Goal: Task Accomplishment & Management: Complete application form

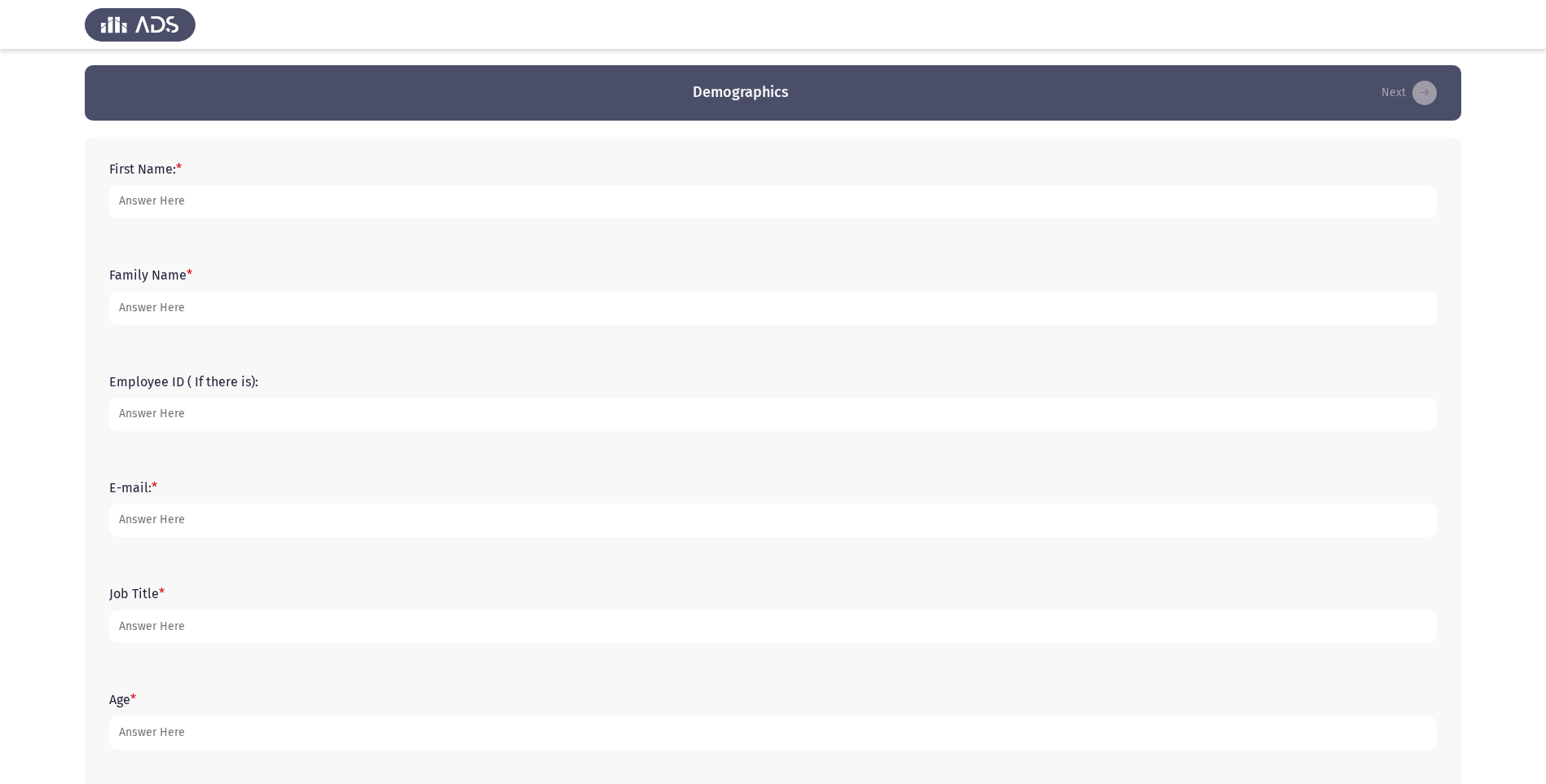
click at [218, 171] on form "First Name: *" at bounding box center [773, 189] width 1328 height 57
click at [147, 165] on label "First Name: *" at bounding box center [146, 168] width 72 height 15
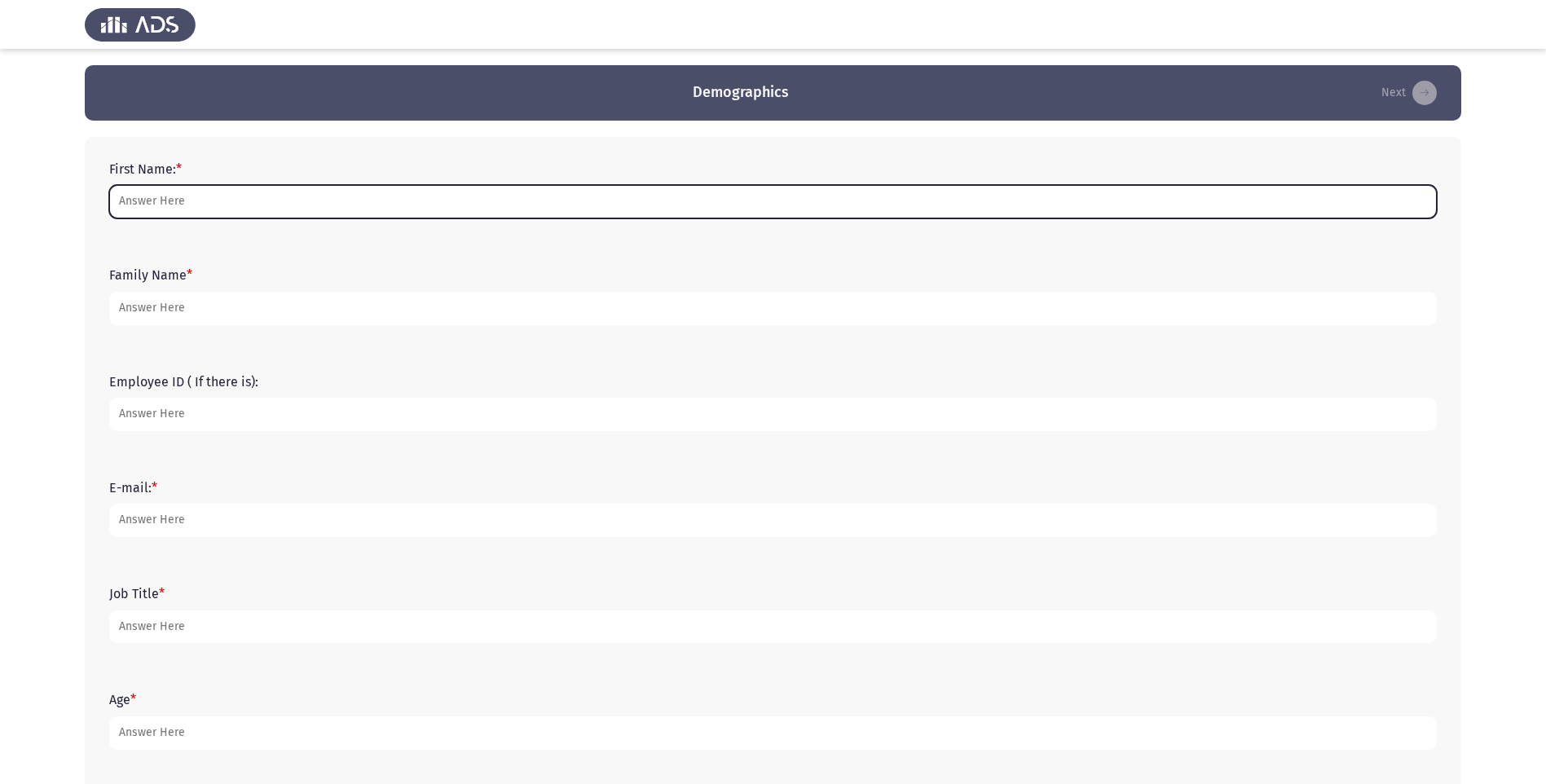
click at [147, 185] on input "First Name: *" at bounding box center [773, 202] width 1328 height 33
click at [157, 204] on input "First Name: *" at bounding box center [773, 202] width 1328 height 33
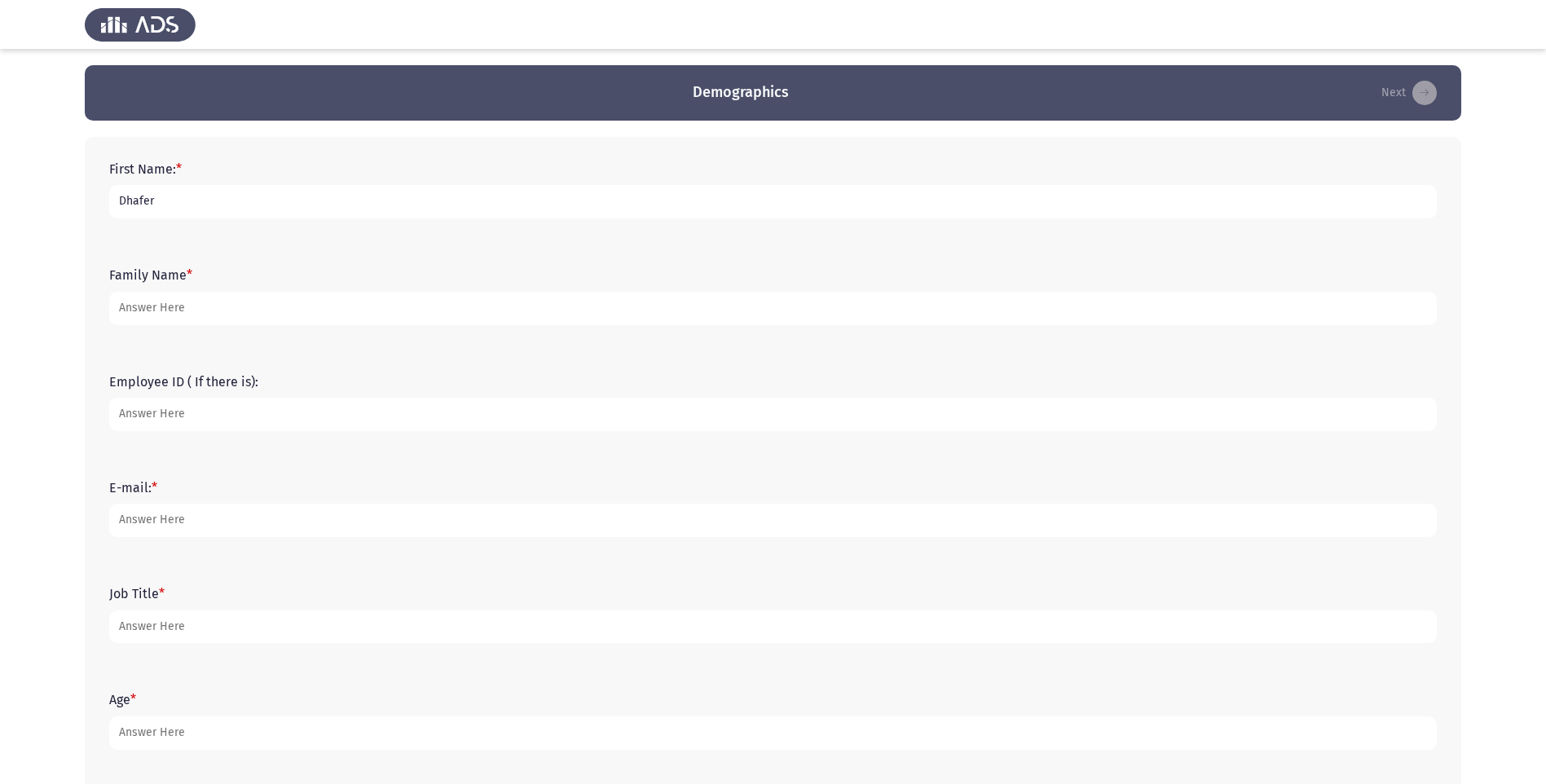
type input "Dhafer"
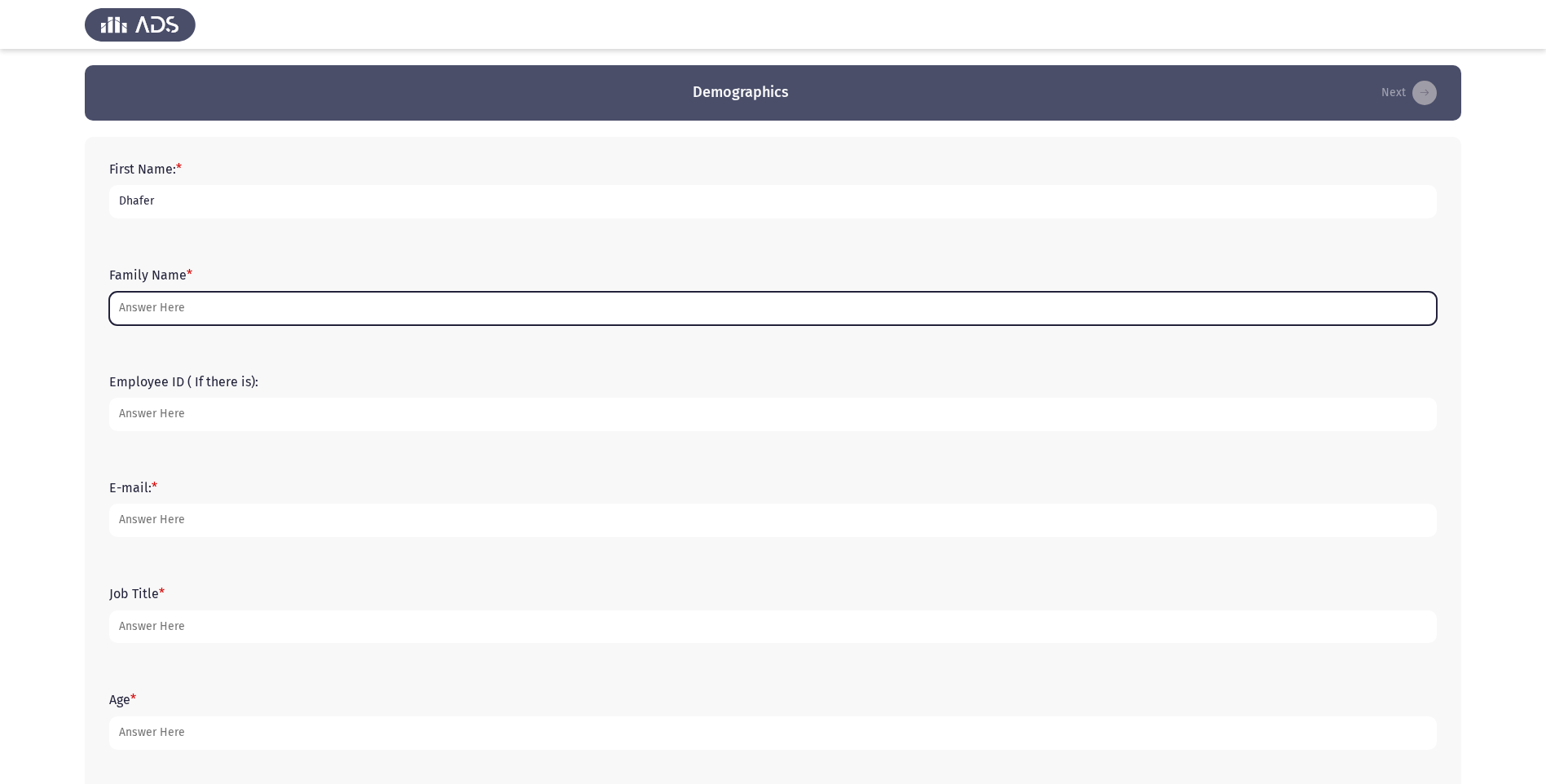
click at [204, 317] on input "Family Name *" at bounding box center [773, 308] width 1328 height 33
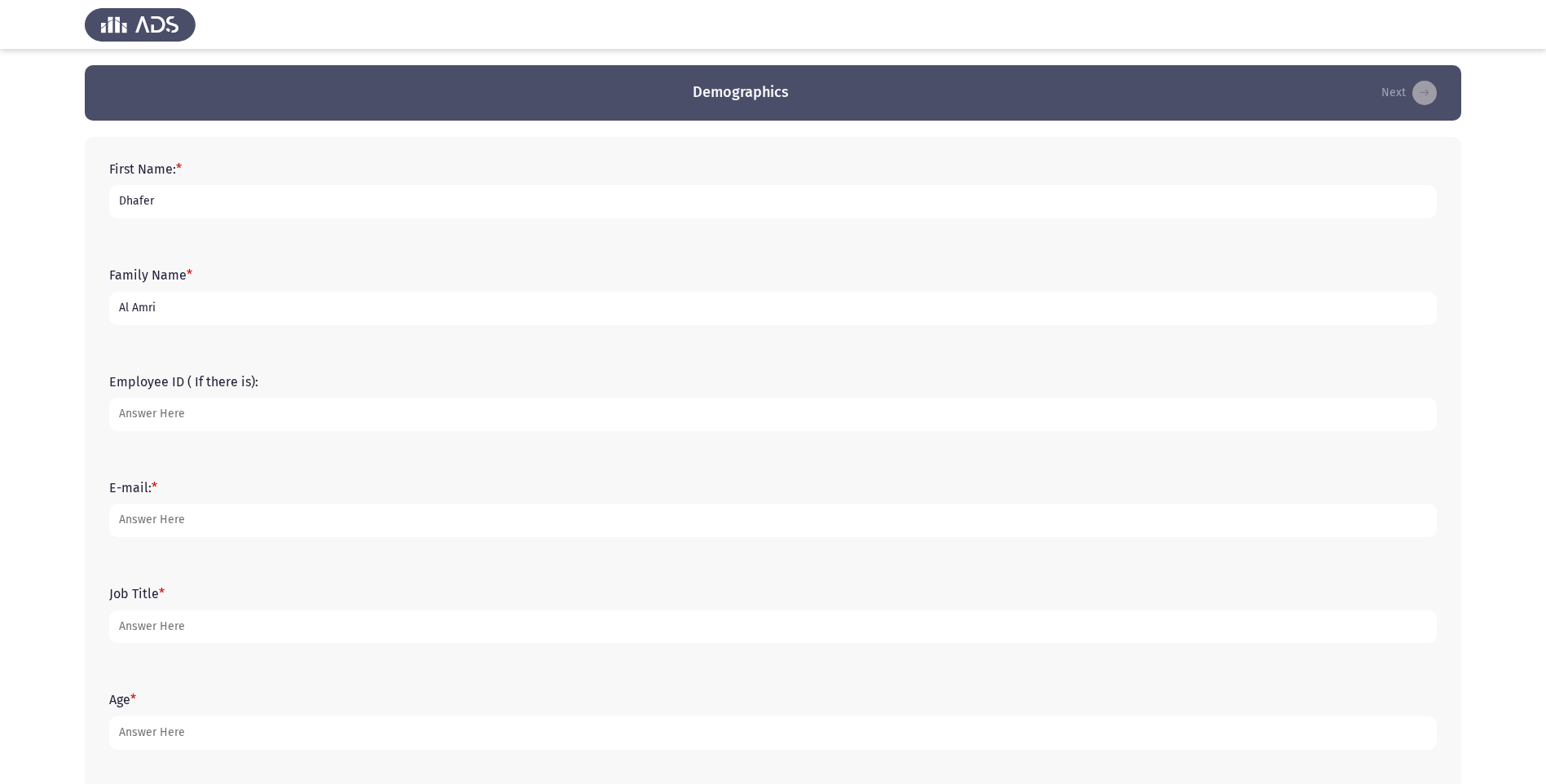
type input "Al Amri"
click at [181, 408] on input "Employee ID ( If there is):" at bounding box center [773, 414] width 1328 height 33
type input "15342"
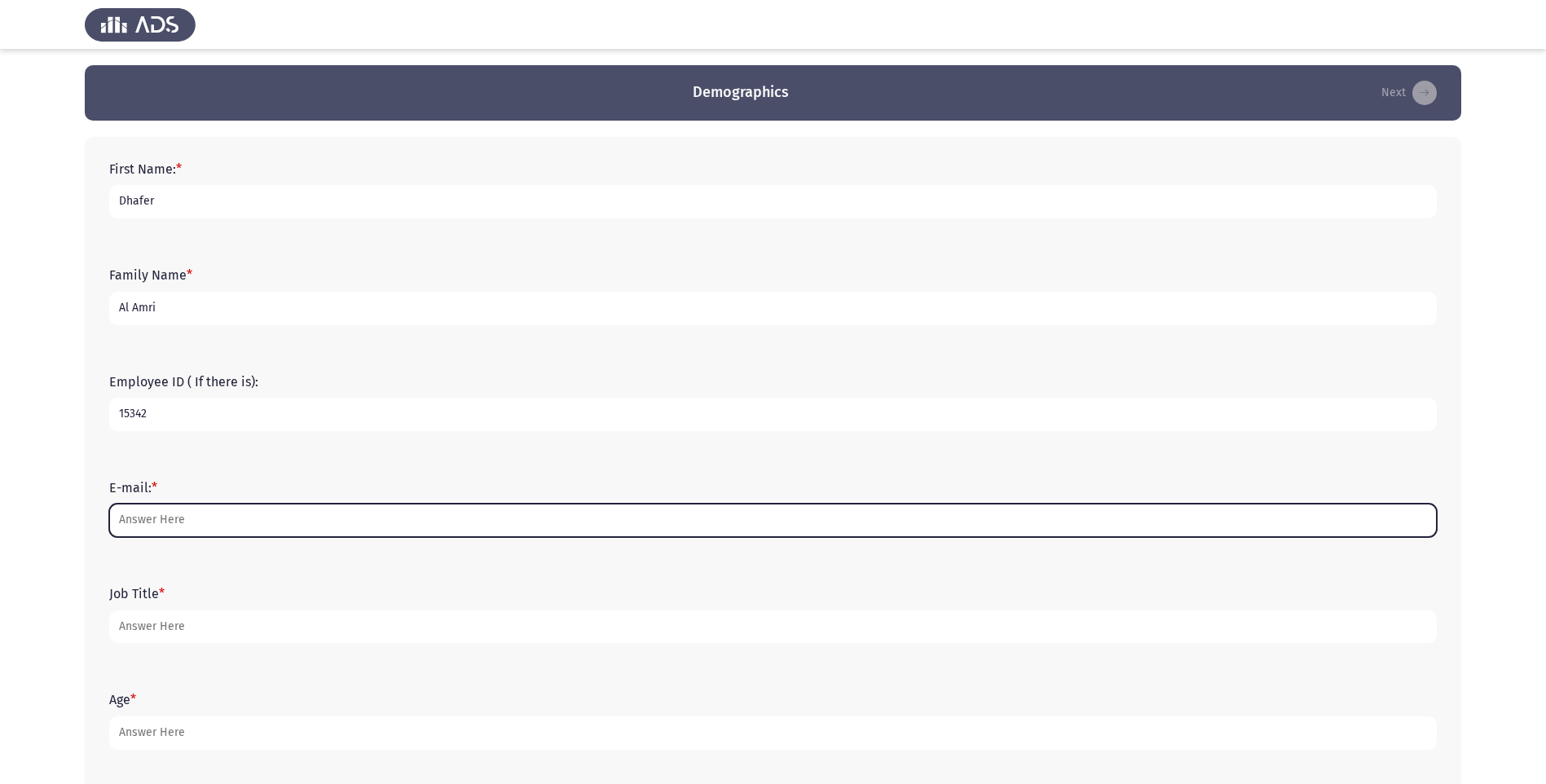
click at [138, 521] on input "E-mail: *" at bounding box center [773, 520] width 1328 height 33
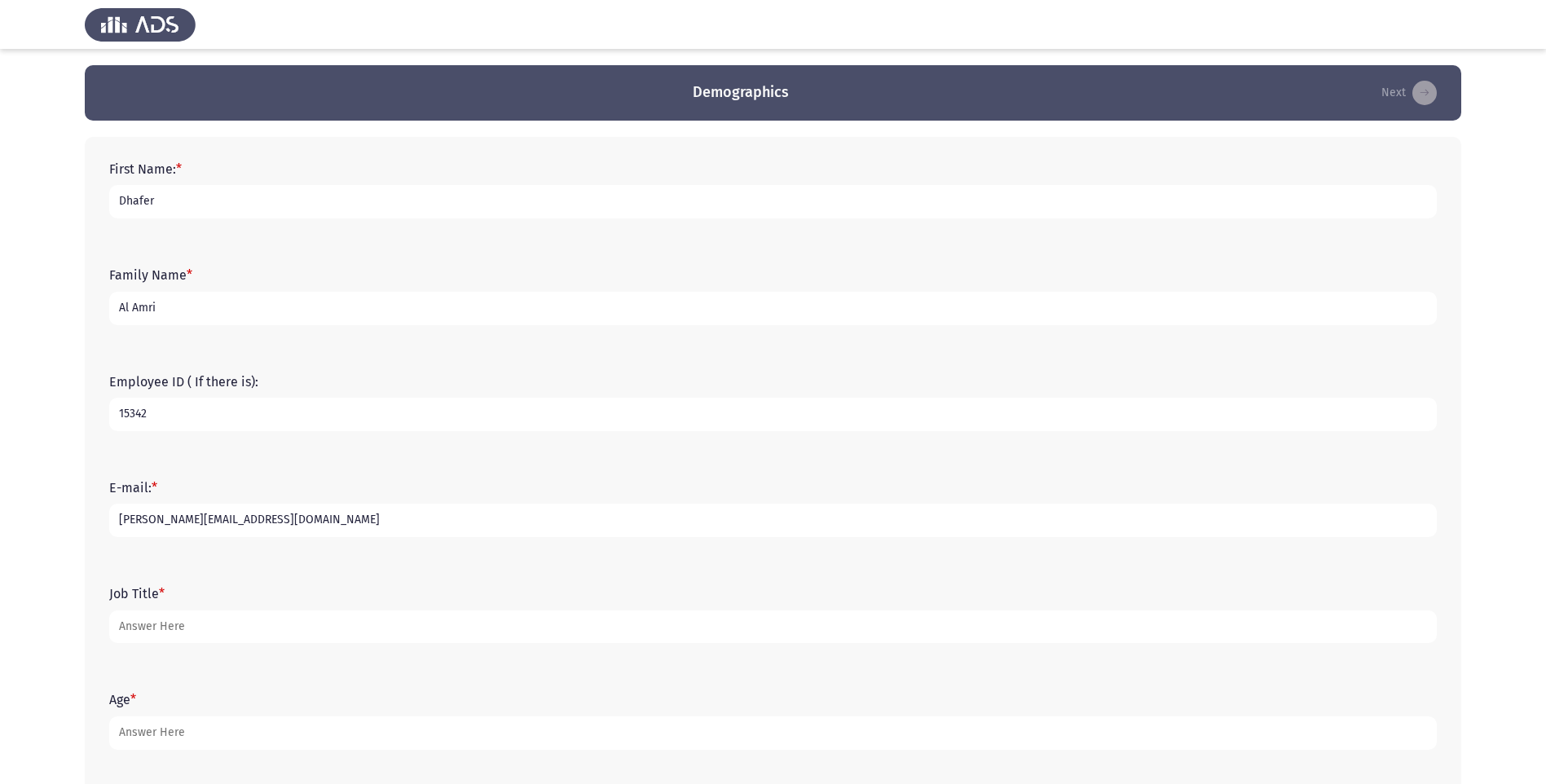
type input "[PERSON_NAME][EMAIL_ADDRESS][DOMAIN_NAME]"
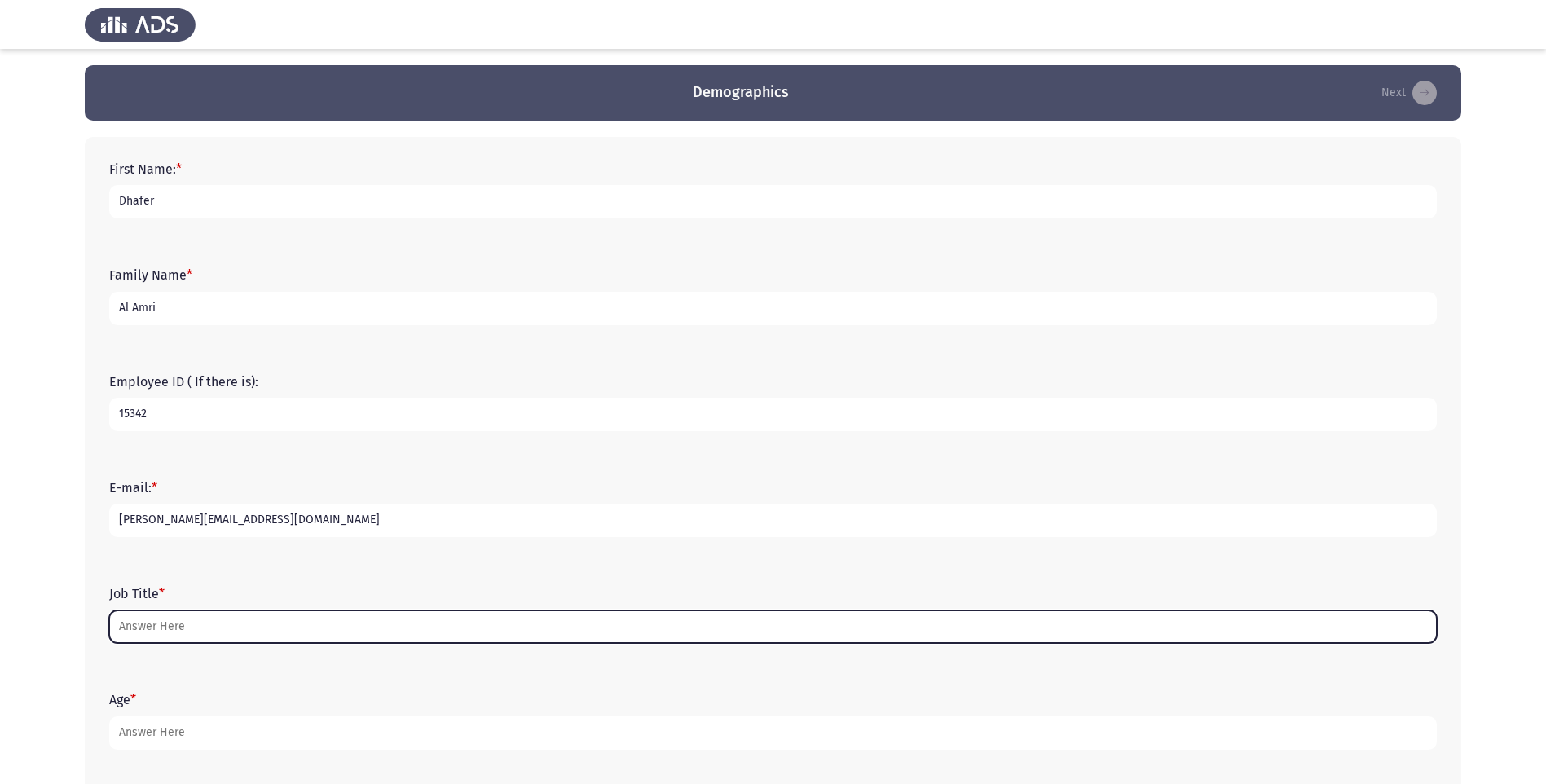
click at [194, 632] on input "Job Title *" at bounding box center [773, 627] width 1328 height 33
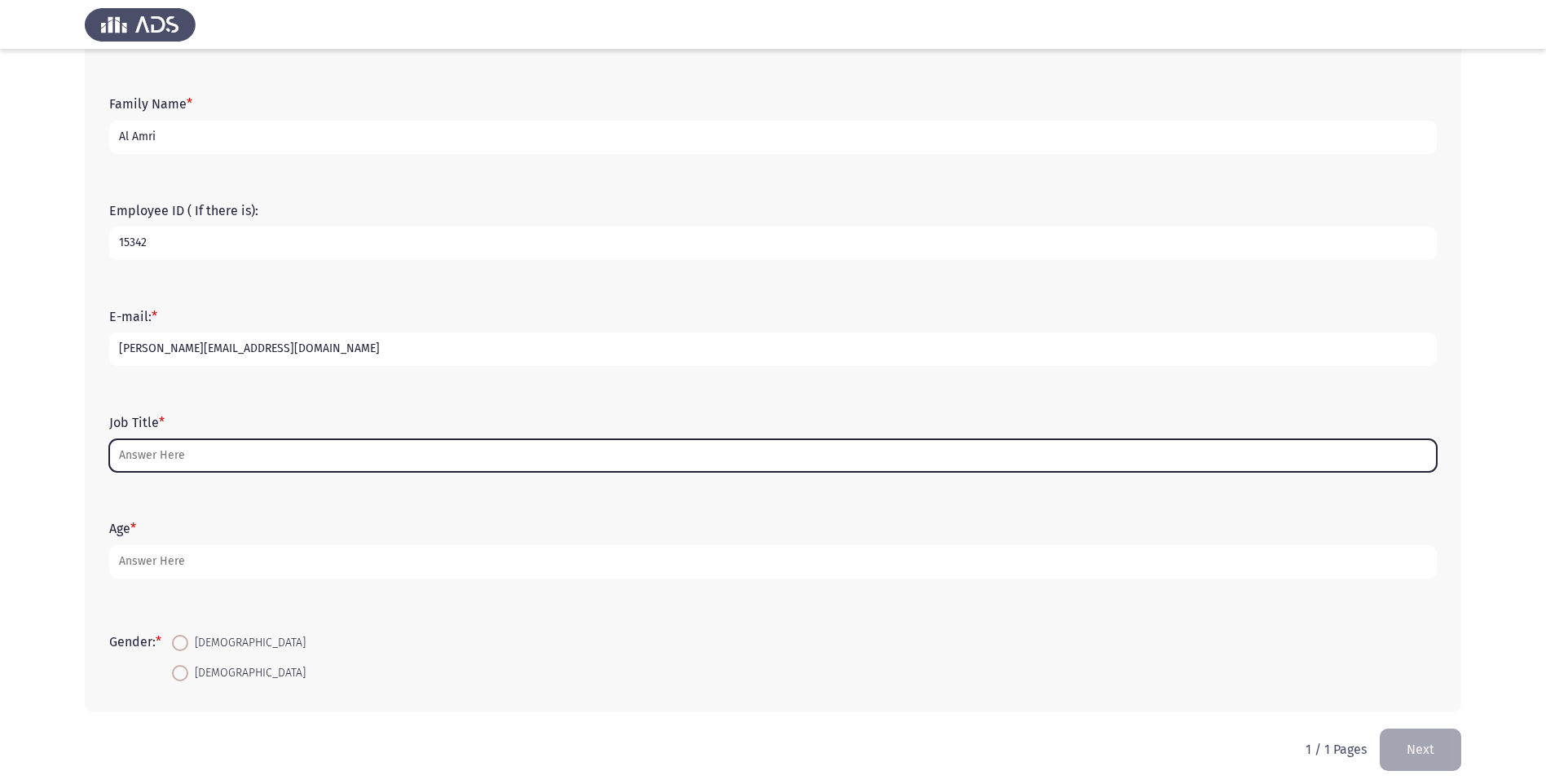
scroll to position [181, 0]
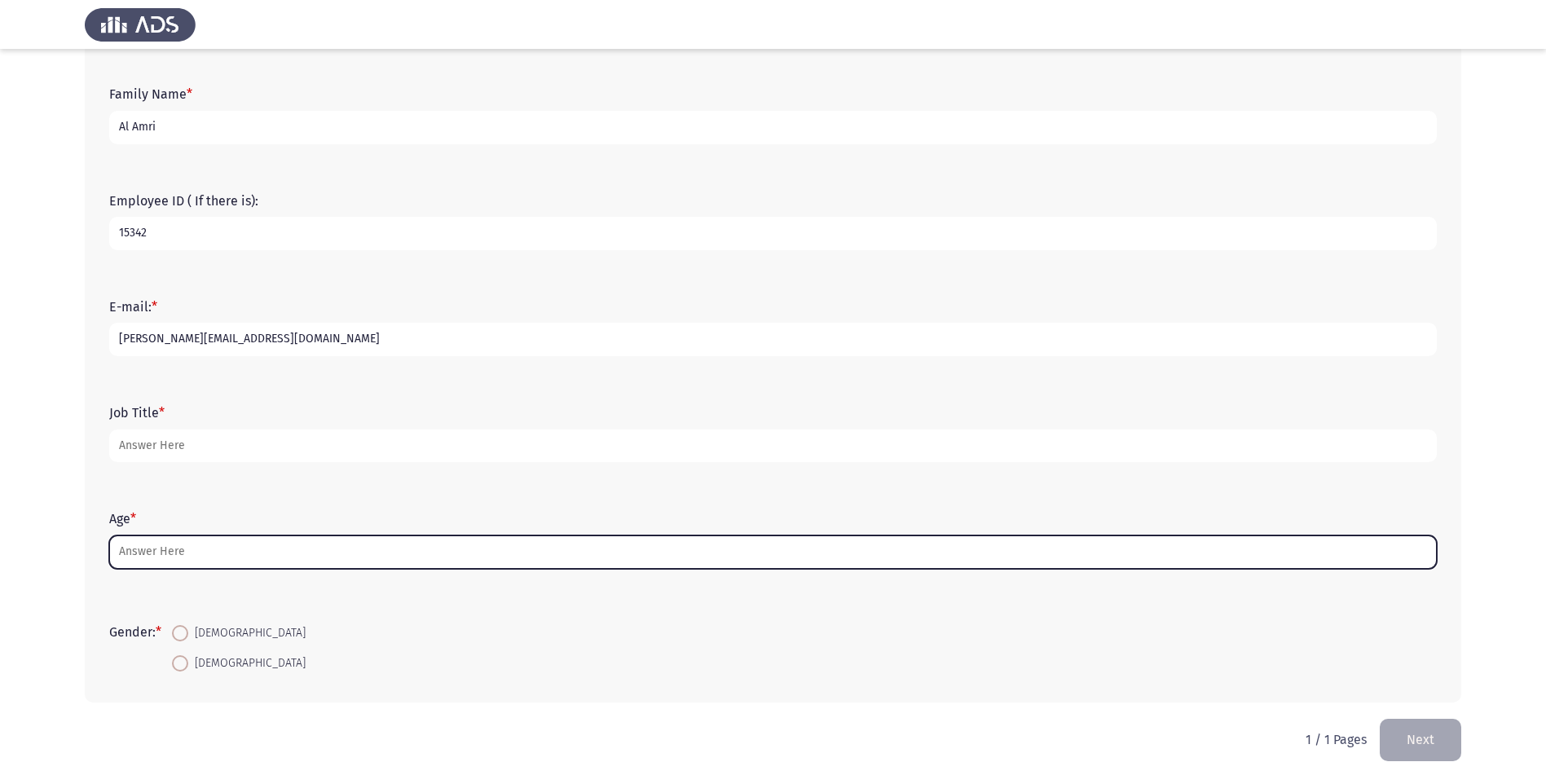
click at [154, 556] on input "Age *" at bounding box center [773, 552] width 1328 height 33
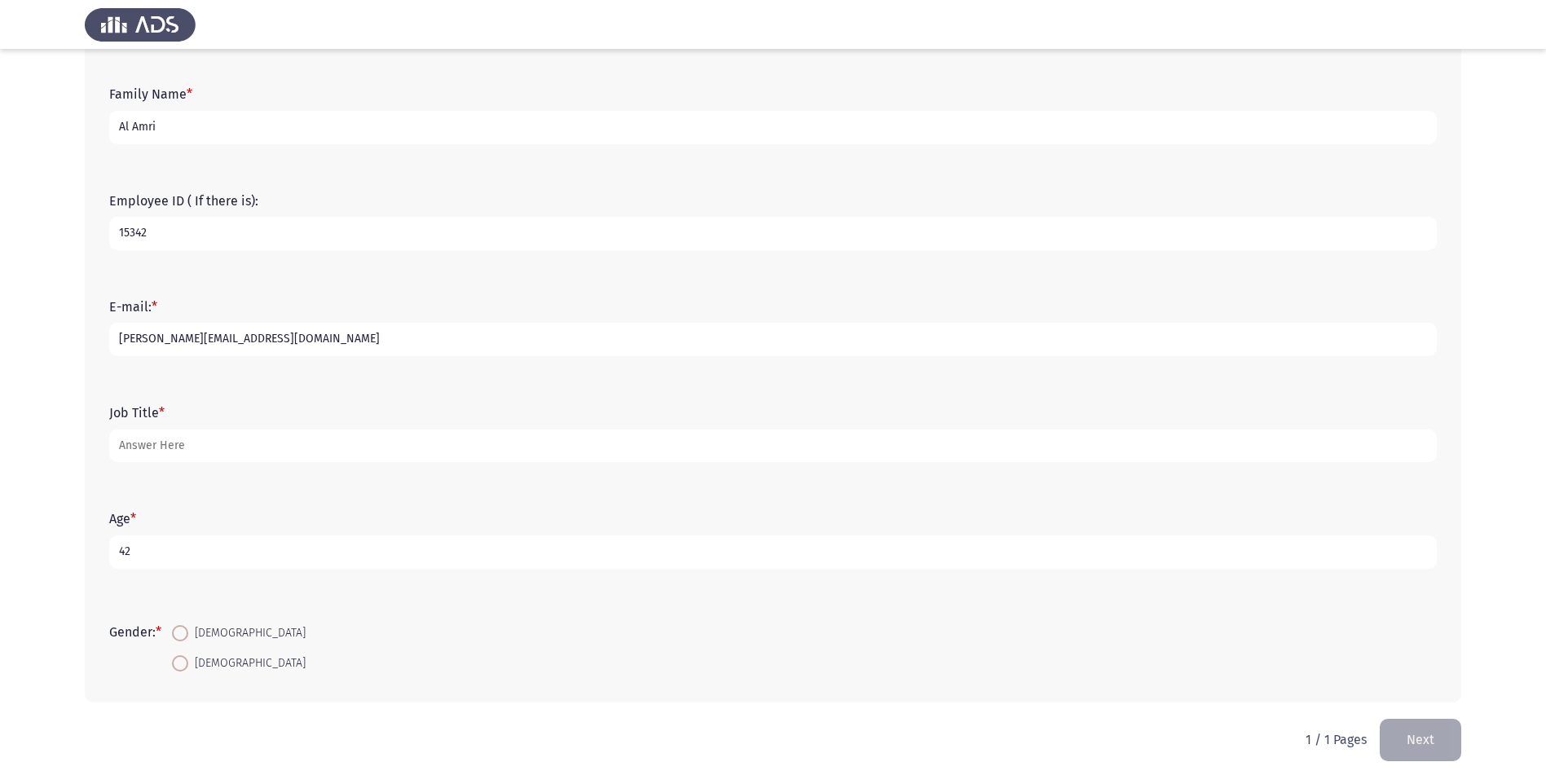
type input "42"
click at [186, 633] on span at bounding box center [180, 633] width 16 height 16
click at [186, 633] on input "[DEMOGRAPHIC_DATA]" at bounding box center [180, 633] width 16 height 16
radio input "true"
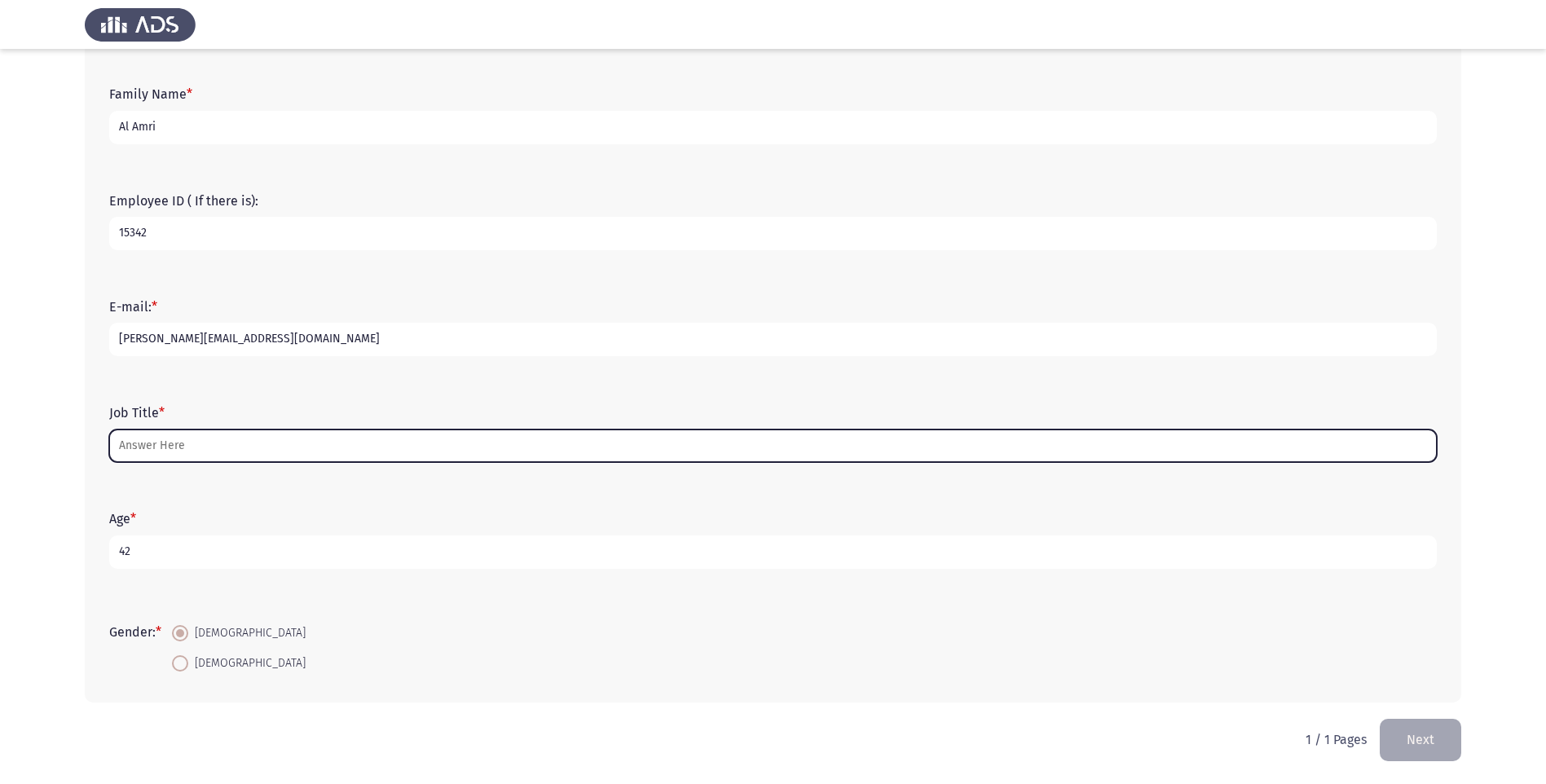
click at [155, 439] on input "Job Title *" at bounding box center [773, 446] width 1328 height 33
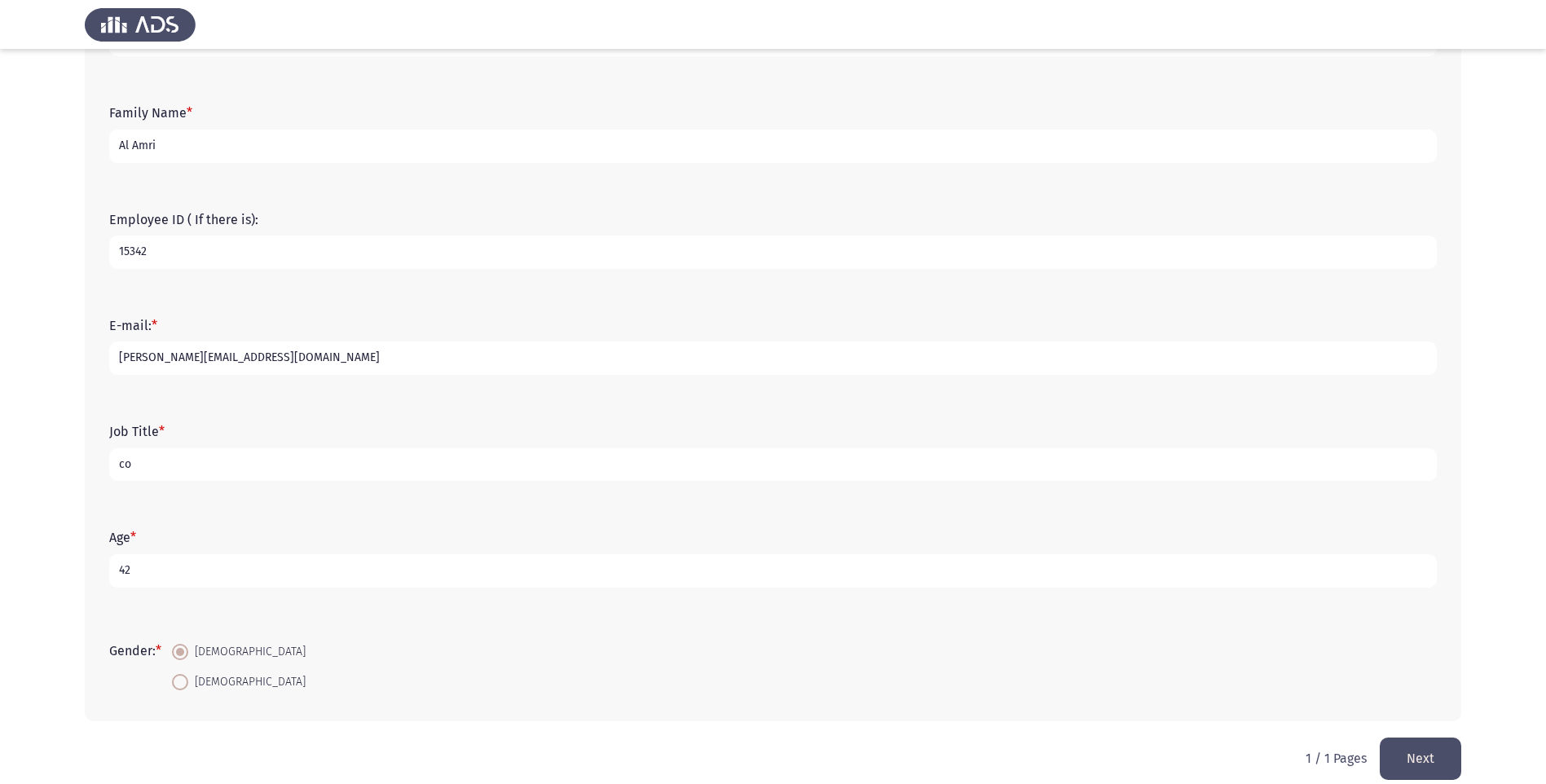
scroll to position [163, 0]
drag, startPoint x: 175, startPoint y: 466, endPoint x: 70, endPoint y: 458, distance: 105.3
click at [70, 458] on app-assessment-container "Demographics Next First Name: * Dhafer Family Name * [PERSON_NAME] Employee ID …" at bounding box center [773, 319] width 1546 height 835
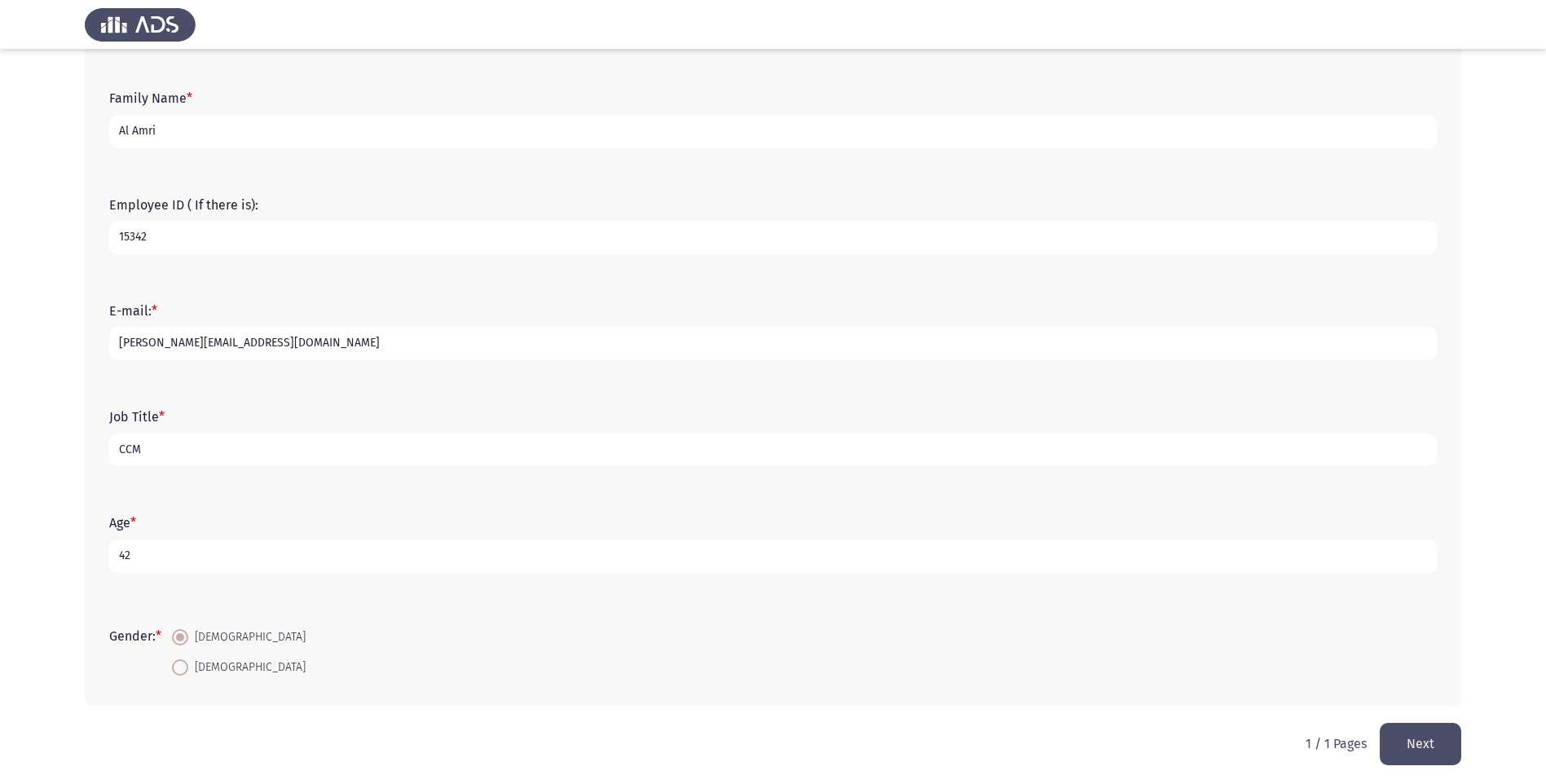
scroll to position [181, 0]
type input "CCM"
click at [1409, 749] on button "Next" at bounding box center [1421, 740] width 81 height 42
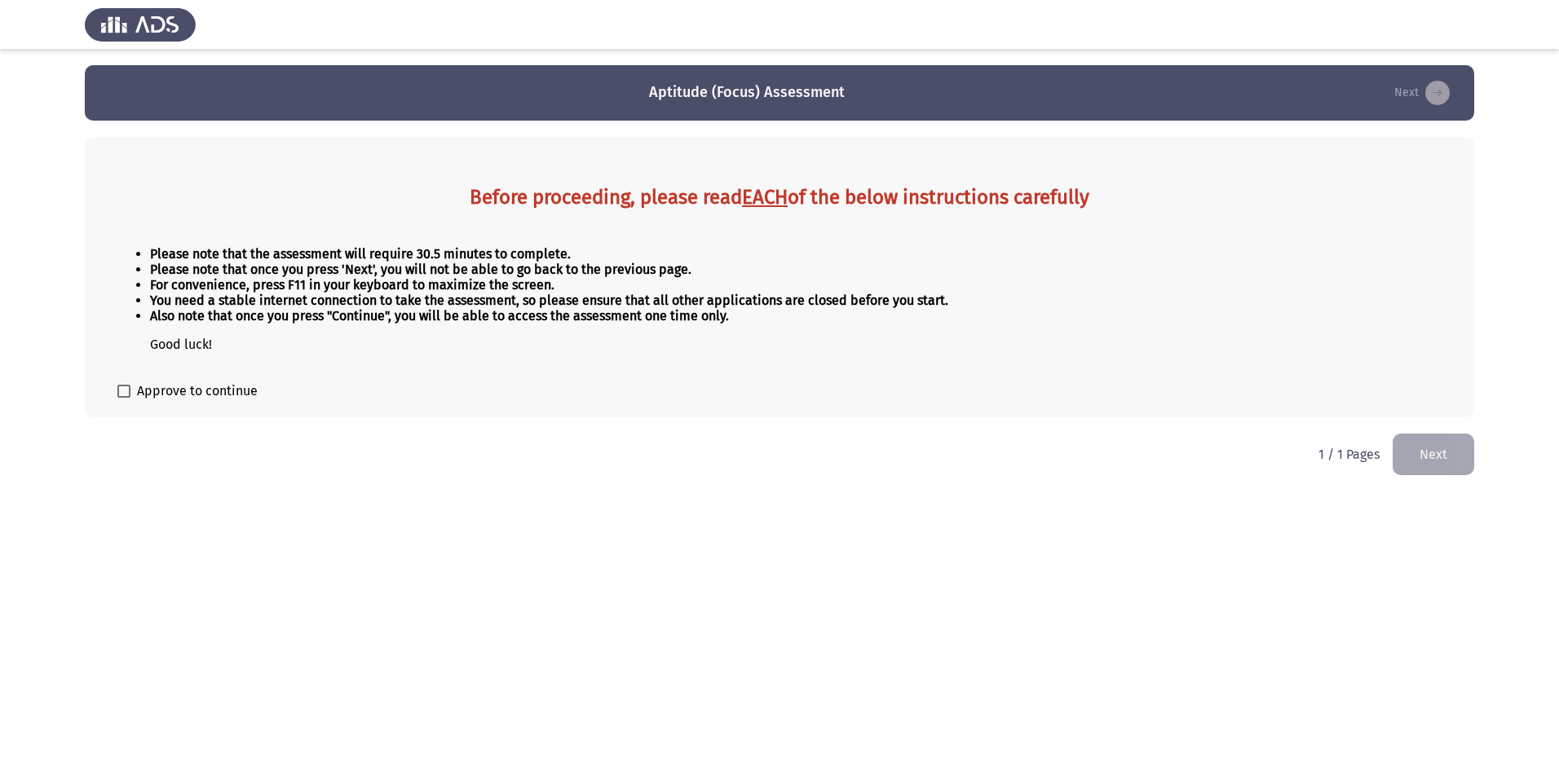
click at [128, 389] on span at bounding box center [124, 391] width 13 height 13
click at [124, 398] on input "Approve to continue" at bounding box center [123, 398] width 1 height 1
checkbox input "true"
click at [1417, 449] on button "Next" at bounding box center [1433, 454] width 81 height 42
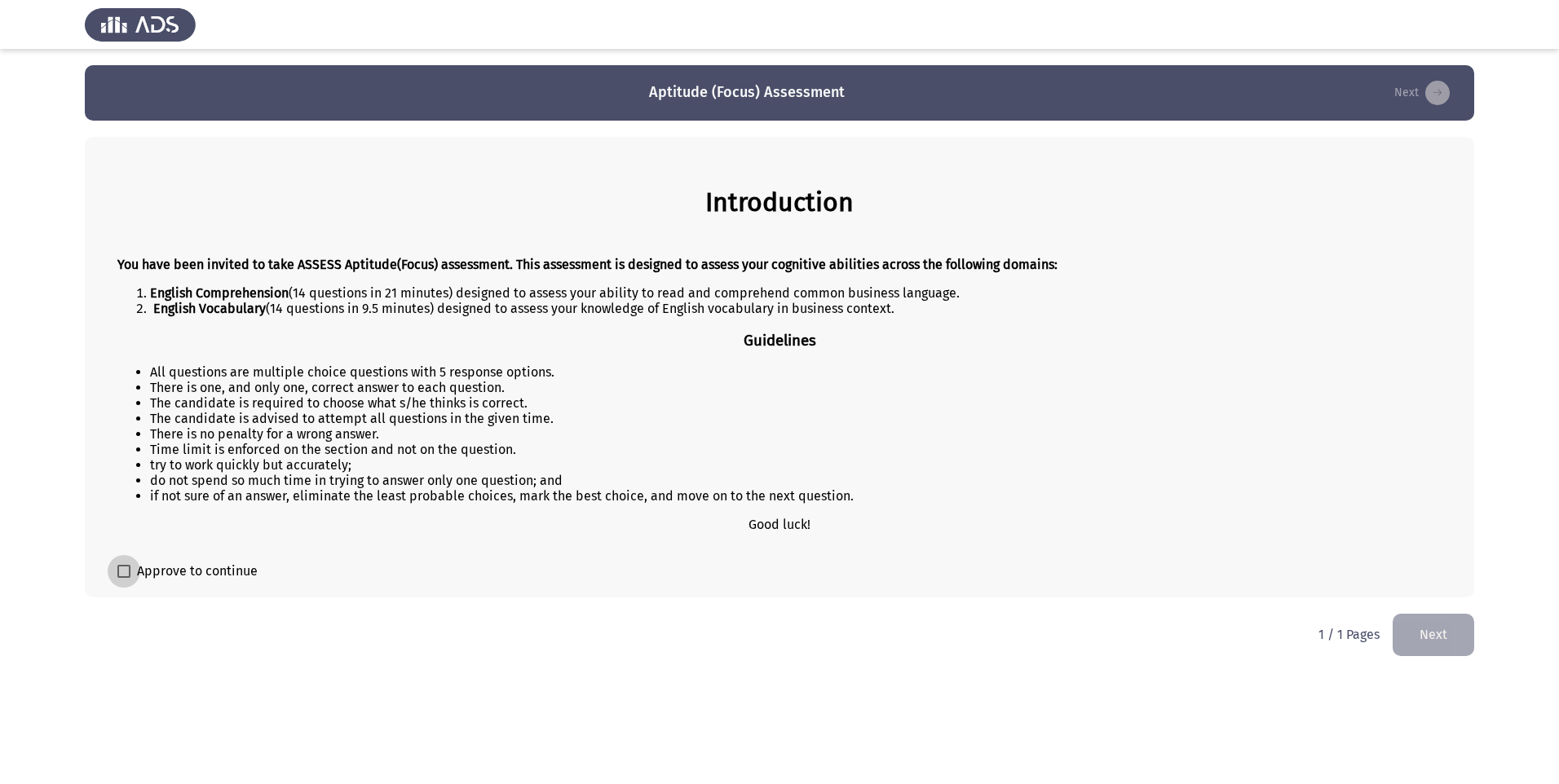
click at [125, 570] on span at bounding box center [124, 571] width 13 height 13
click at [124, 578] on input "Approve to continue" at bounding box center [123, 578] width 1 height 1
checkbox input "true"
click at [1405, 644] on button "Next" at bounding box center [1433, 635] width 81 height 42
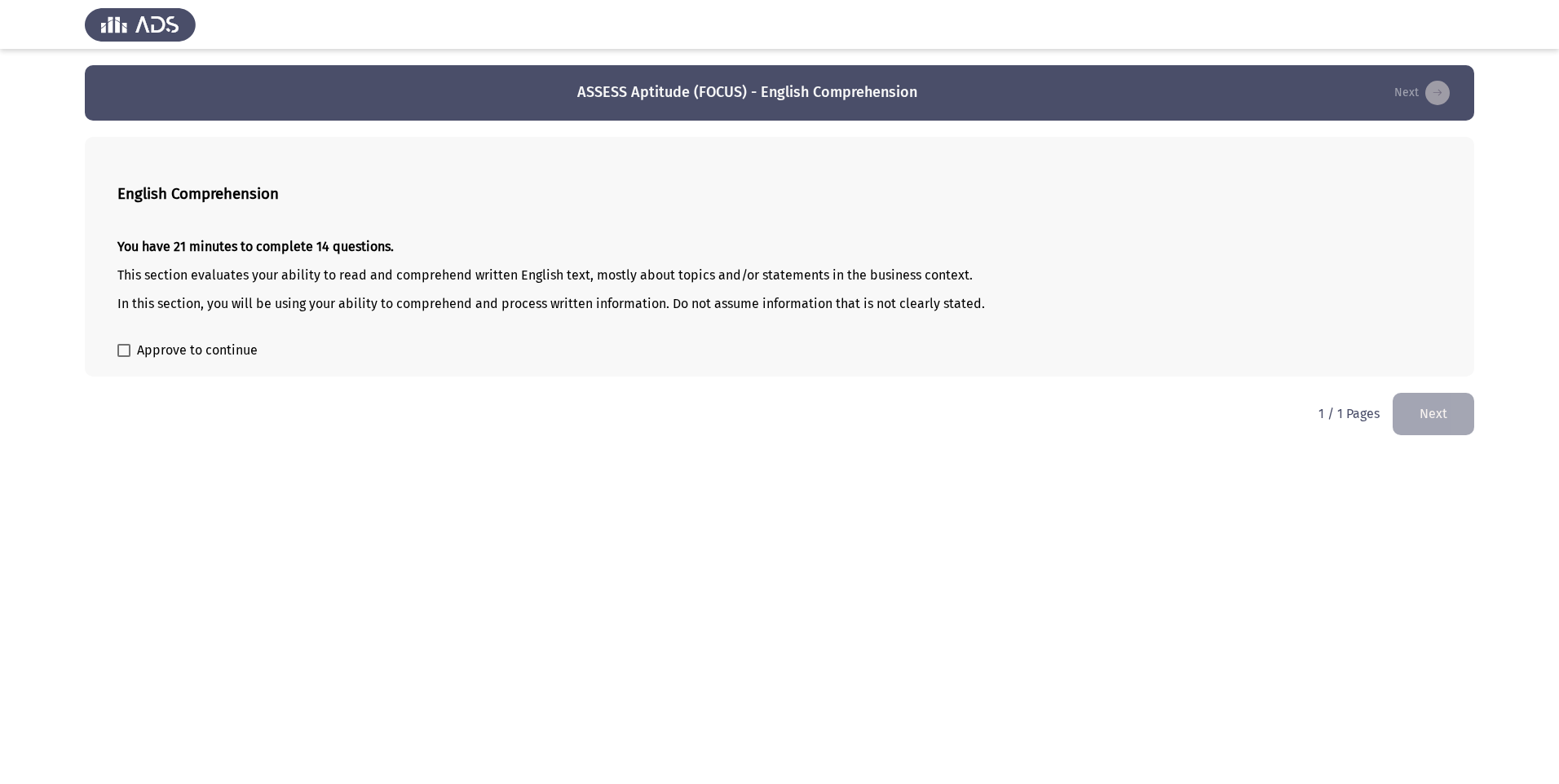
click at [138, 341] on span "Approve to continue" at bounding box center [196, 351] width 120 height 20
click at [124, 357] on input "Approve to continue" at bounding box center [123, 357] width 1 height 1
checkbox input "true"
click at [1431, 403] on button "Next" at bounding box center [1433, 413] width 81 height 42
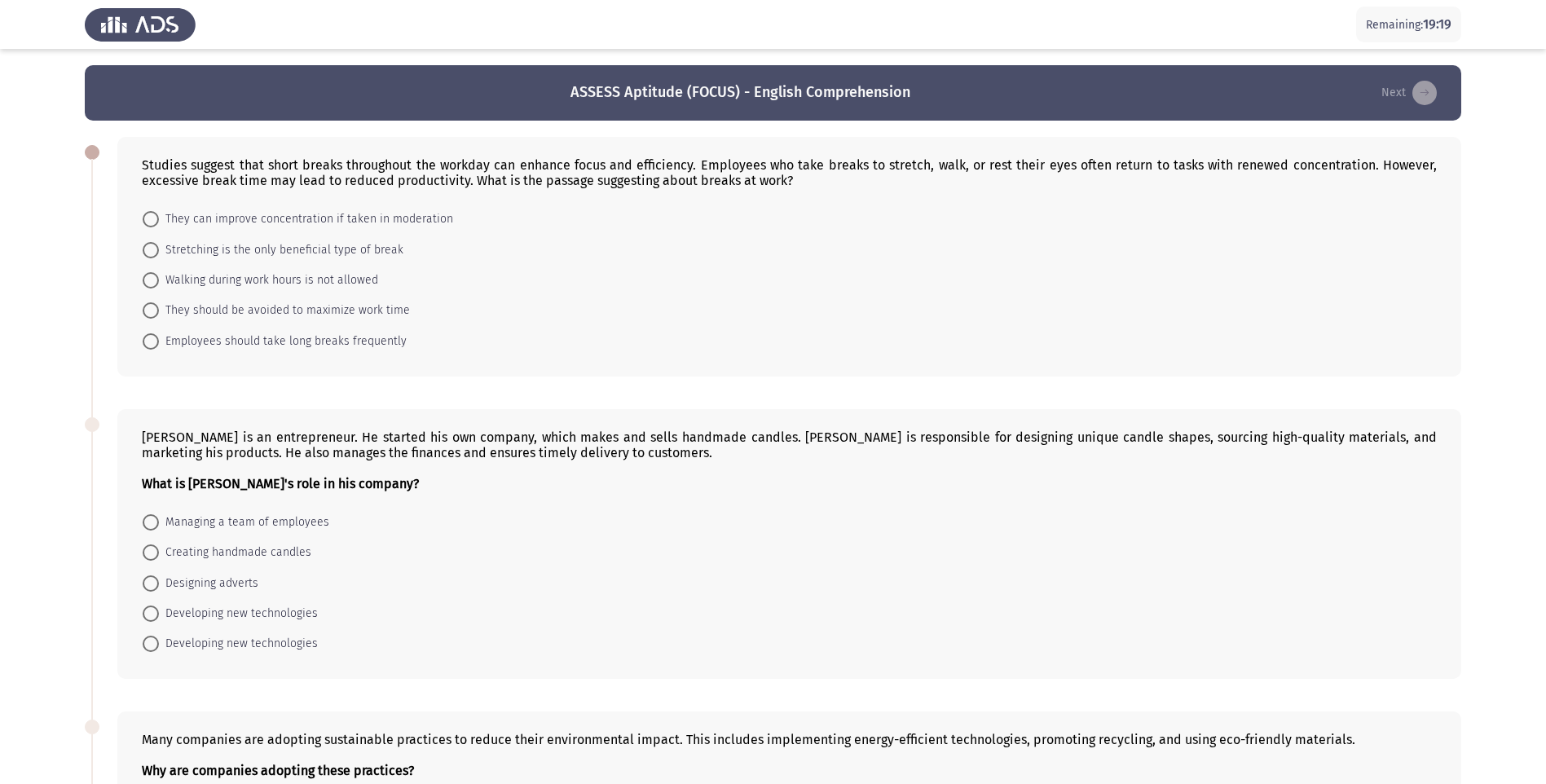
click at [148, 227] on span at bounding box center [151, 219] width 16 height 16
click at [148, 227] on input "They can improve concentration if taken in moderation" at bounding box center [151, 219] width 16 height 16
radio input "true"
click at [149, 556] on span at bounding box center [151, 552] width 16 height 16
click at [149, 556] on input "Creating handmade candles" at bounding box center [151, 552] width 16 height 16
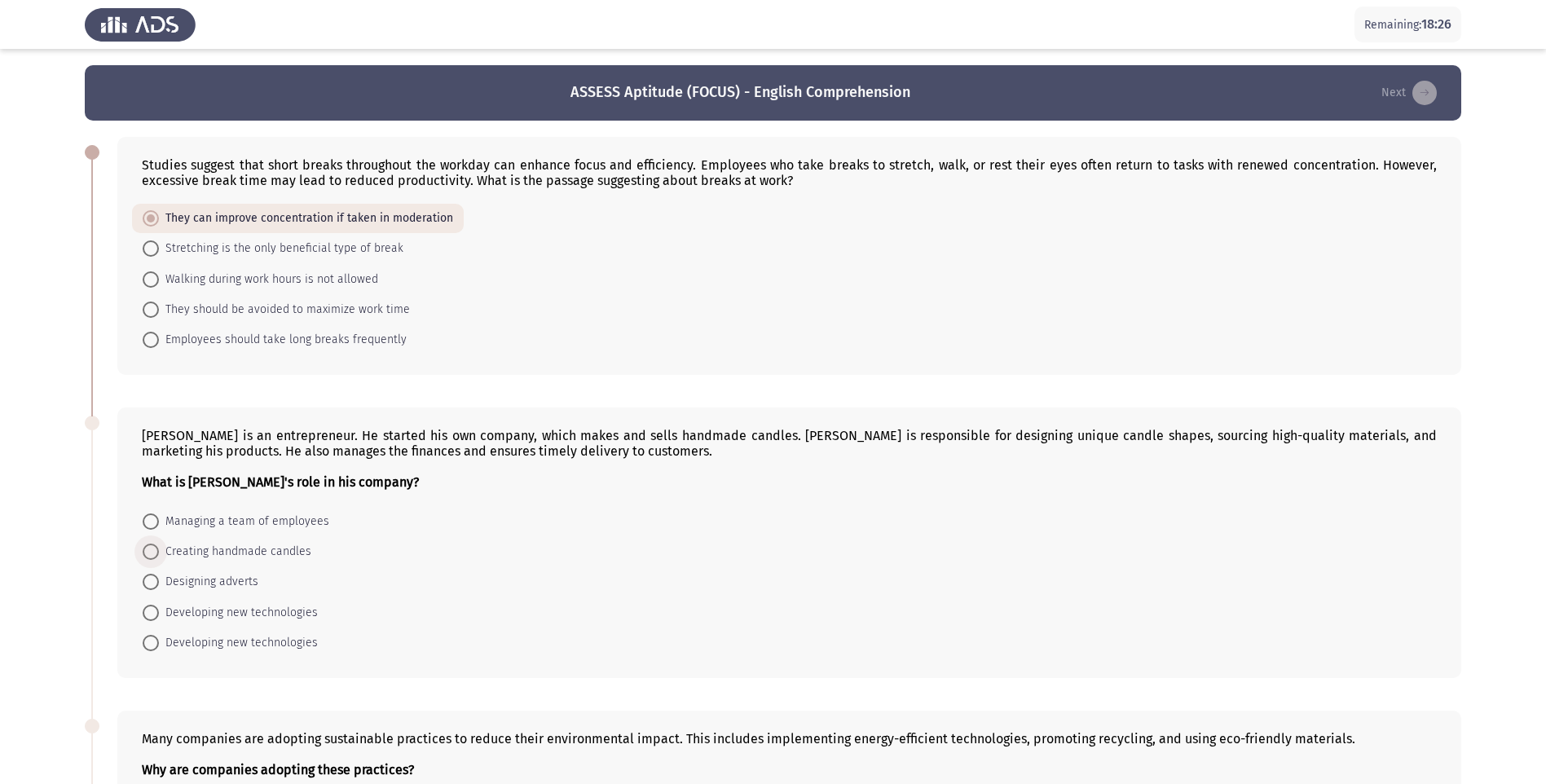
radio input "true"
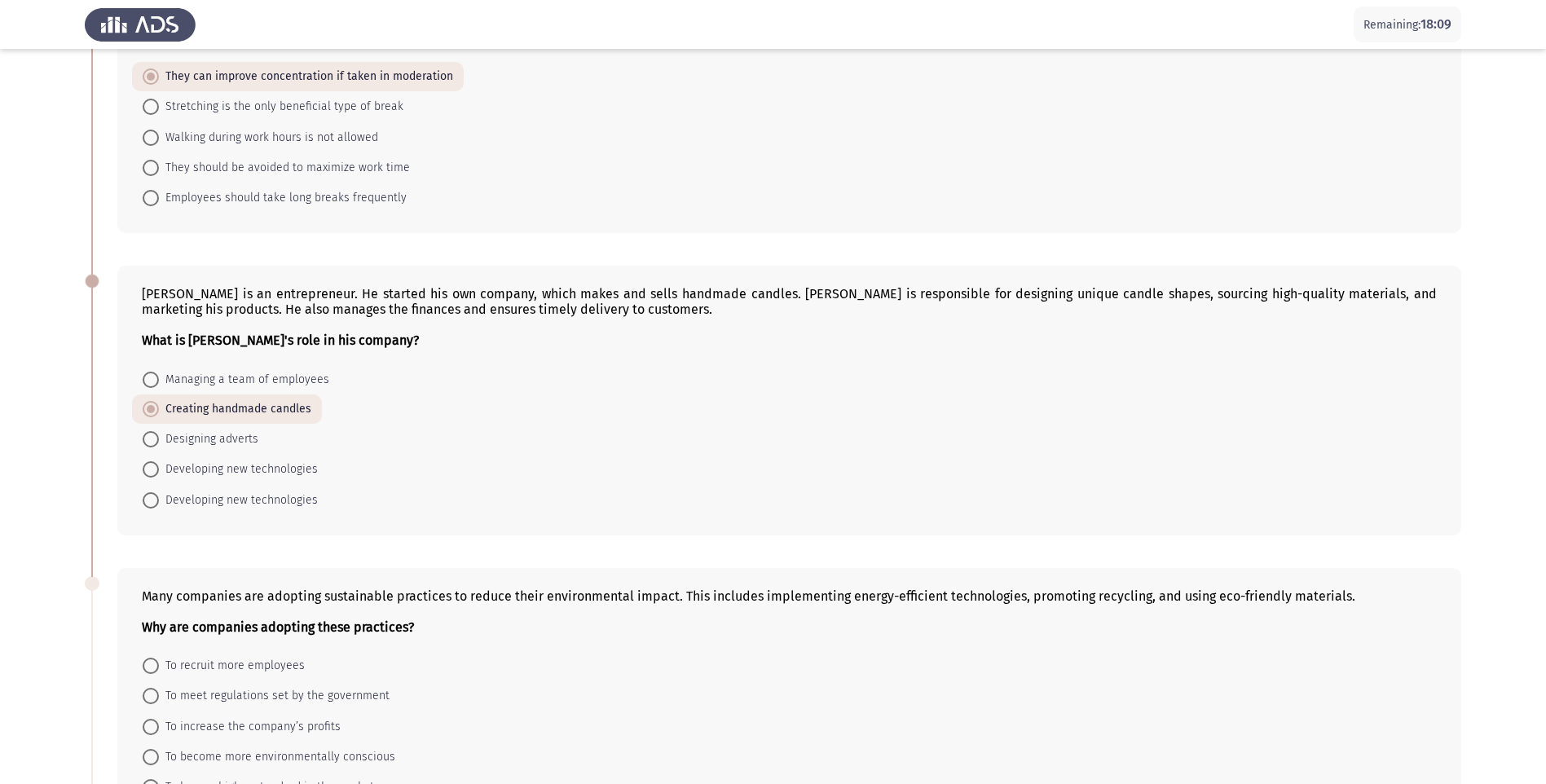
scroll to position [223, 0]
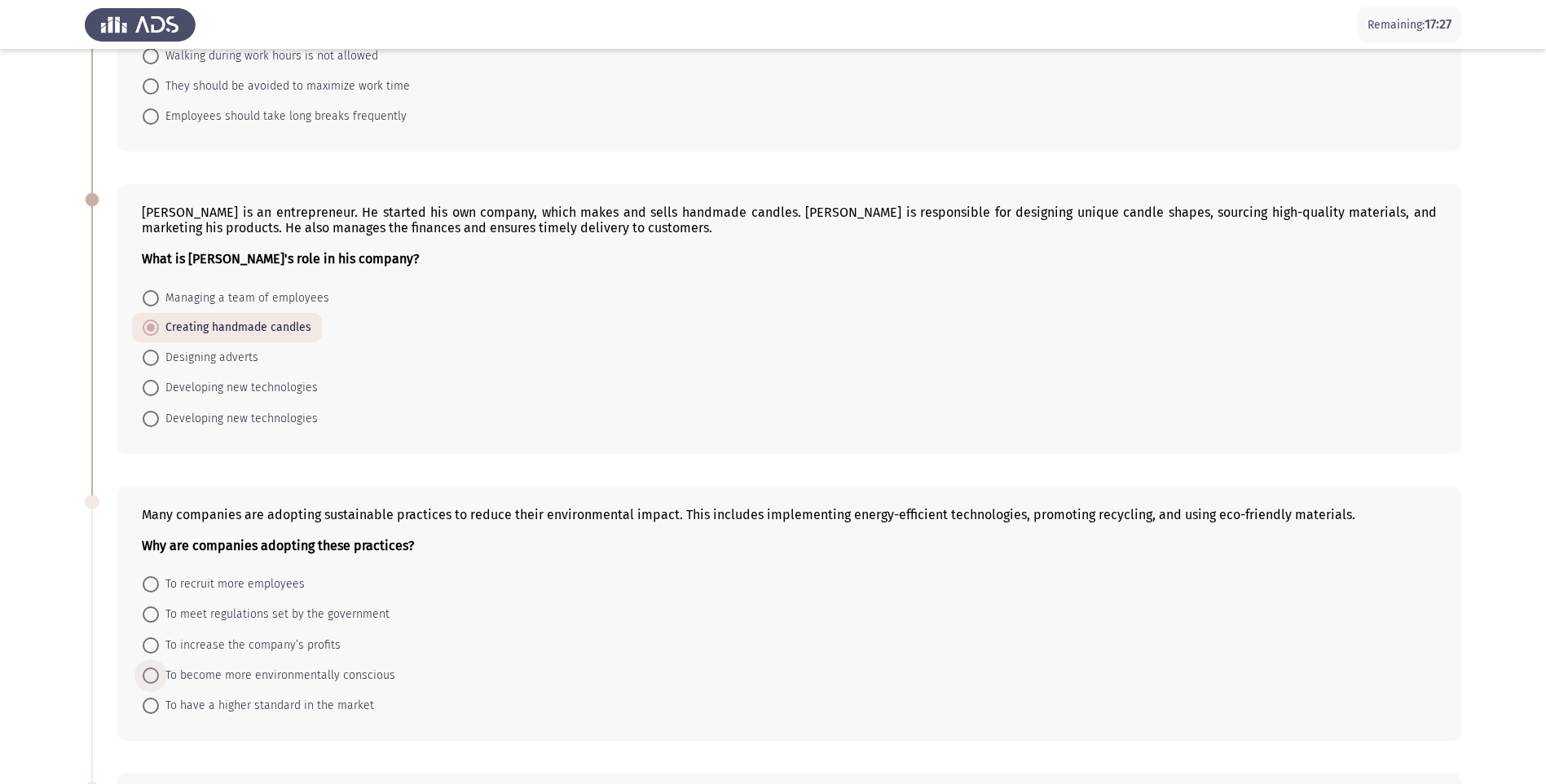
click at [158, 676] on span at bounding box center [151, 675] width 16 height 16
click at [158, 676] on input "To become more environmentally conscious" at bounding box center [151, 675] width 16 height 16
radio input "true"
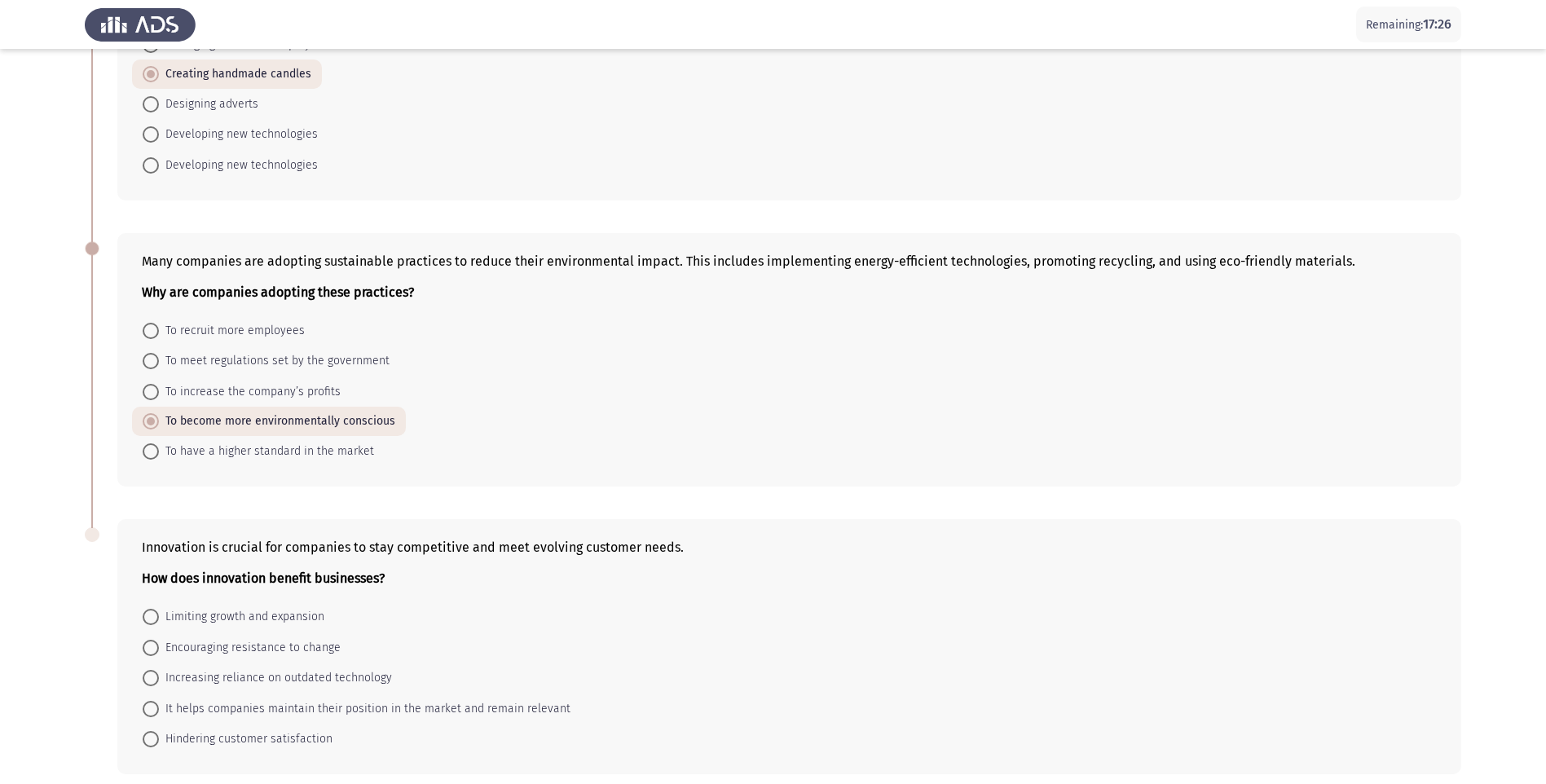
scroll to position [548, 0]
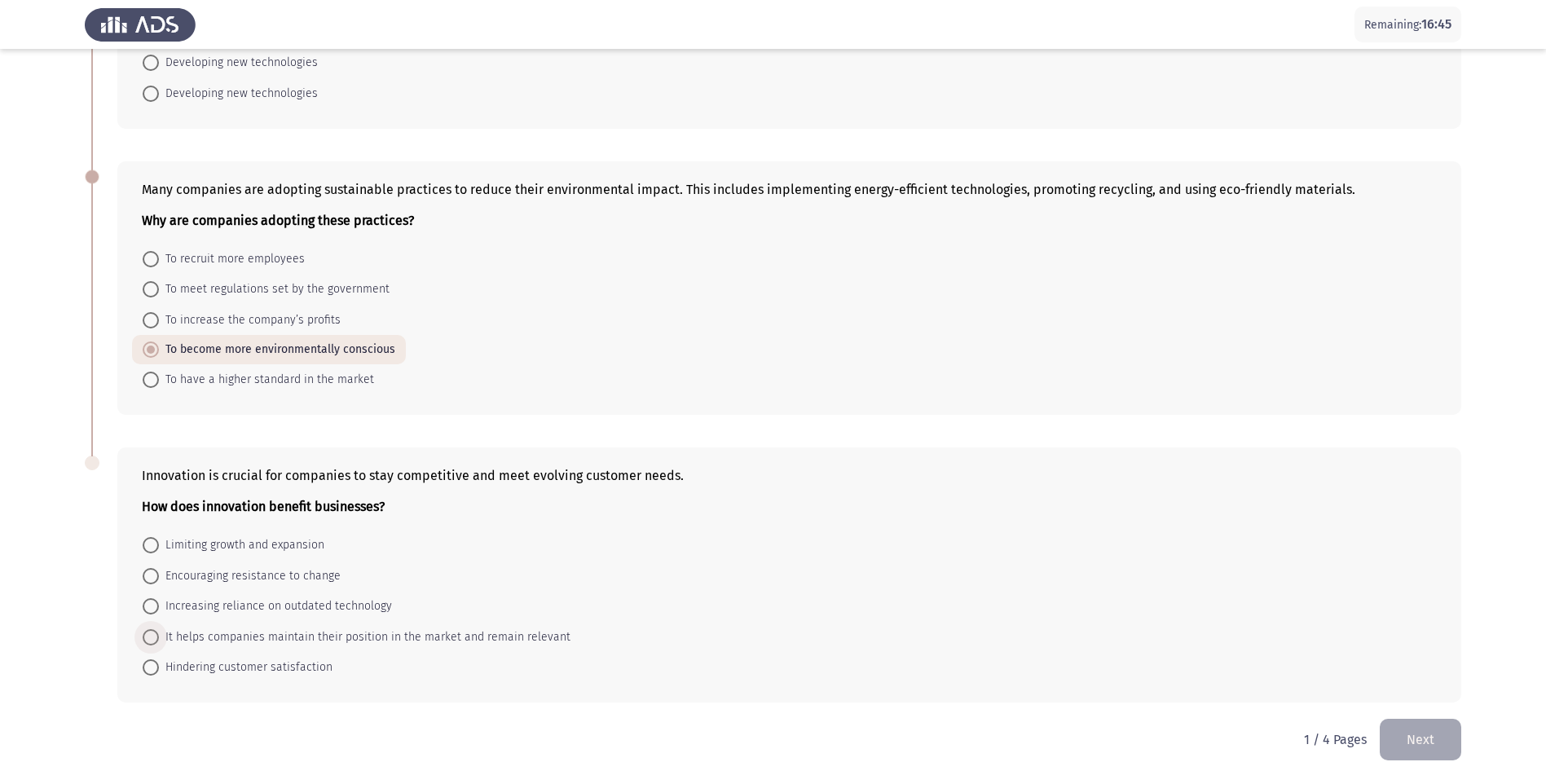
click at [156, 638] on span at bounding box center [151, 638] width 16 height 16
click at [156, 638] on input "It helps companies maintain their position in the market and remain relevant" at bounding box center [151, 638] width 16 height 16
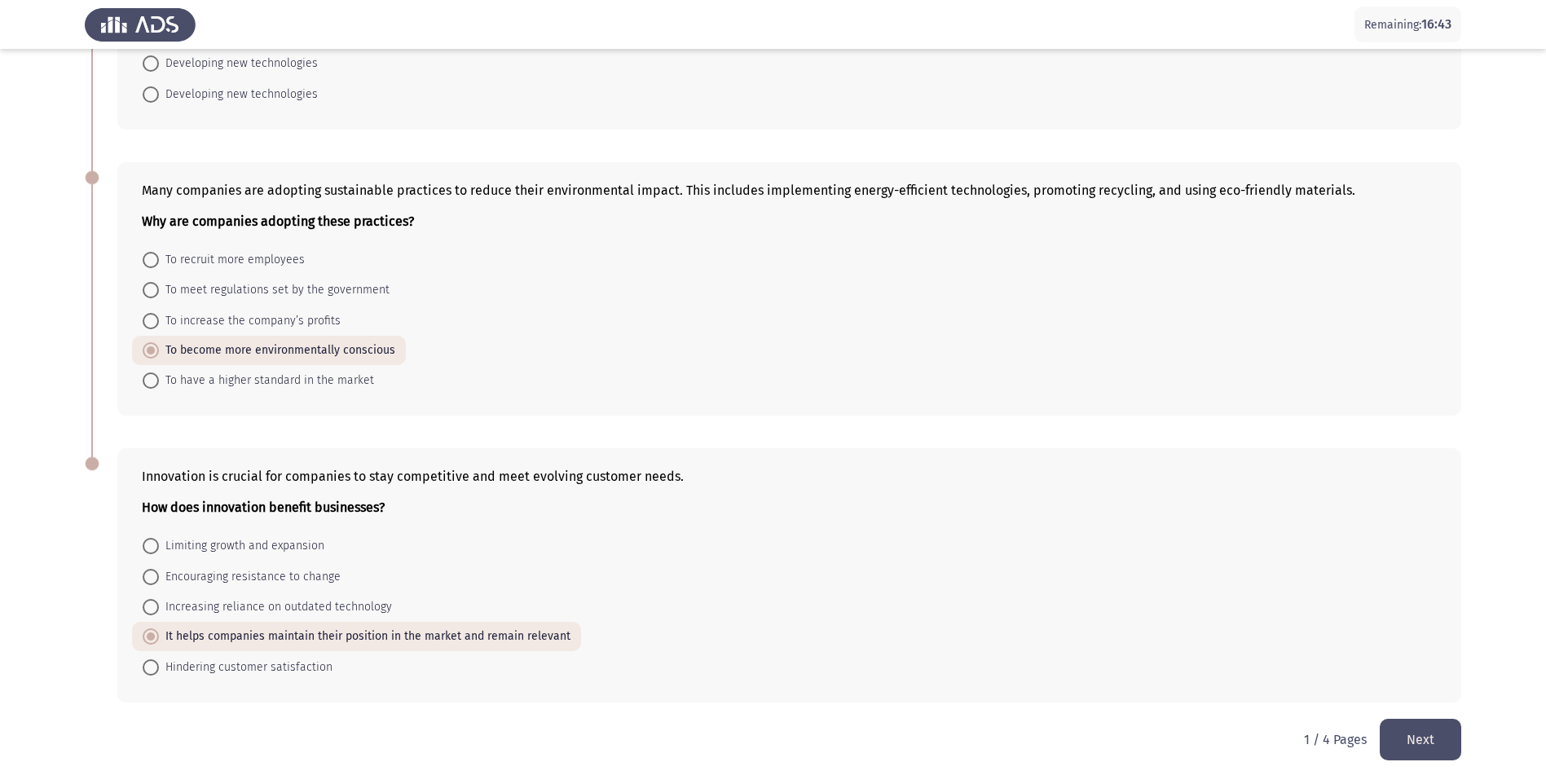
click at [1437, 754] on button "Next" at bounding box center [1421, 740] width 81 height 42
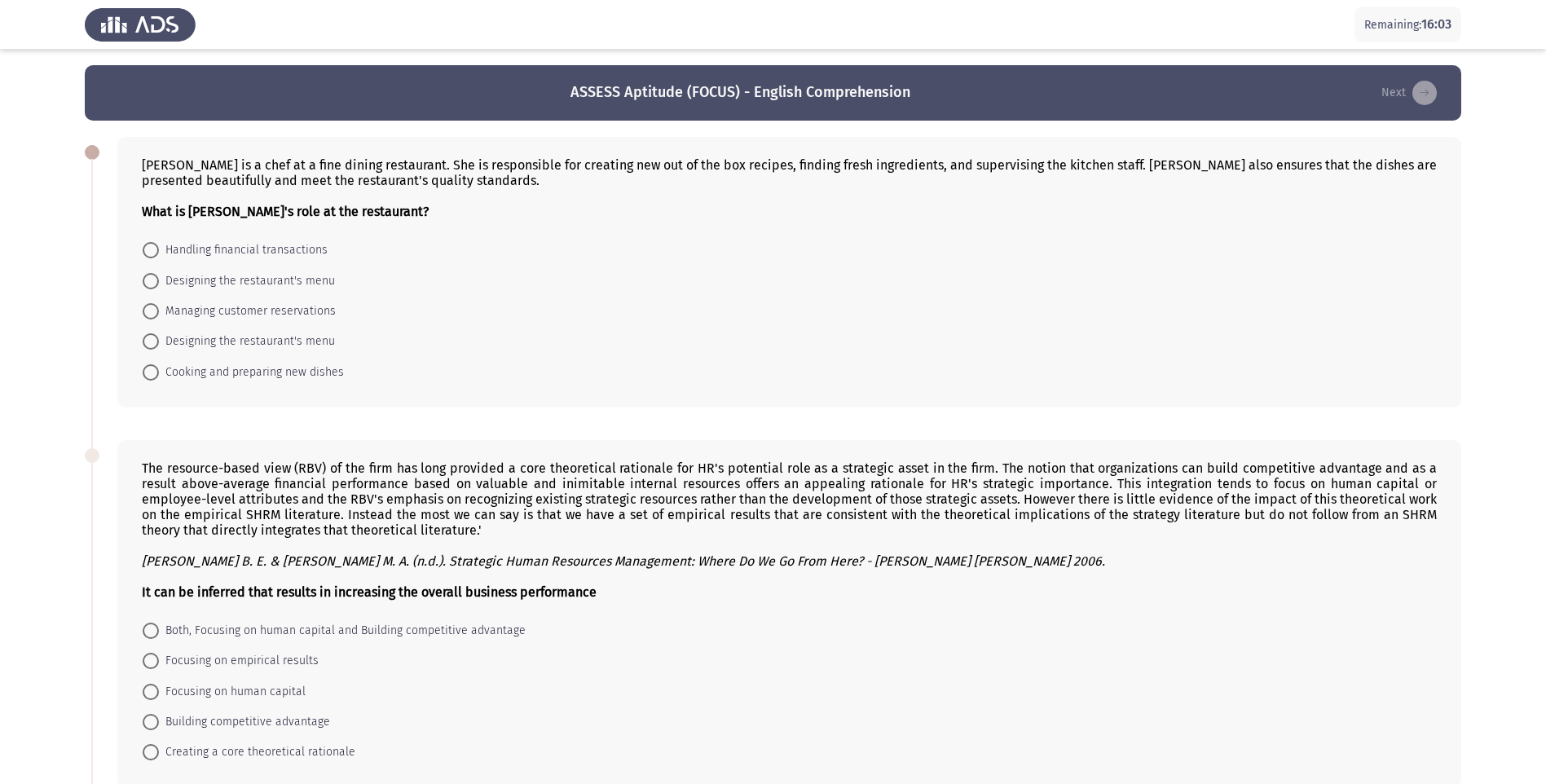
drag, startPoint x: 424, startPoint y: 187, endPoint x: 346, endPoint y: 185, distance: 78.0
click at [301, 138] on div "[PERSON_NAME] is a chef at a fine dining restaurant. She is responsible for cre…" at bounding box center [790, 271] width 1344 height 270
drag, startPoint x: 465, startPoint y: 182, endPoint x: 276, endPoint y: 131, distance: 195.8
click at [276, 131] on div "[PERSON_NAME] is a chef at a fine dining restaurant. She is responsible for cre…" at bounding box center [773, 271] width 1377 height 303
click at [151, 368] on span at bounding box center [151, 373] width 16 height 16
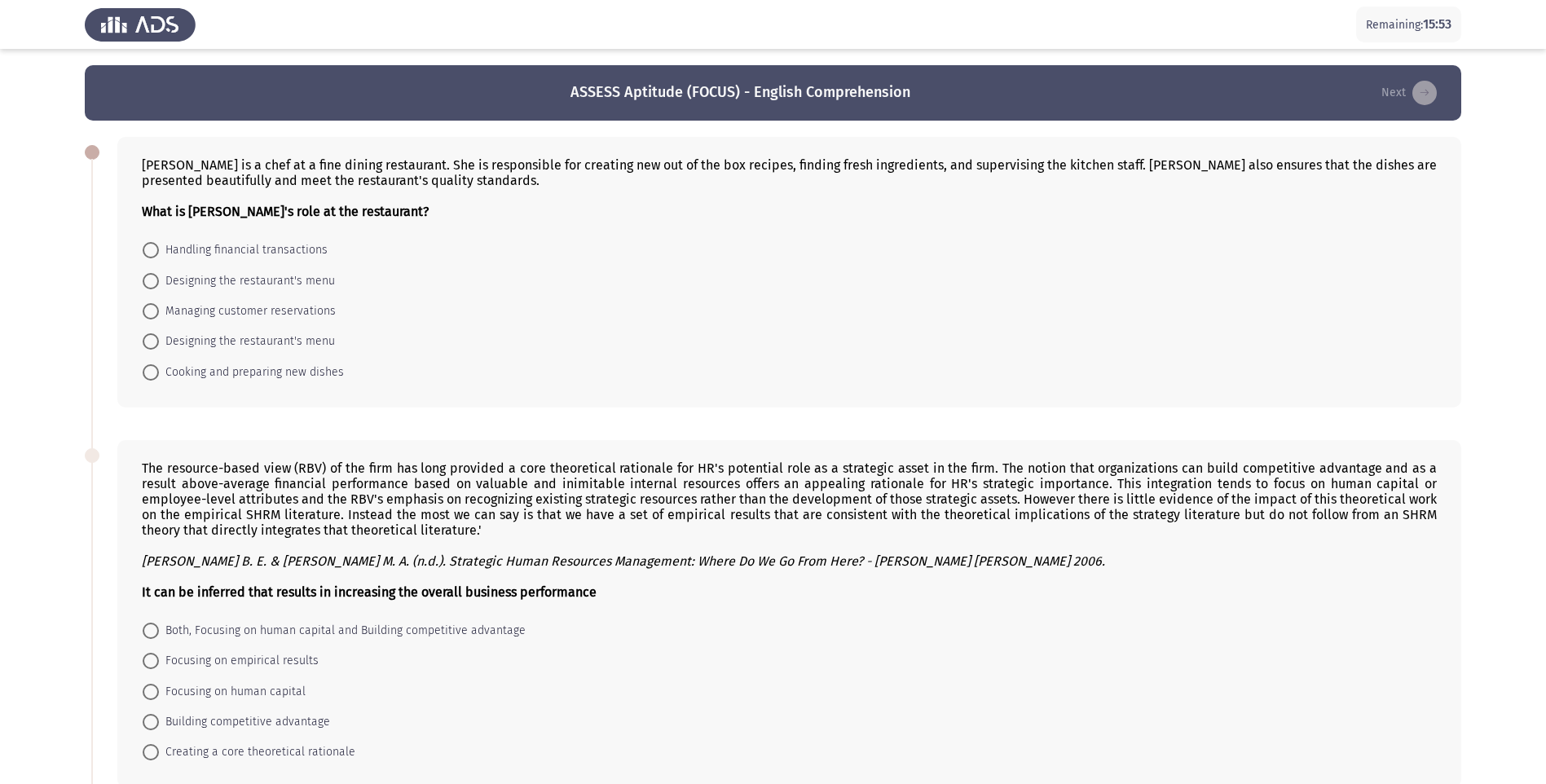
click at [151, 368] on input "Cooking and preparing new dishes" at bounding box center [151, 373] width 16 height 16
click at [153, 624] on span at bounding box center [151, 630] width 16 height 16
click at [153, 624] on input "Both, Focusing on human capital and Building competitive advantage" at bounding box center [151, 630] width 16 height 16
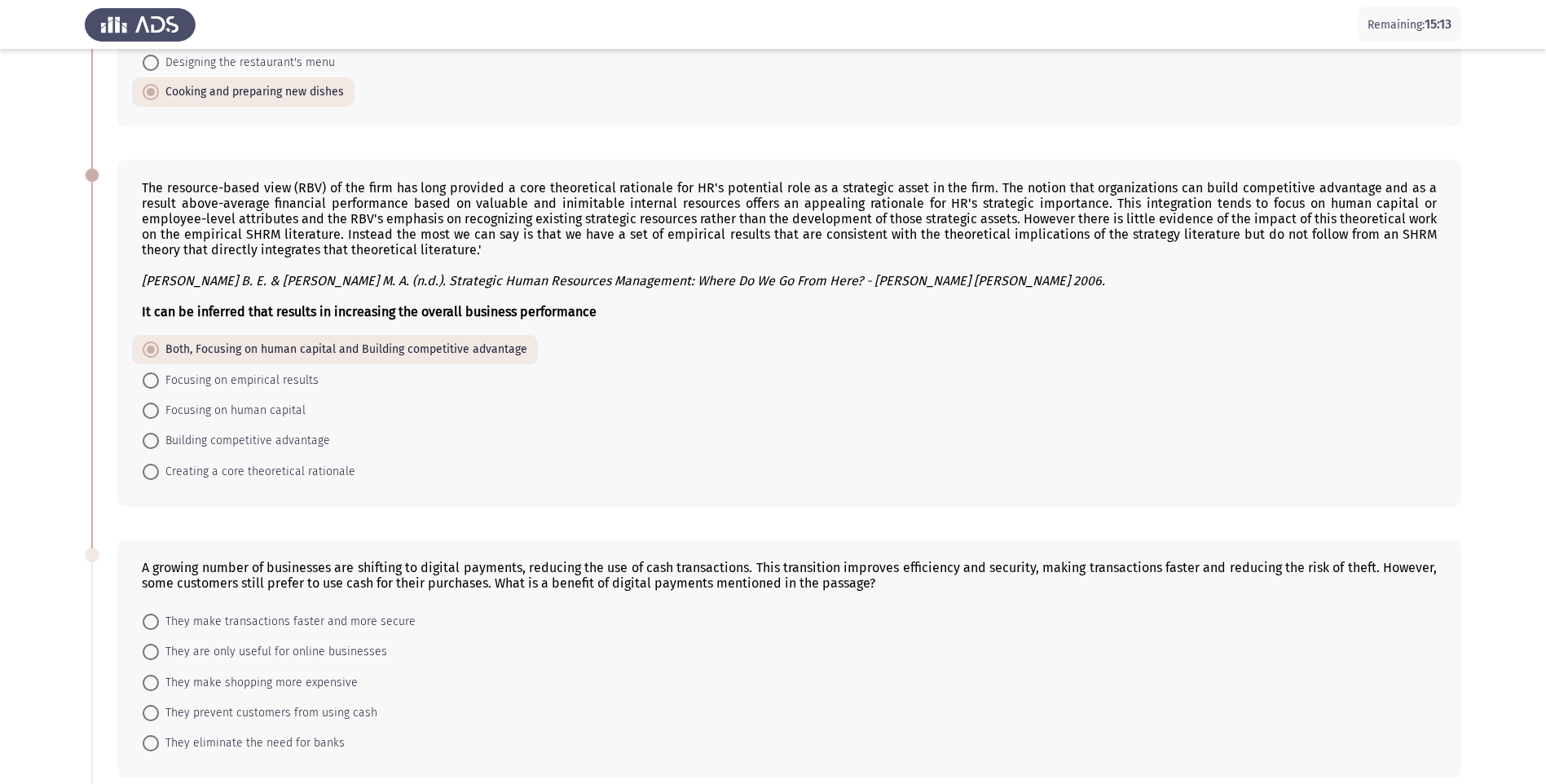
scroll to position [326, 0]
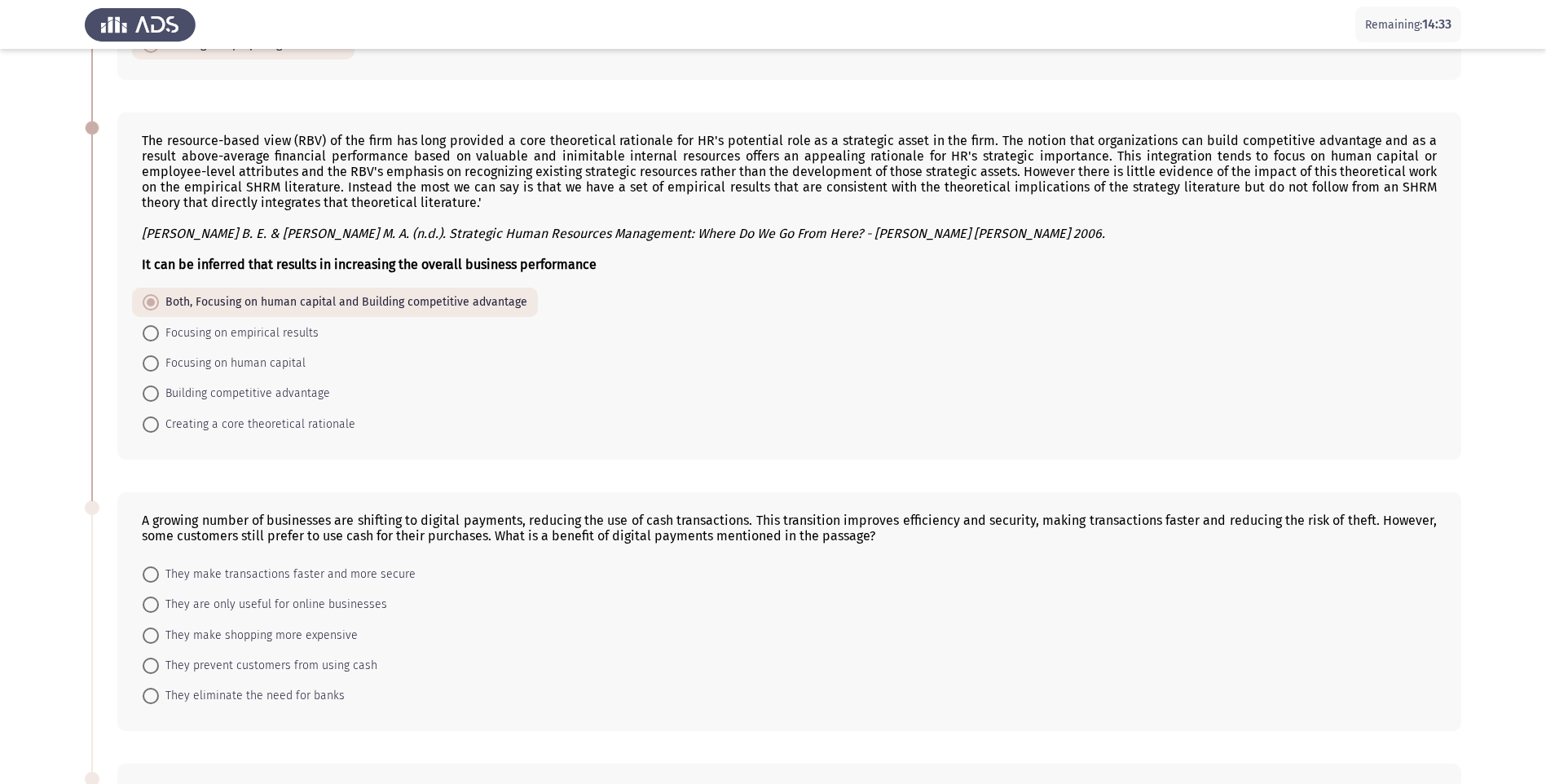
click at [162, 575] on span "They make transactions faster and more secure" at bounding box center [288, 574] width 257 height 20
click at [159, 575] on input "They make transactions faster and more secure" at bounding box center [151, 574] width 16 height 16
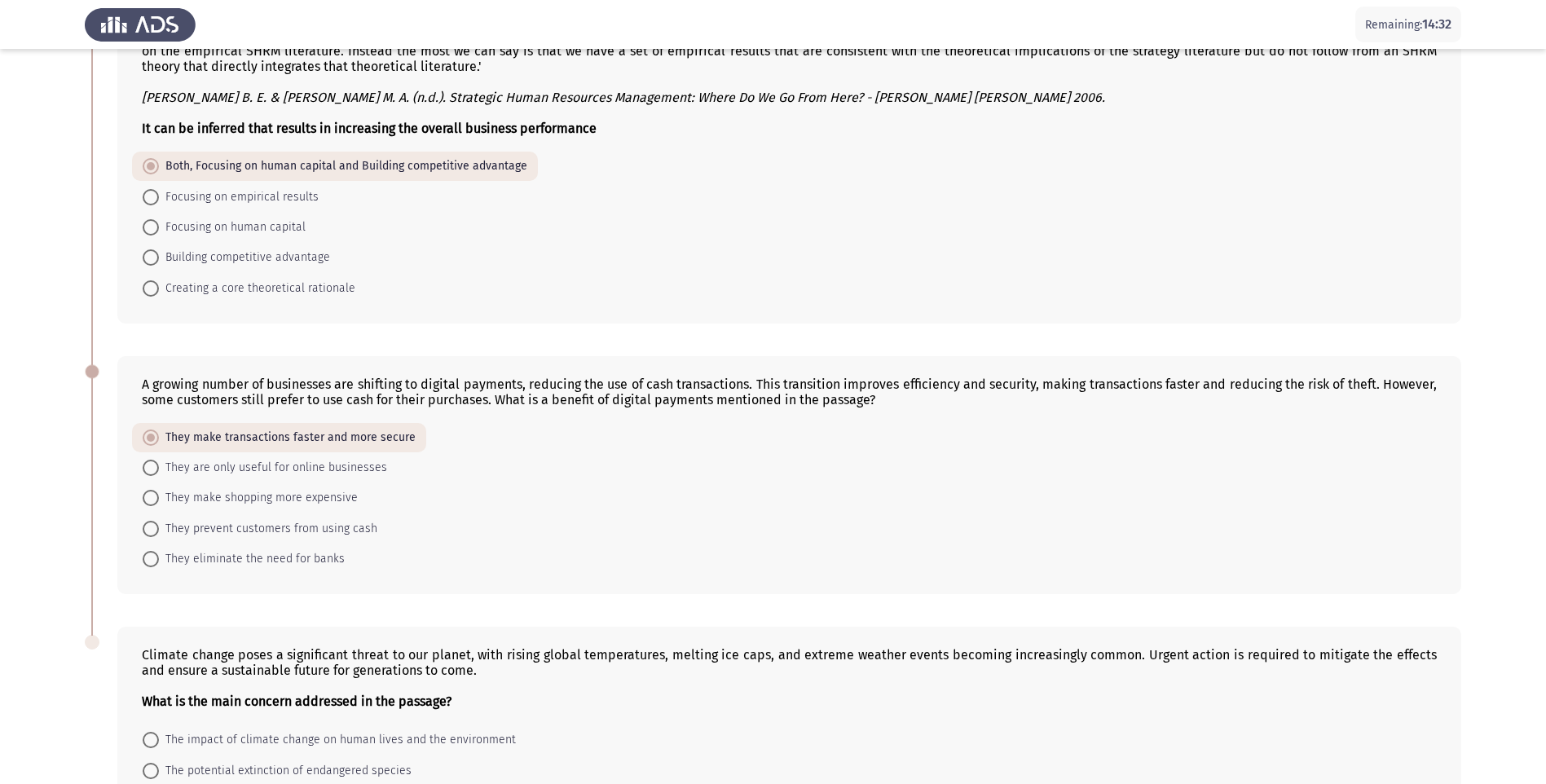
scroll to position [656, 0]
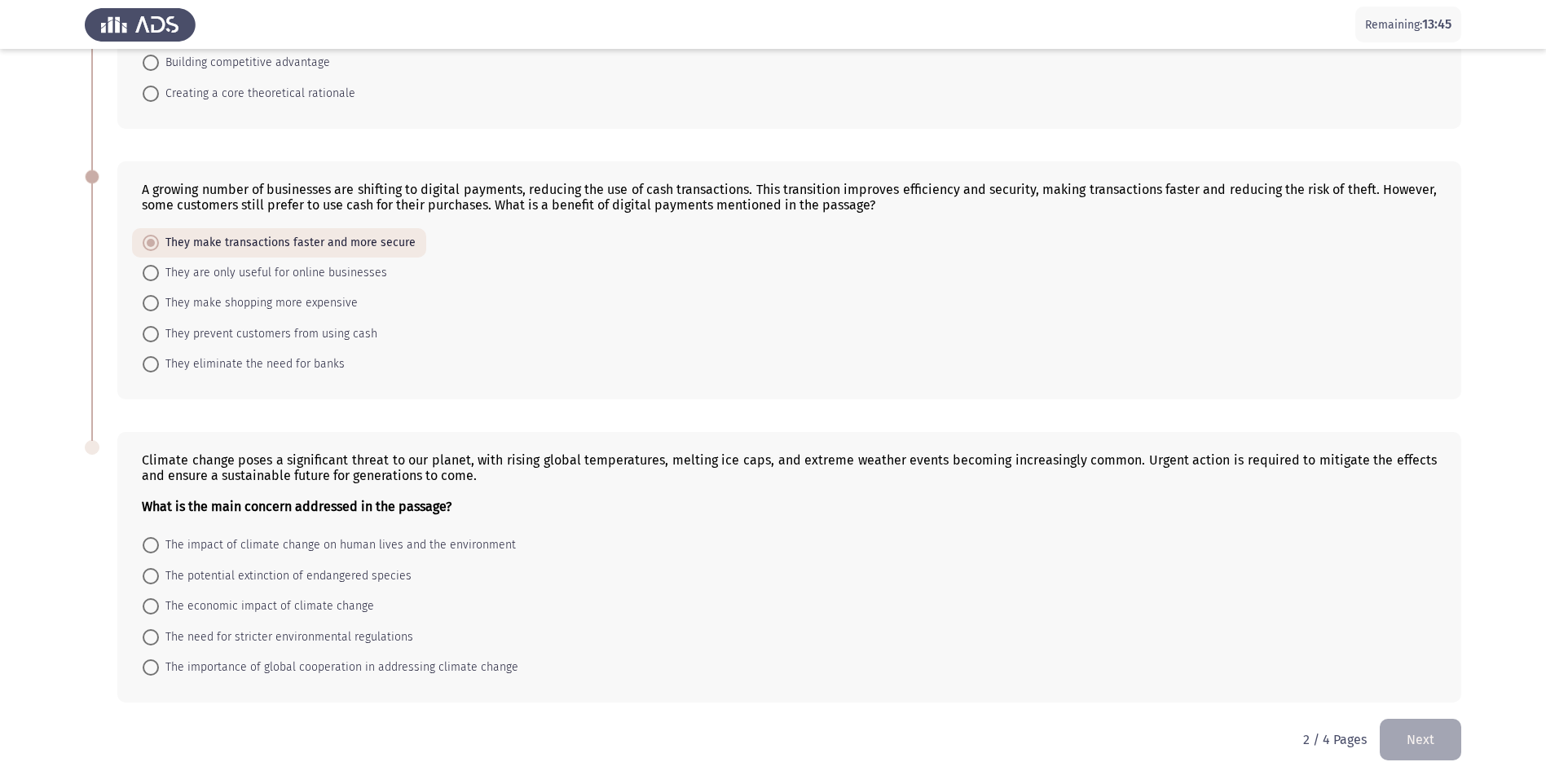
click at [151, 548] on span at bounding box center [151, 545] width 16 height 16
click at [151, 548] on input "The impact of climate change on human lives and the environment" at bounding box center [151, 545] width 16 height 16
radio input "true"
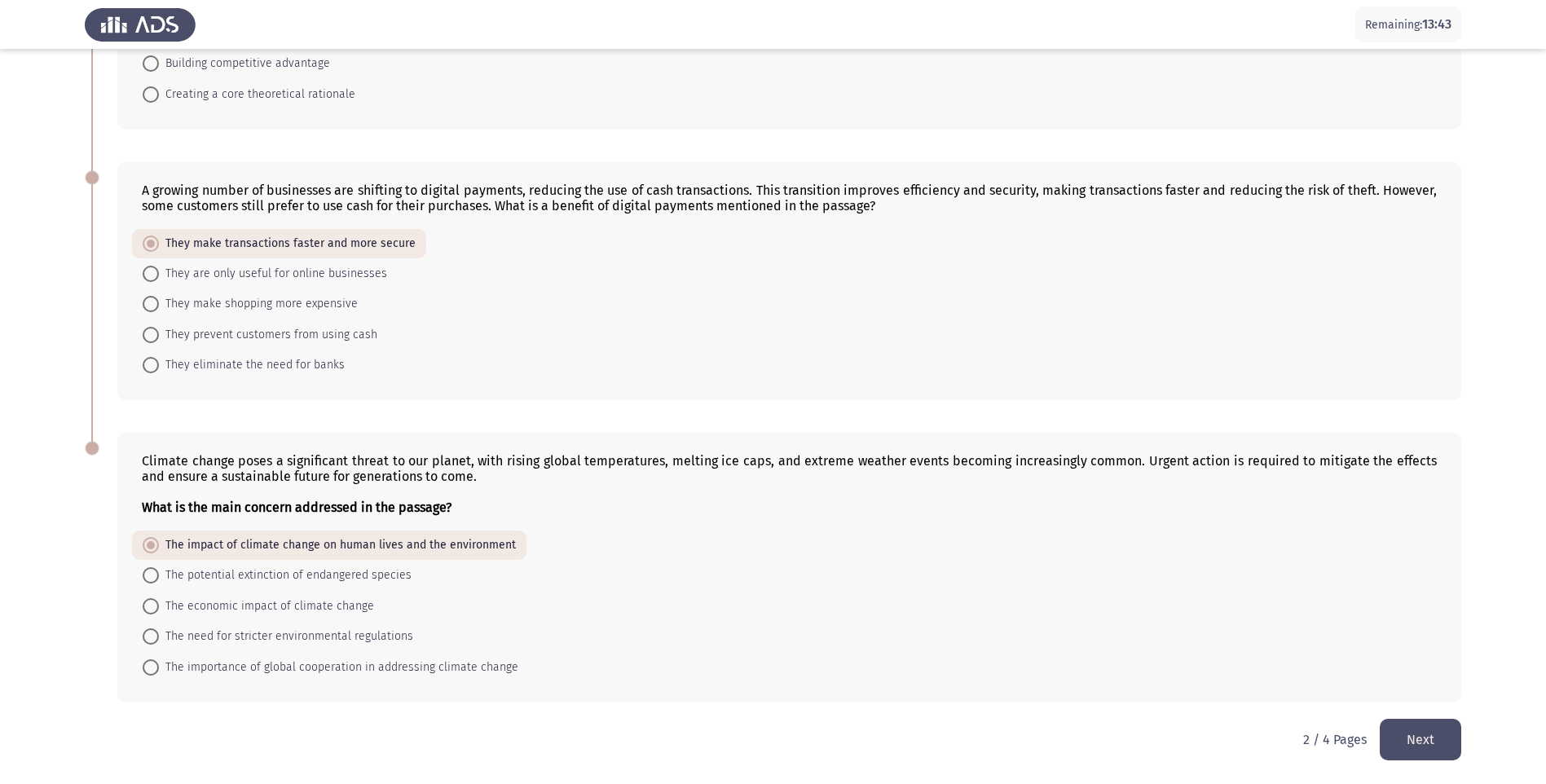
click at [1438, 741] on button "Next" at bounding box center [1421, 740] width 81 height 42
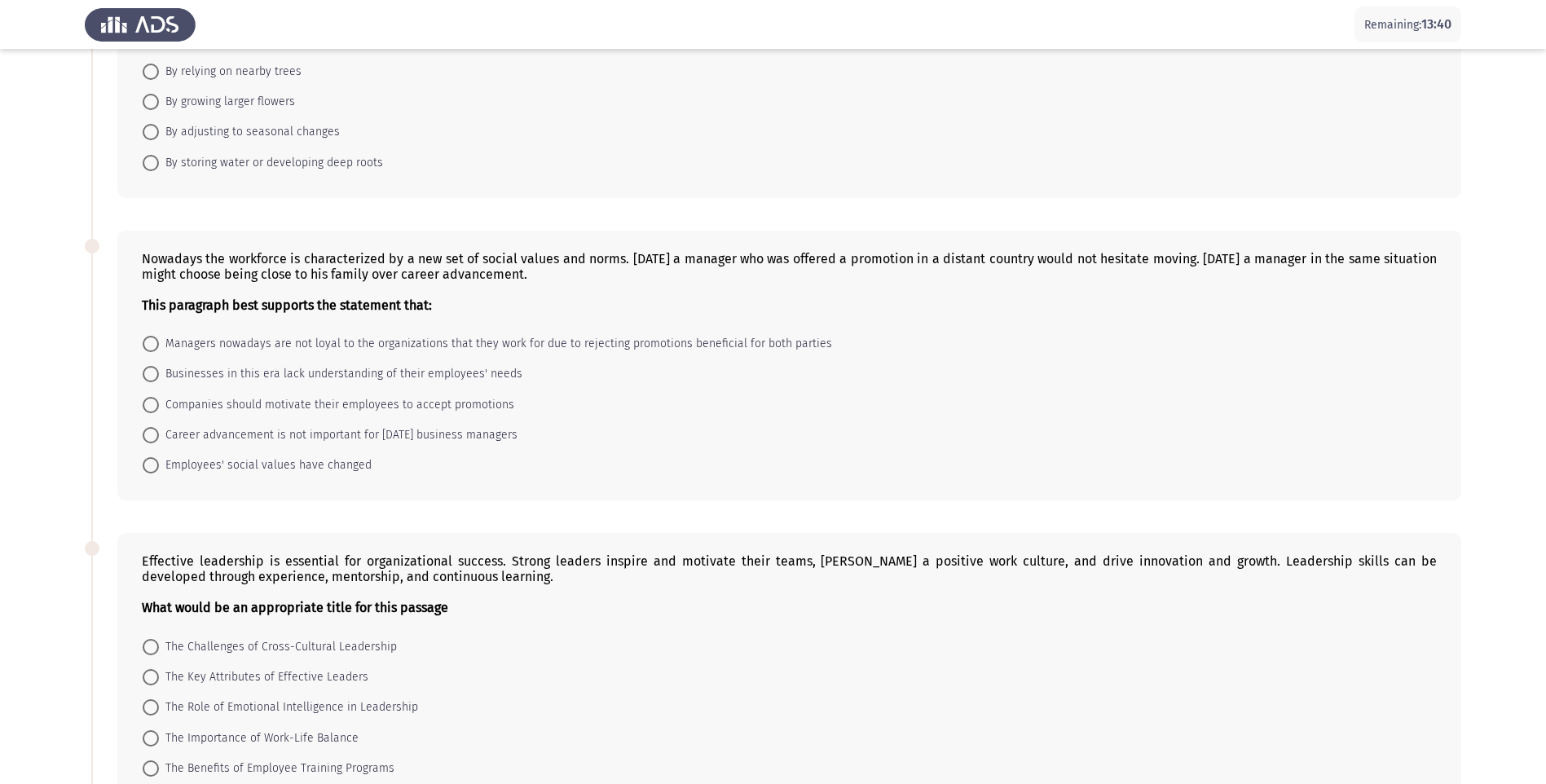
scroll to position [0, 0]
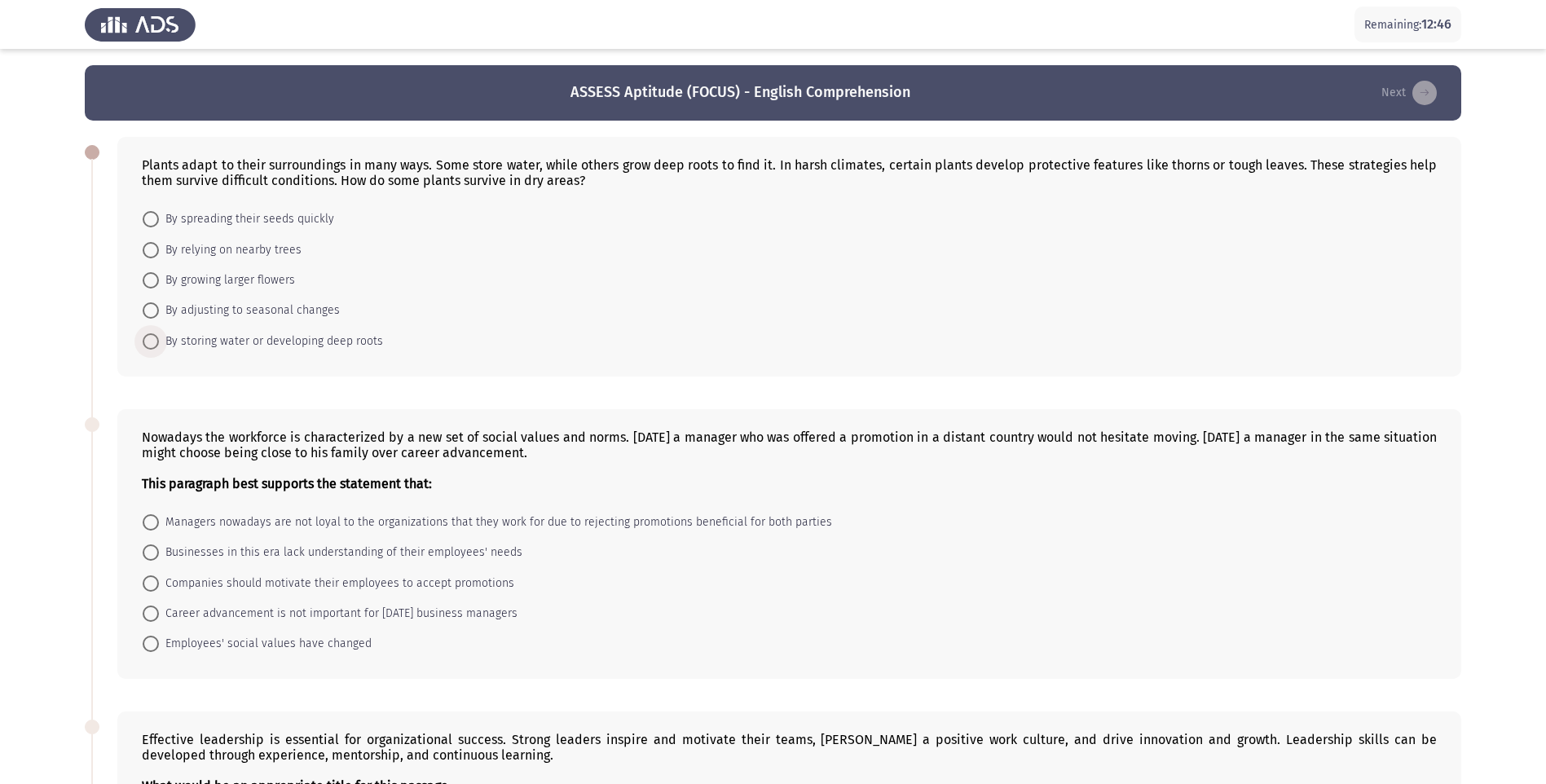
click at [151, 339] on span at bounding box center [151, 342] width 16 height 16
click at [151, 339] on input "By storing water or developing deep roots" at bounding box center [151, 342] width 16 height 16
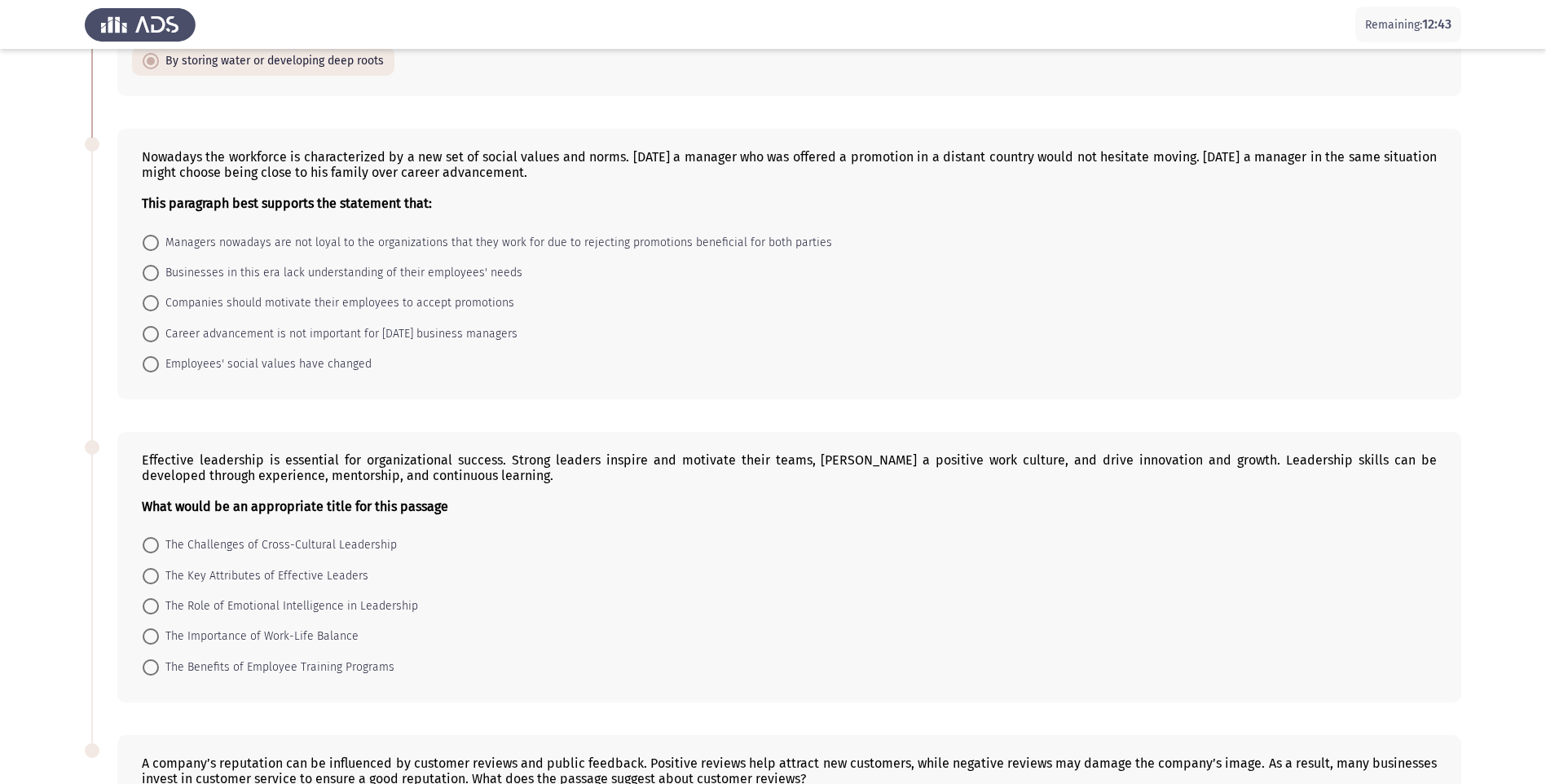
scroll to position [326, 0]
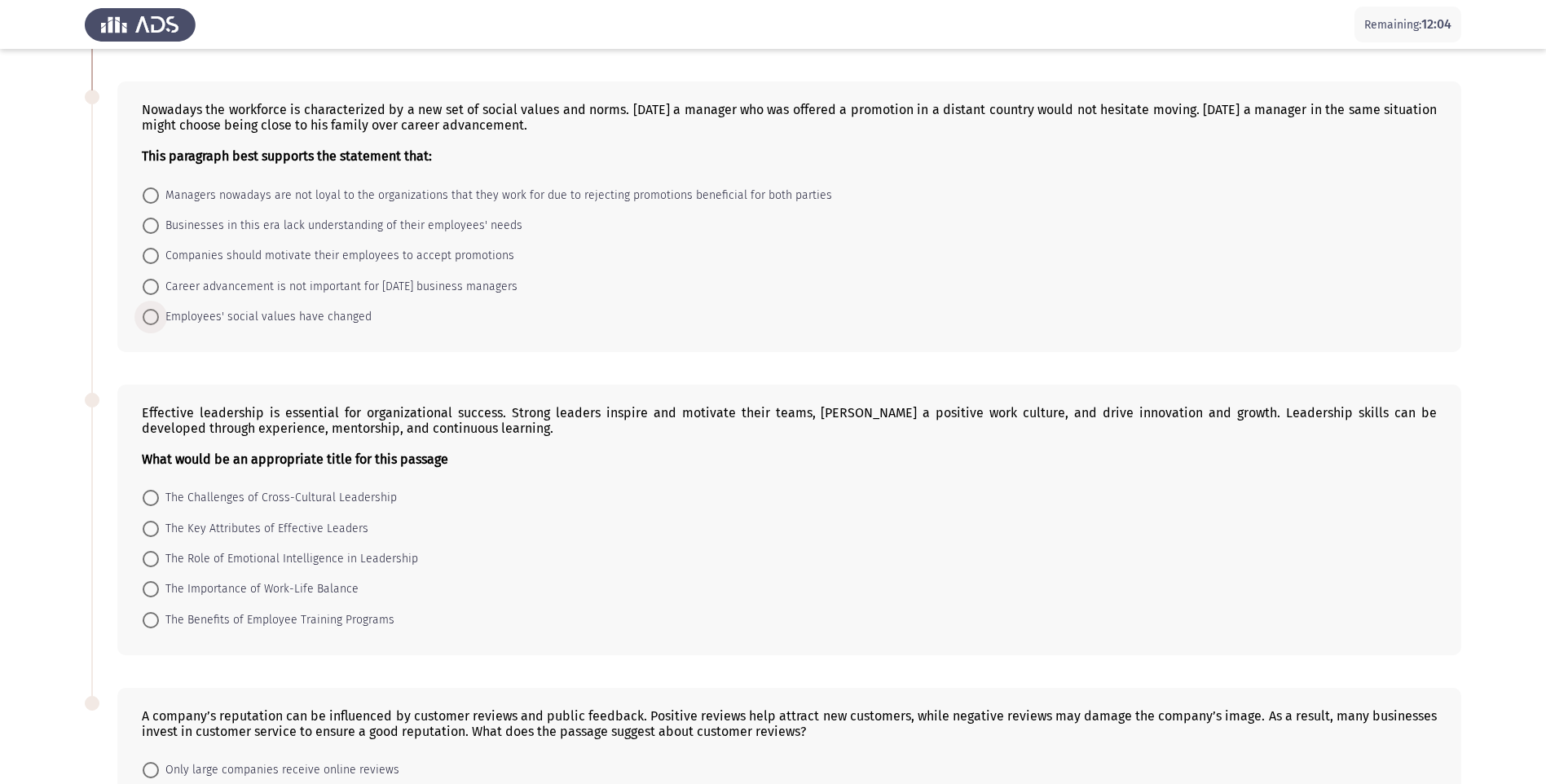
click at [170, 317] on span "Employees' social values have changed" at bounding box center [265, 317] width 213 height 20
click at [159, 317] on input "Employees' social values have changed" at bounding box center [151, 317] width 16 height 16
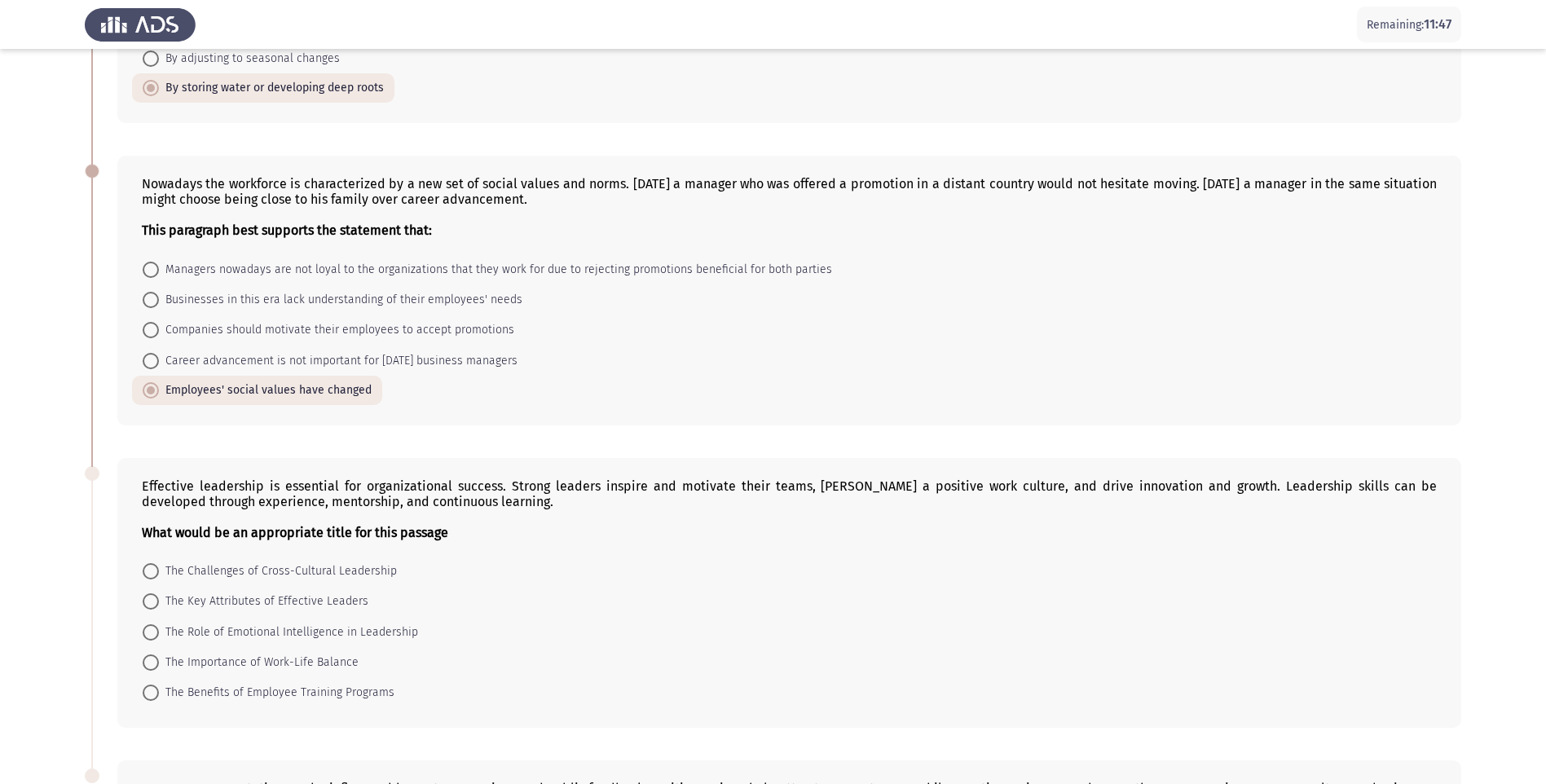
scroll to position [223, 0]
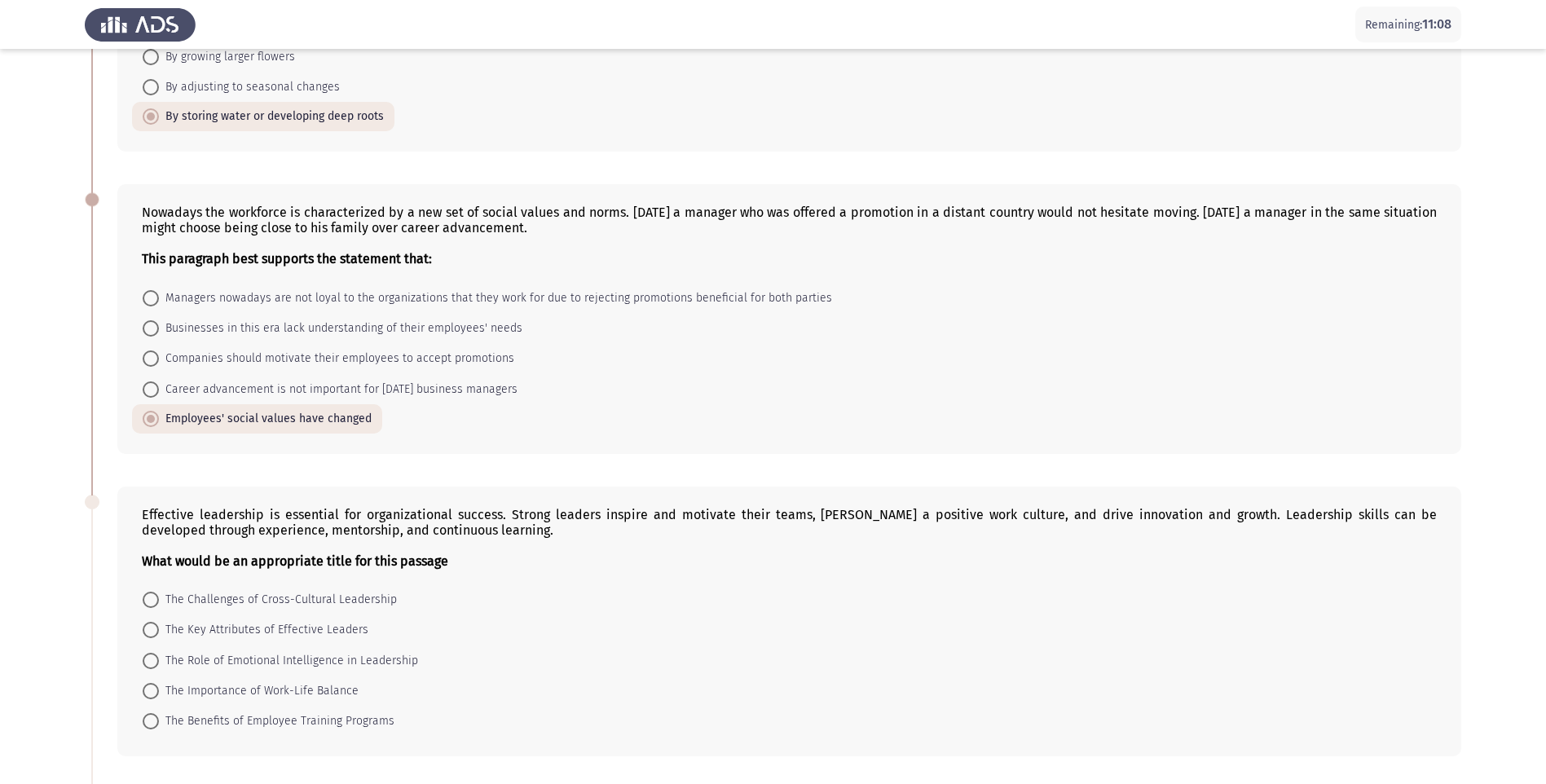
click at [154, 630] on span at bounding box center [151, 630] width 16 height 16
click at [154, 630] on input "The Key Attributes of Effective Leaders" at bounding box center [151, 630] width 16 height 16
radio input "true"
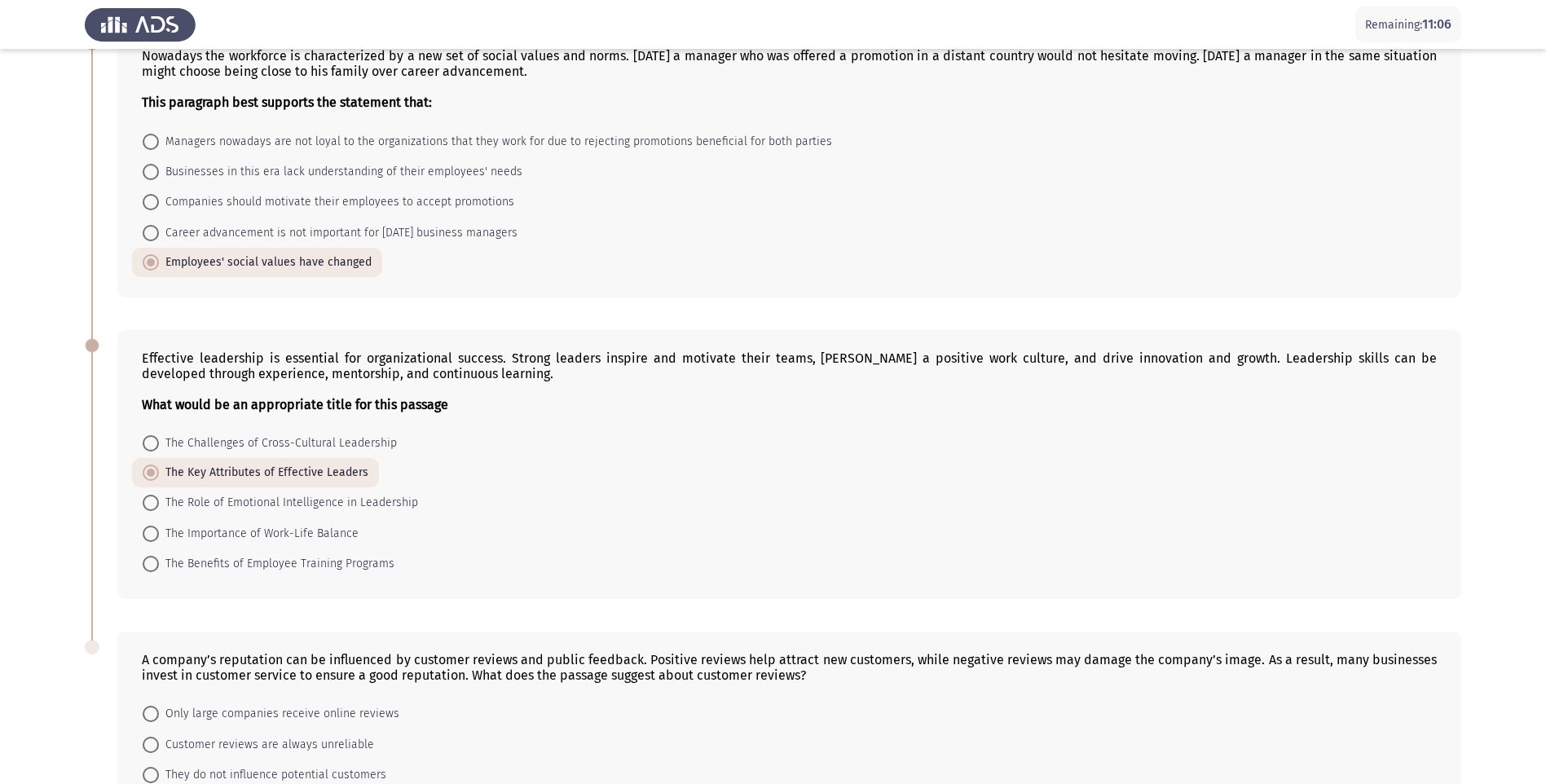
scroll to position [548, 0]
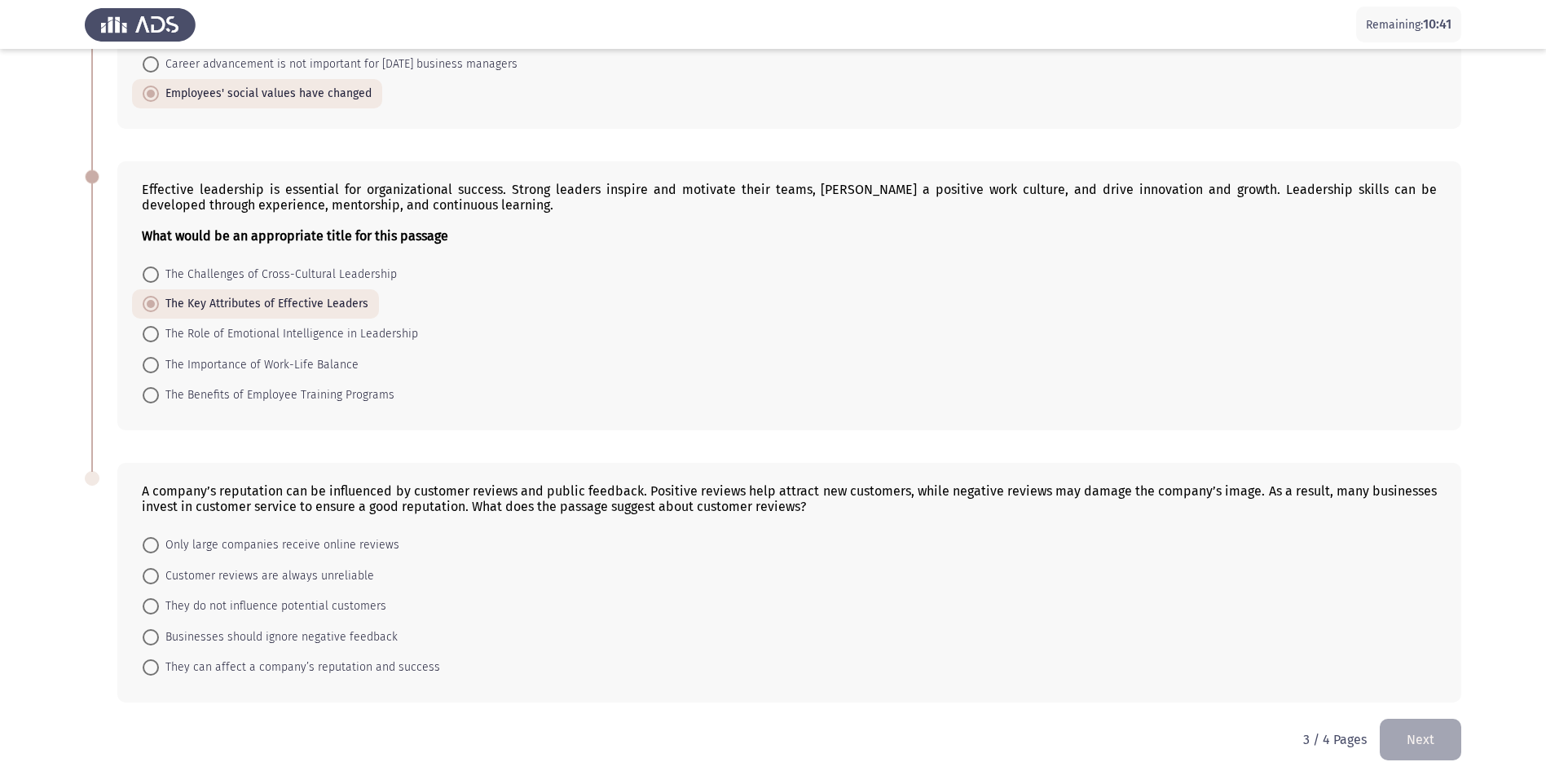
click at [1441, 740] on button "Next" at bounding box center [1421, 740] width 81 height 42
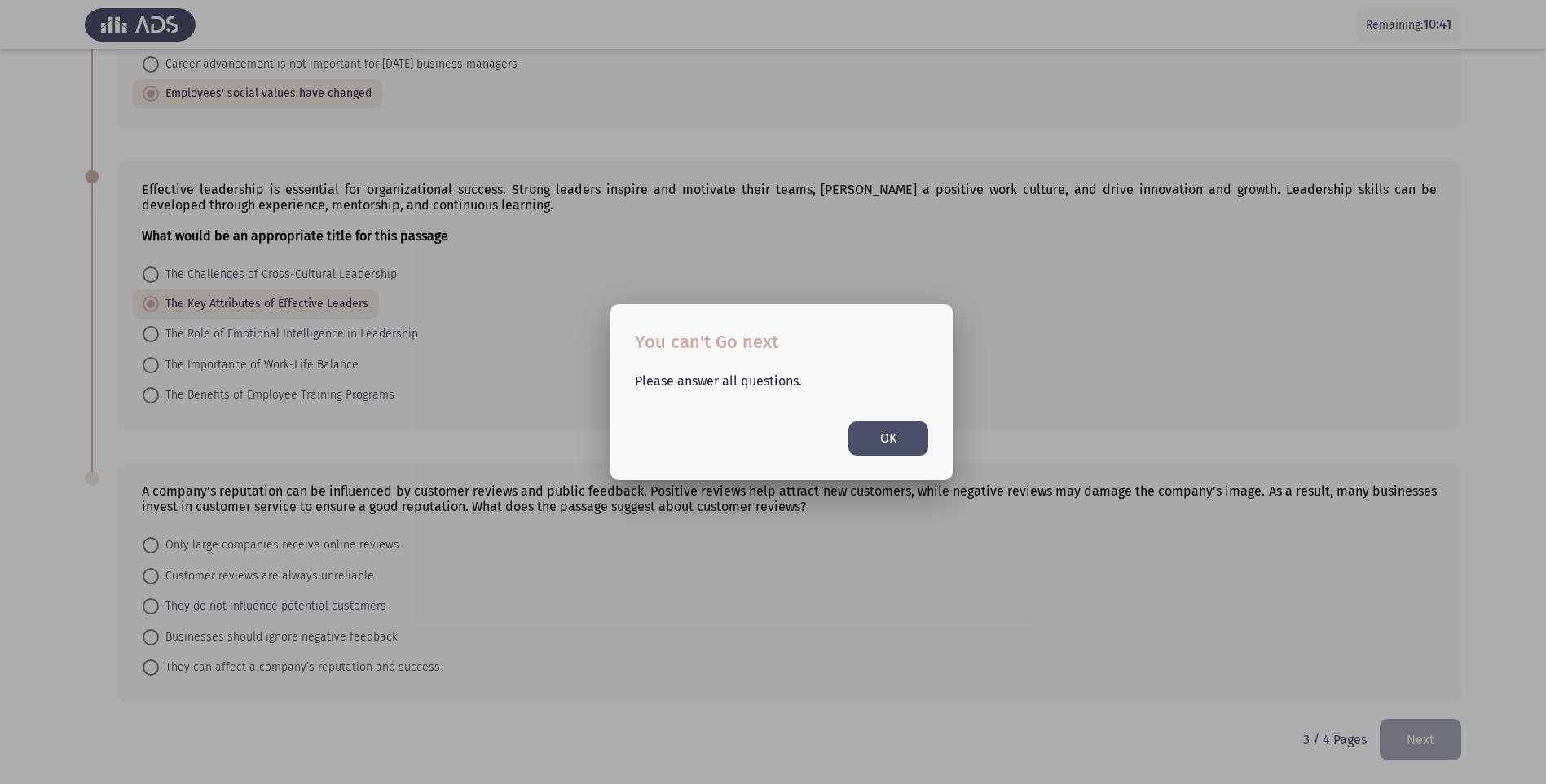
scroll to position [0, 0]
click at [904, 440] on button "OK" at bounding box center [888, 438] width 80 height 33
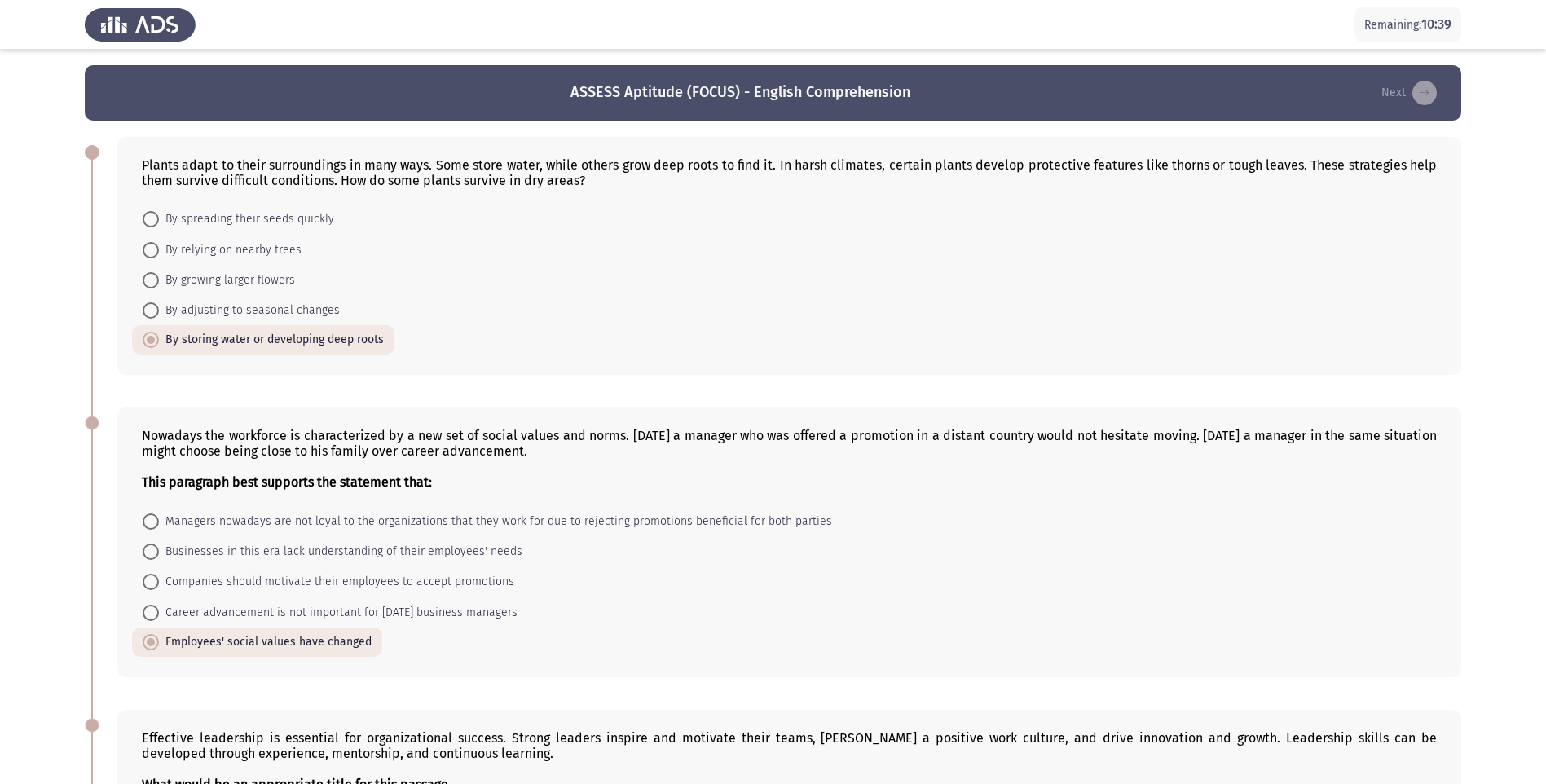
scroll to position [548, 0]
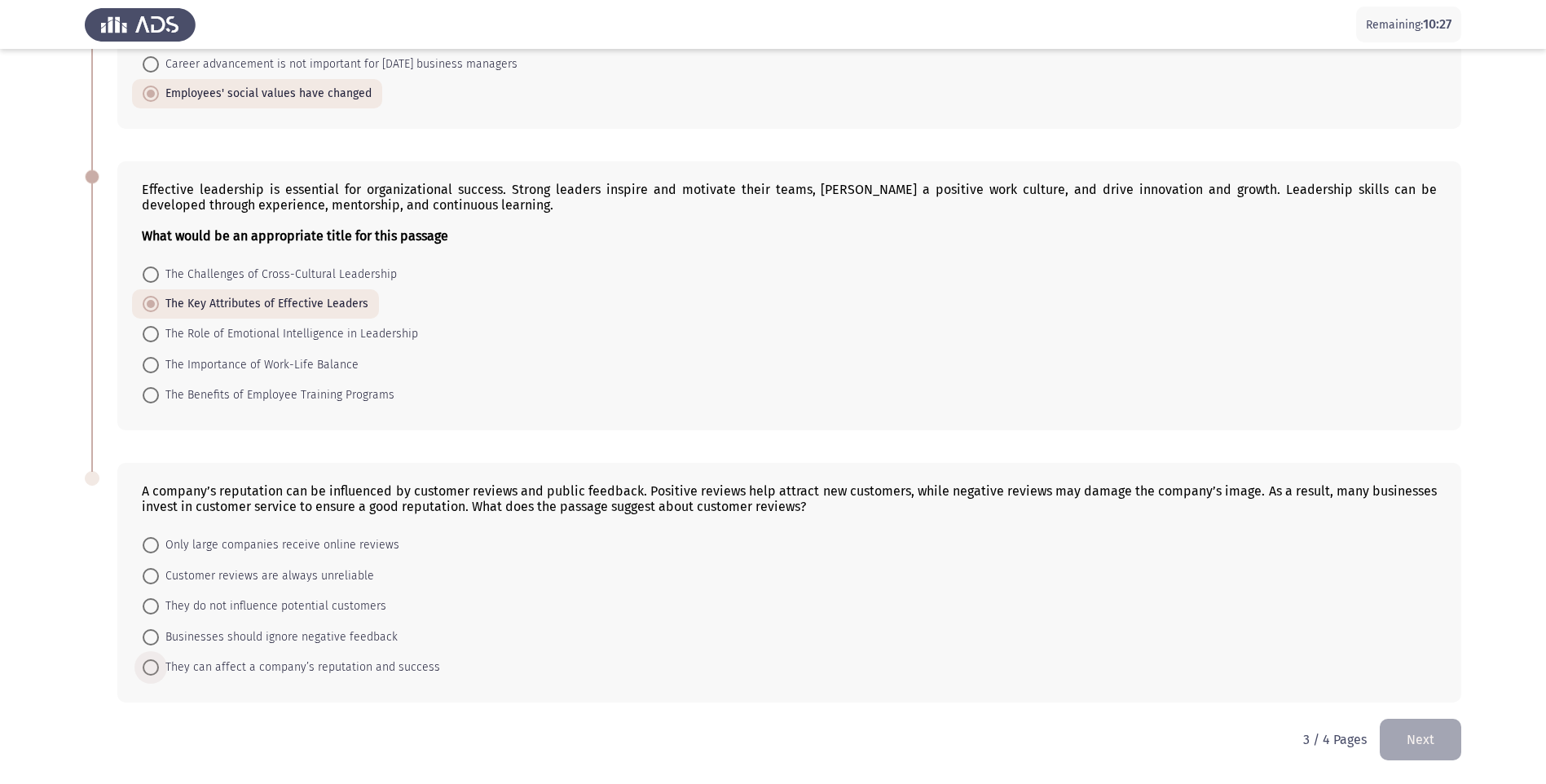
click at [148, 671] on span at bounding box center [151, 667] width 16 height 16
click at [148, 671] on input "They can affect a company’s reputation and success" at bounding box center [151, 667] width 16 height 16
radio input "true"
click at [1422, 746] on button "Next" at bounding box center [1421, 740] width 81 height 42
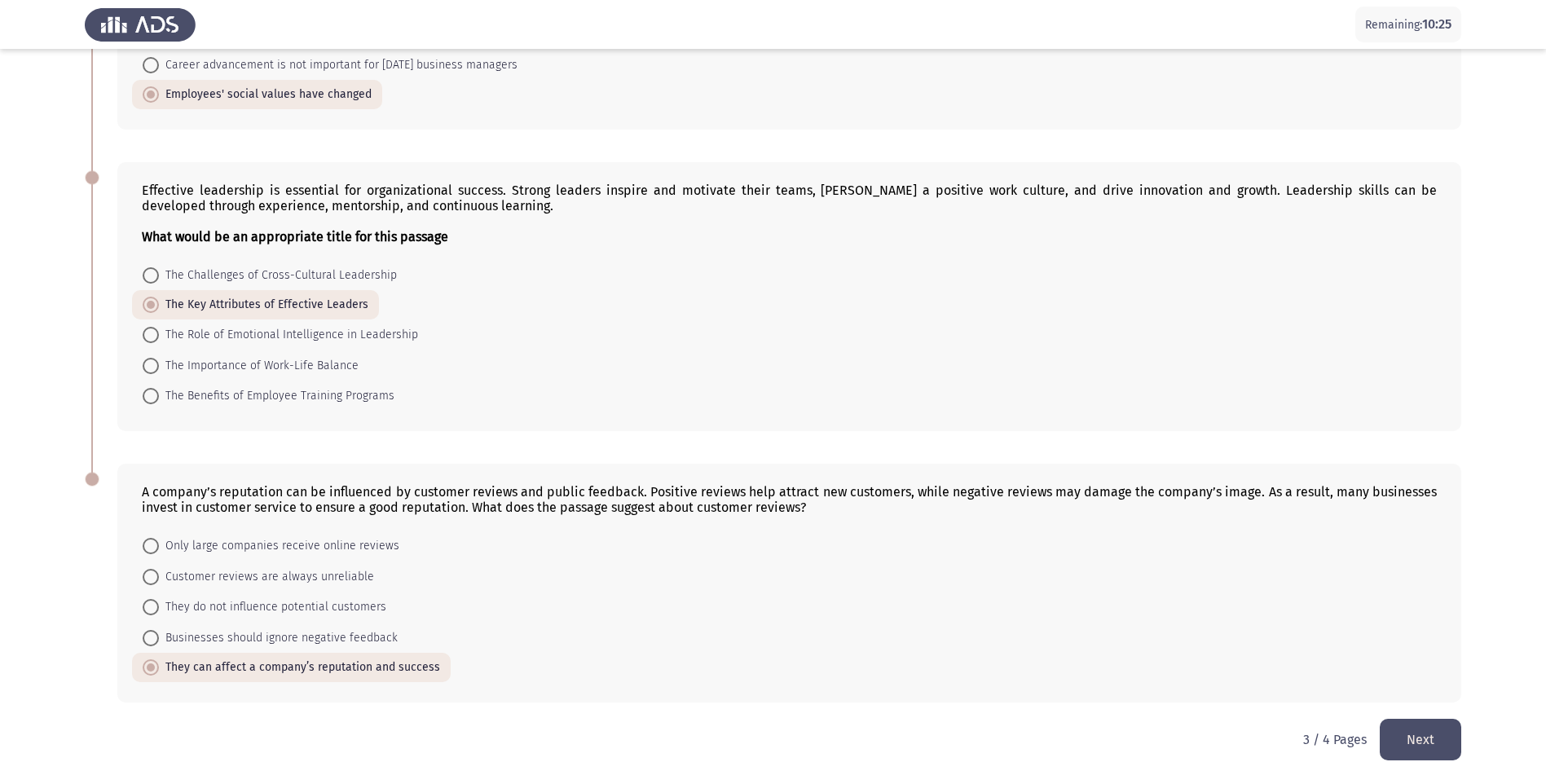
scroll to position [0, 0]
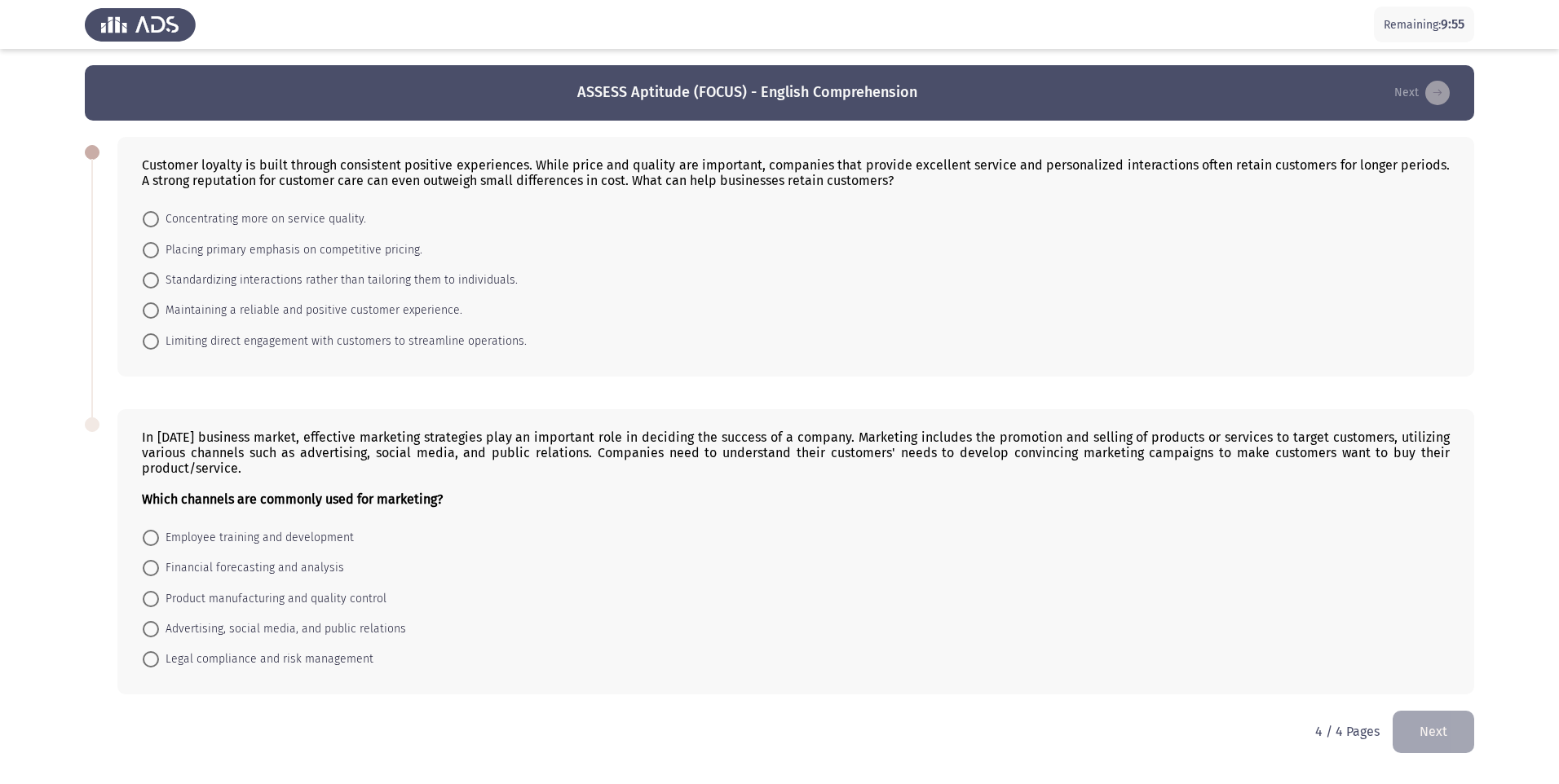
click at [158, 310] on span at bounding box center [151, 310] width 16 height 16
click at [158, 310] on input "Maintaining a reliable and positive customer experience." at bounding box center [151, 310] width 16 height 16
click at [149, 629] on span at bounding box center [151, 628] width 16 height 16
click at [149, 629] on input "Advertising, social media, and public relations" at bounding box center [151, 628] width 16 height 16
radio input "true"
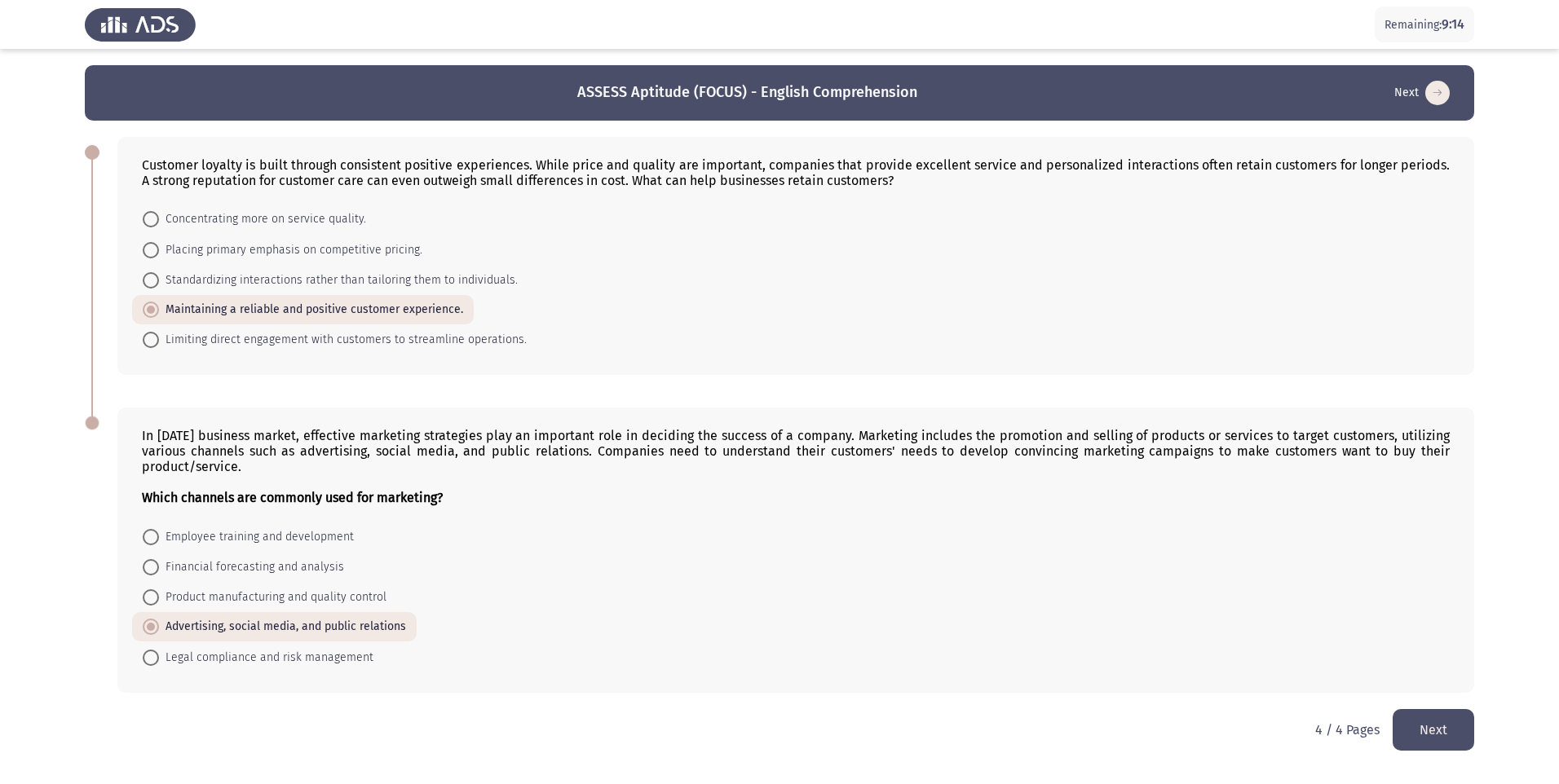
click at [1445, 732] on button "Next" at bounding box center [1433, 730] width 81 height 42
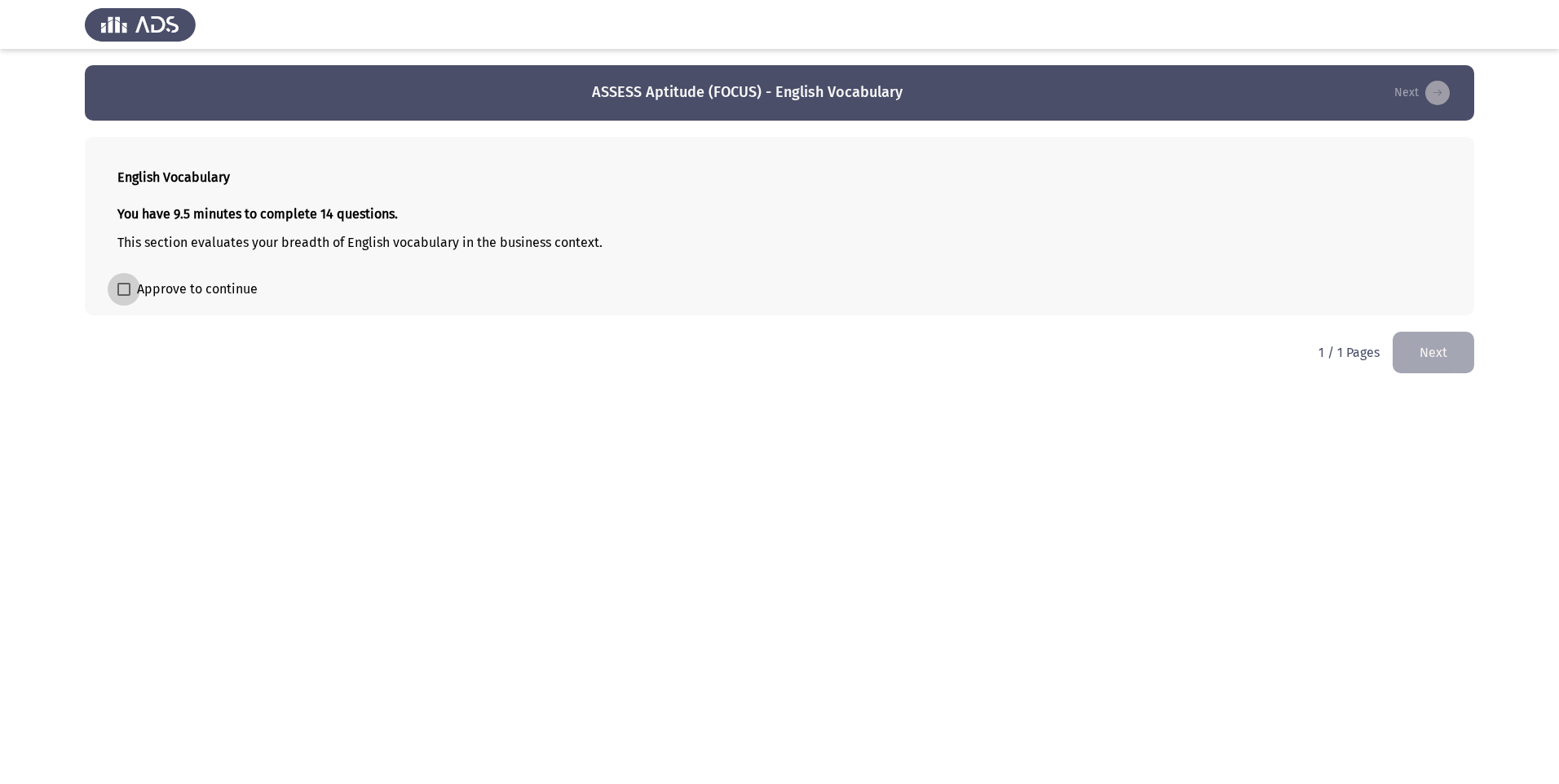
click at [129, 288] on span at bounding box center [124, 289] width 13 height 13
click at [124, 296] on input "Approve to continue" at bounding box center [123, 296] width 1 height 1
checkbox input "true"
click at [1420, 372] on button "Next" at bounding box center [1433, 353] width 81 height 42
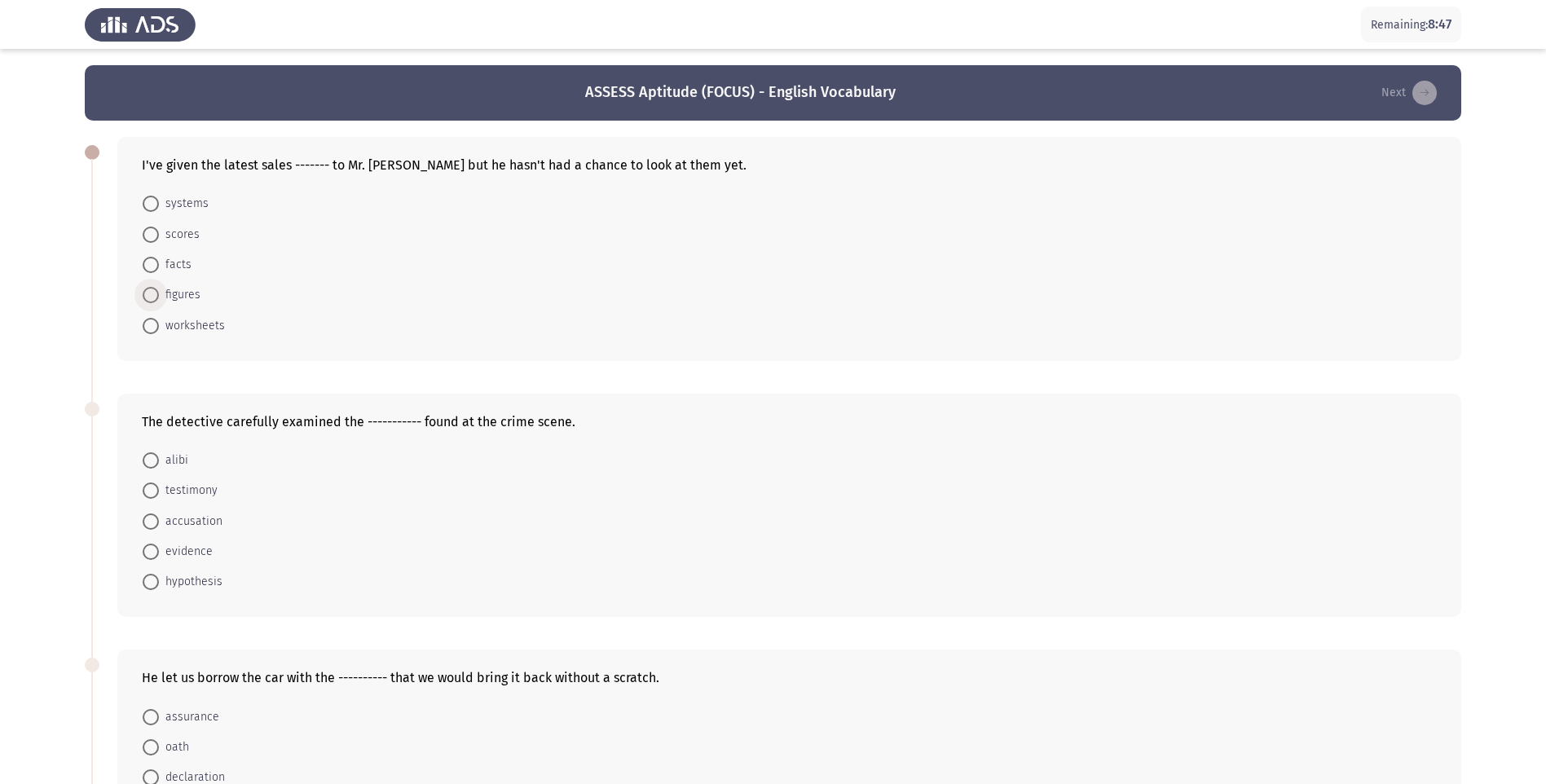
click at [153, 292] on span at bounding box center [151, 295] width 16 height 16
click at [153, 292] on input "figures" at bounding box center [151, 295] width 16 height 16
radio input "true"
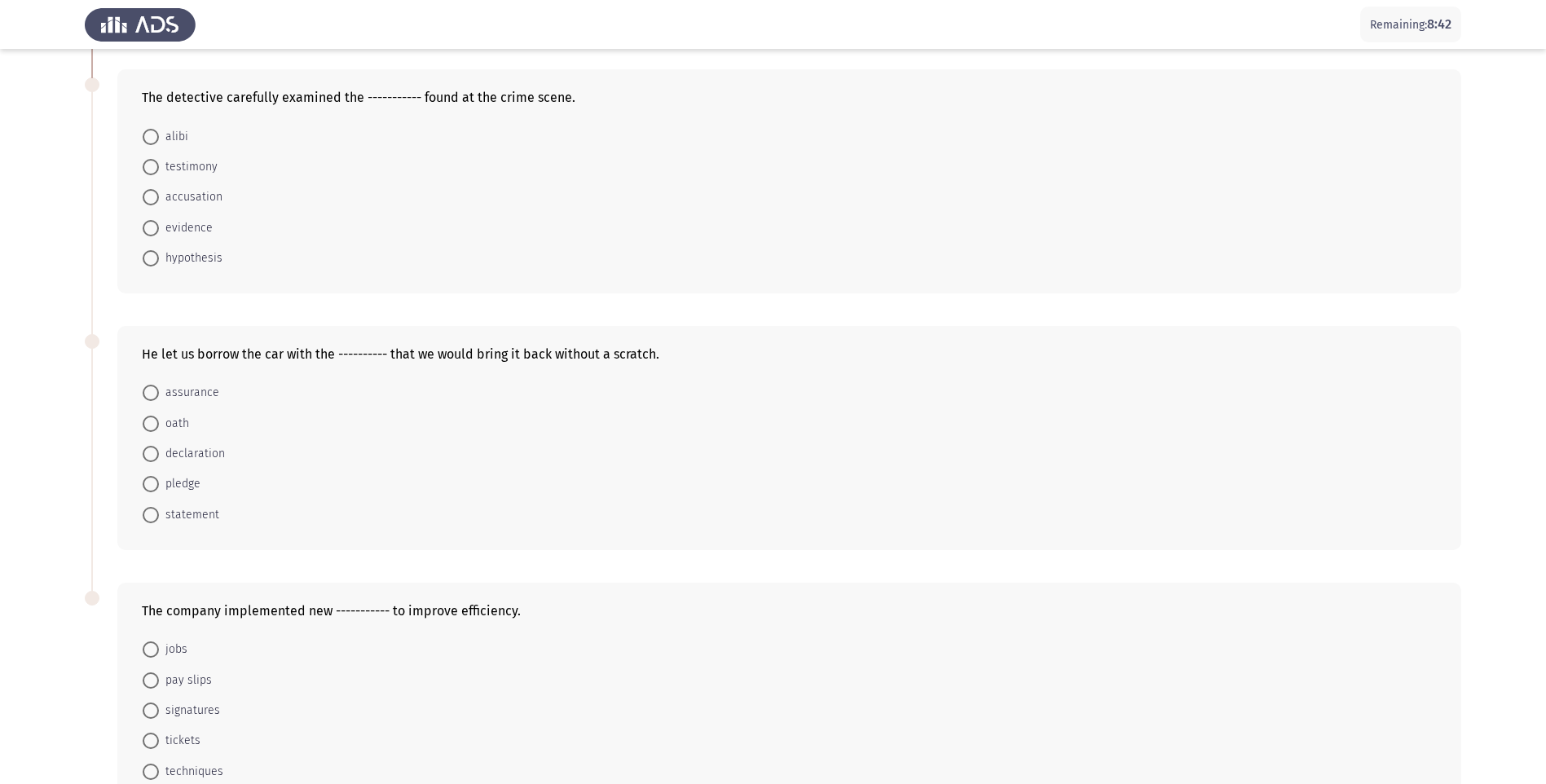
scroll to position [326, 0]
click at [157, 220] on span at bounding box center [151, 225] width 16 height 16
click at [157, 220] on input "evidence" at bounding box center [151, 225] width 16 height 16
radio input "true"
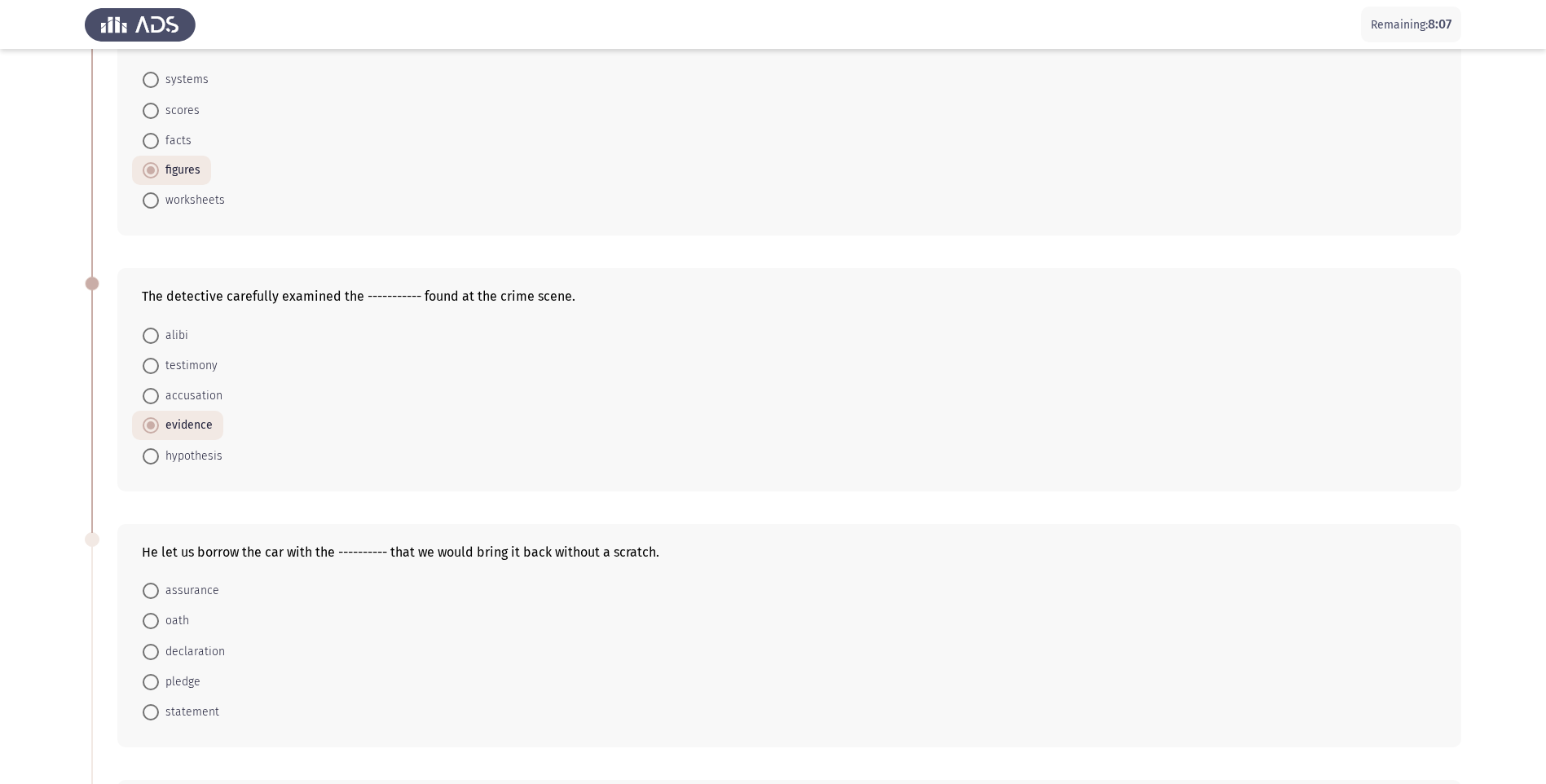
scroll to position [99, 0]
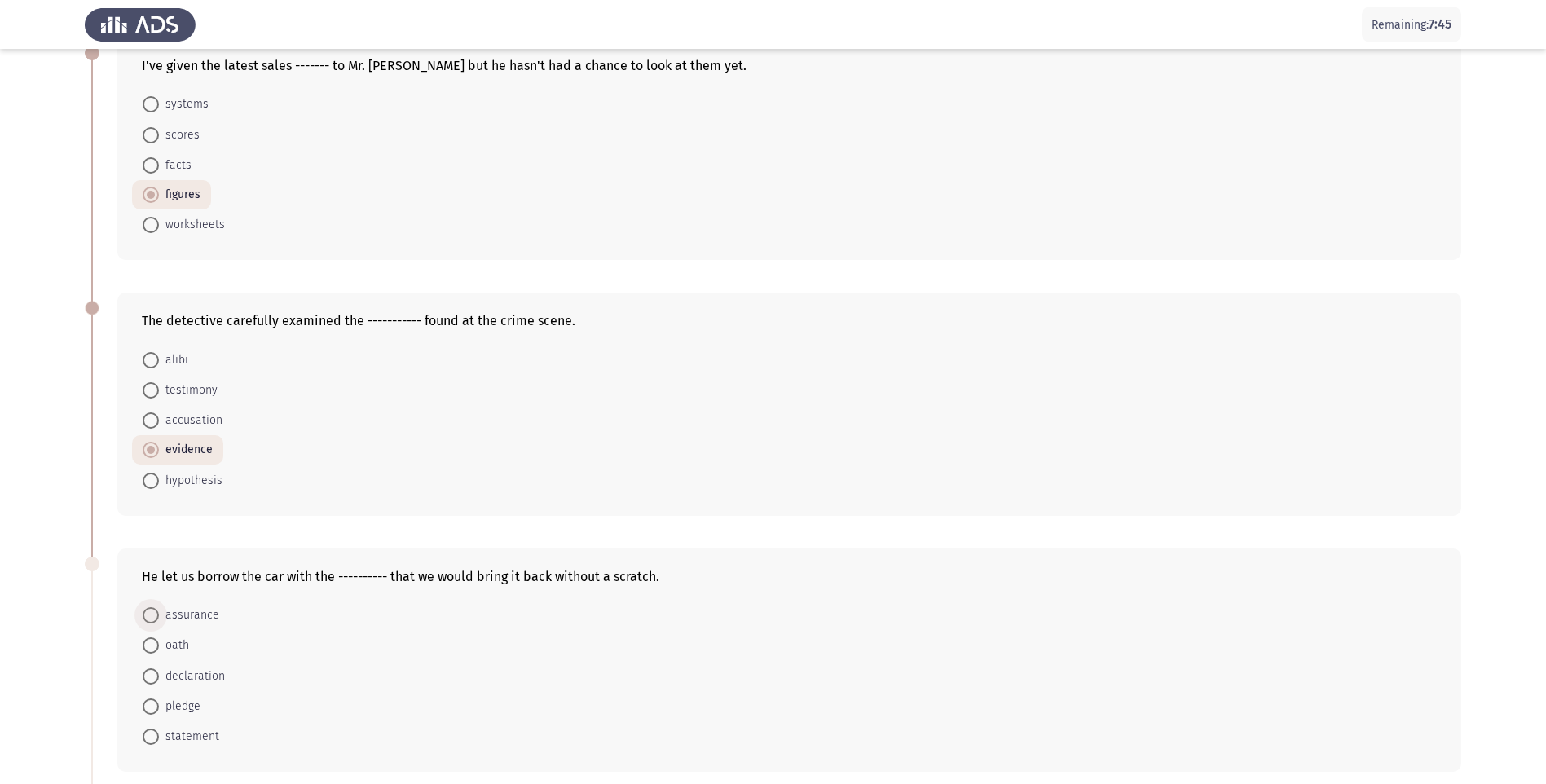
click at [152, 620] on span at bounding box center [151, 615] width 16 height 16
click at [152, 620] on input "assurance" at bounding box center [151, 615] width 16 height 16
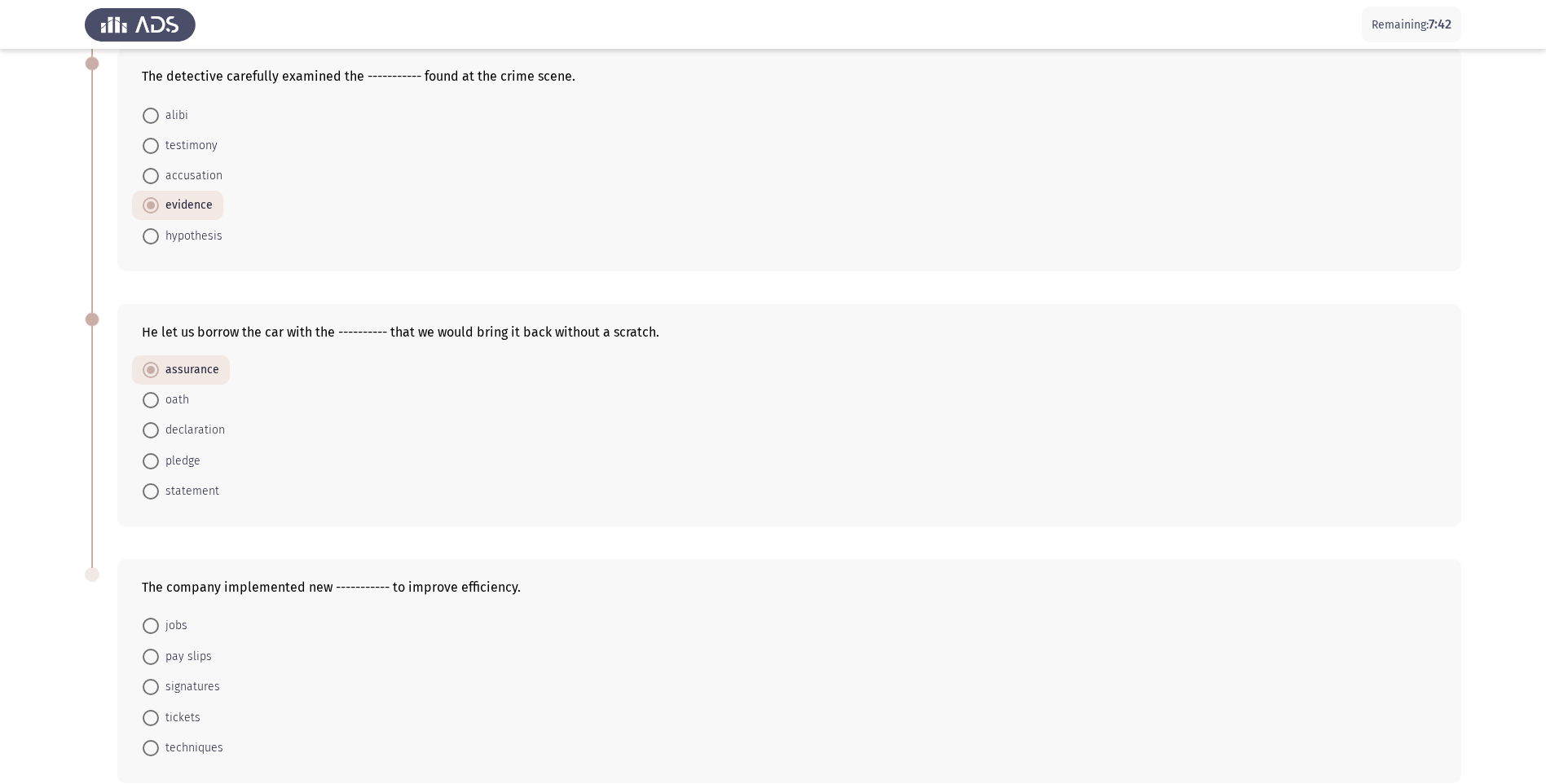
scroll to position [424, 0]
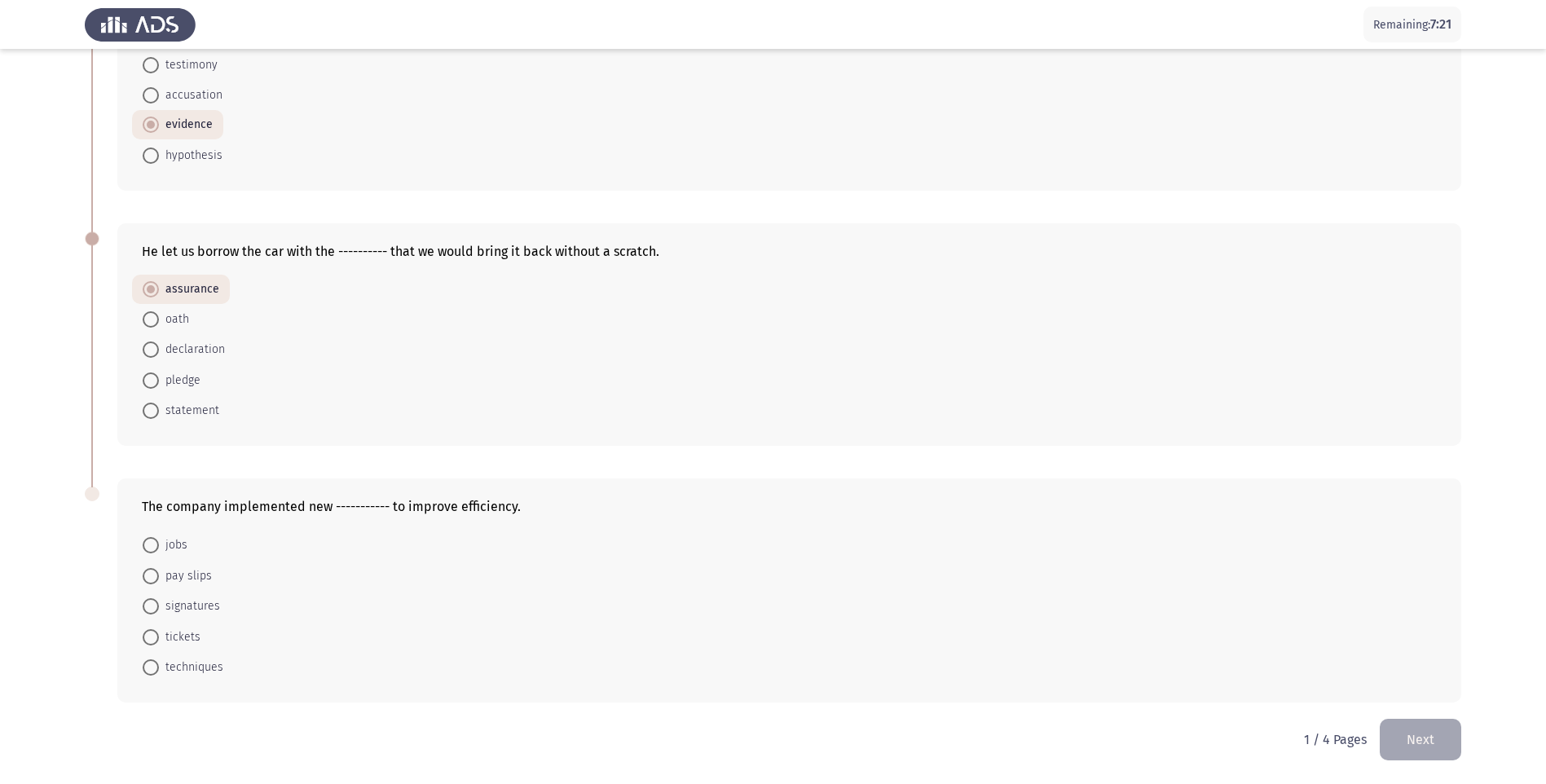
click at [142, 672] on mat-radio-button "techniques" at bounding box center [183, 666] width 102 height 30
click at [145, 674] on span at bounding box center [151, 667] width 16 height 16
click at [145, 674] on input "techniques" at bounding box center [151, 667] width 16 height 16
radio input "true"
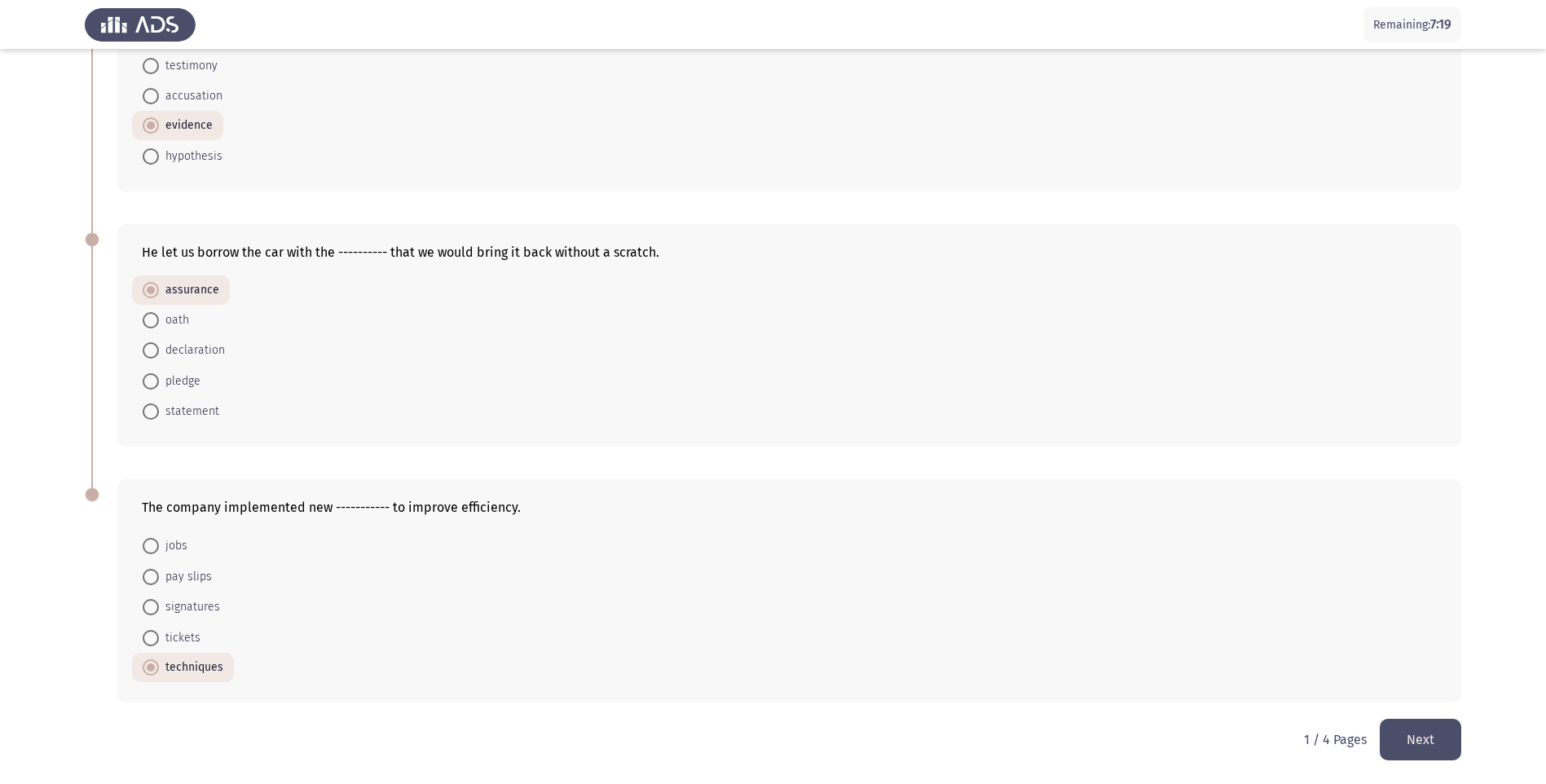
click at [1425, 749] on button "Next" at bounding box center [1421, 740] width 81 height 42
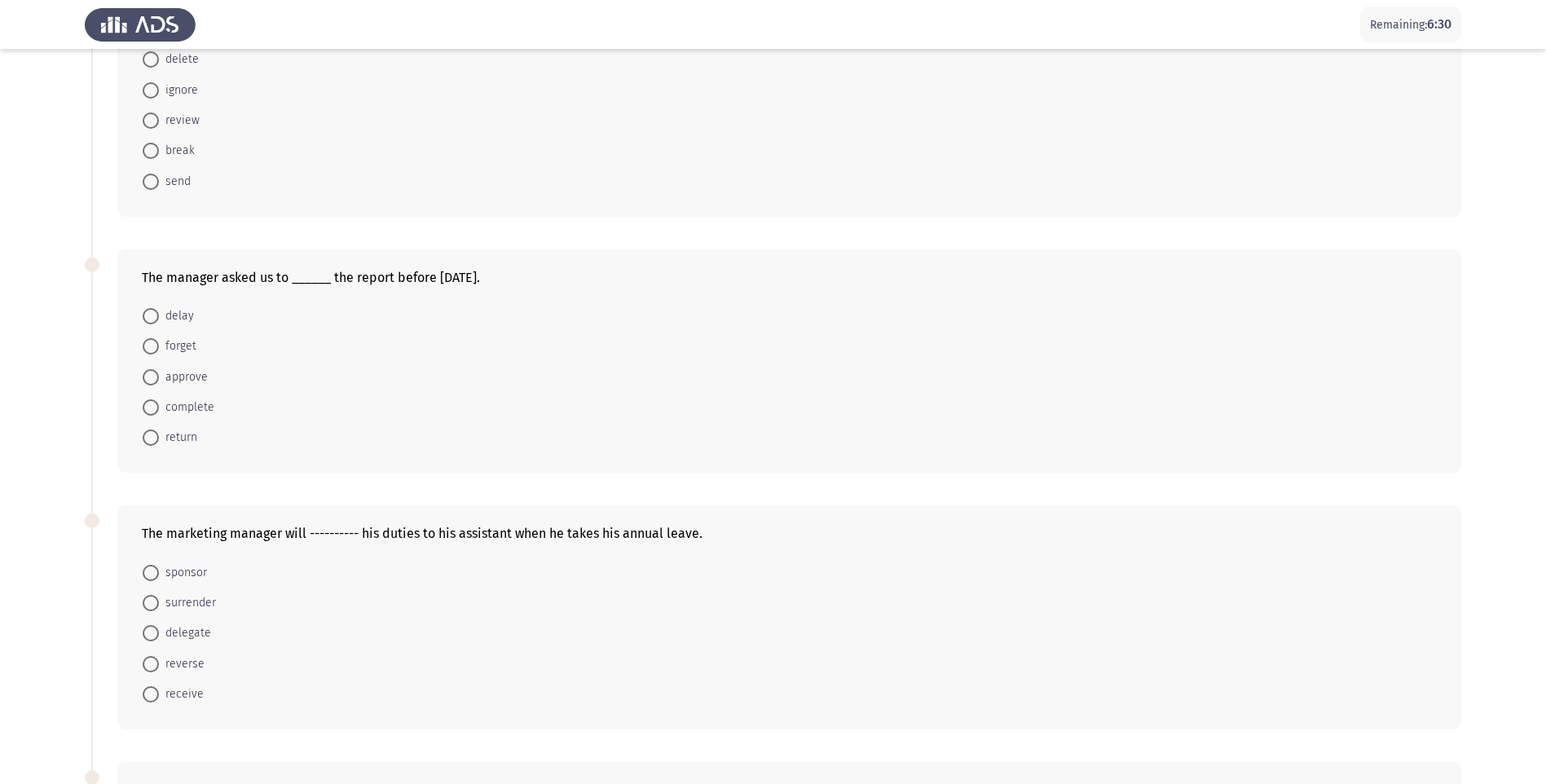
scroll to position [102, 0]
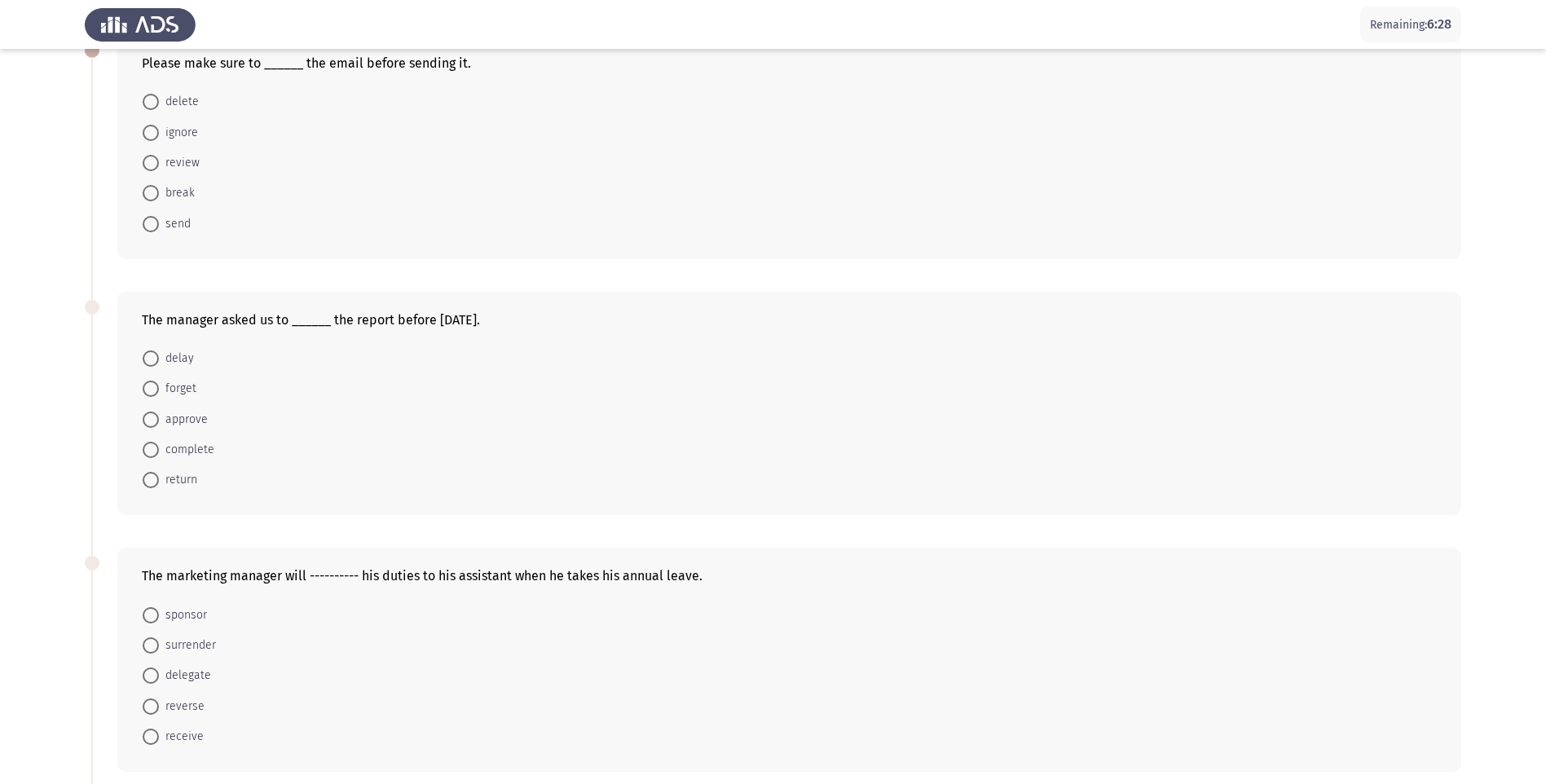
click at [154, 170] on span at bounding box center [151, 163] width 16 height 16
click at [154, 170] on input "review" at bounding box center [151, 163] width 16 height 16
radio input "true"
click at [156, 445] on span at bounding box center [151, 449] width 16 height 16
click at [156, 445] on input "complete" at bounding box center [151, 449] width 16 height 16
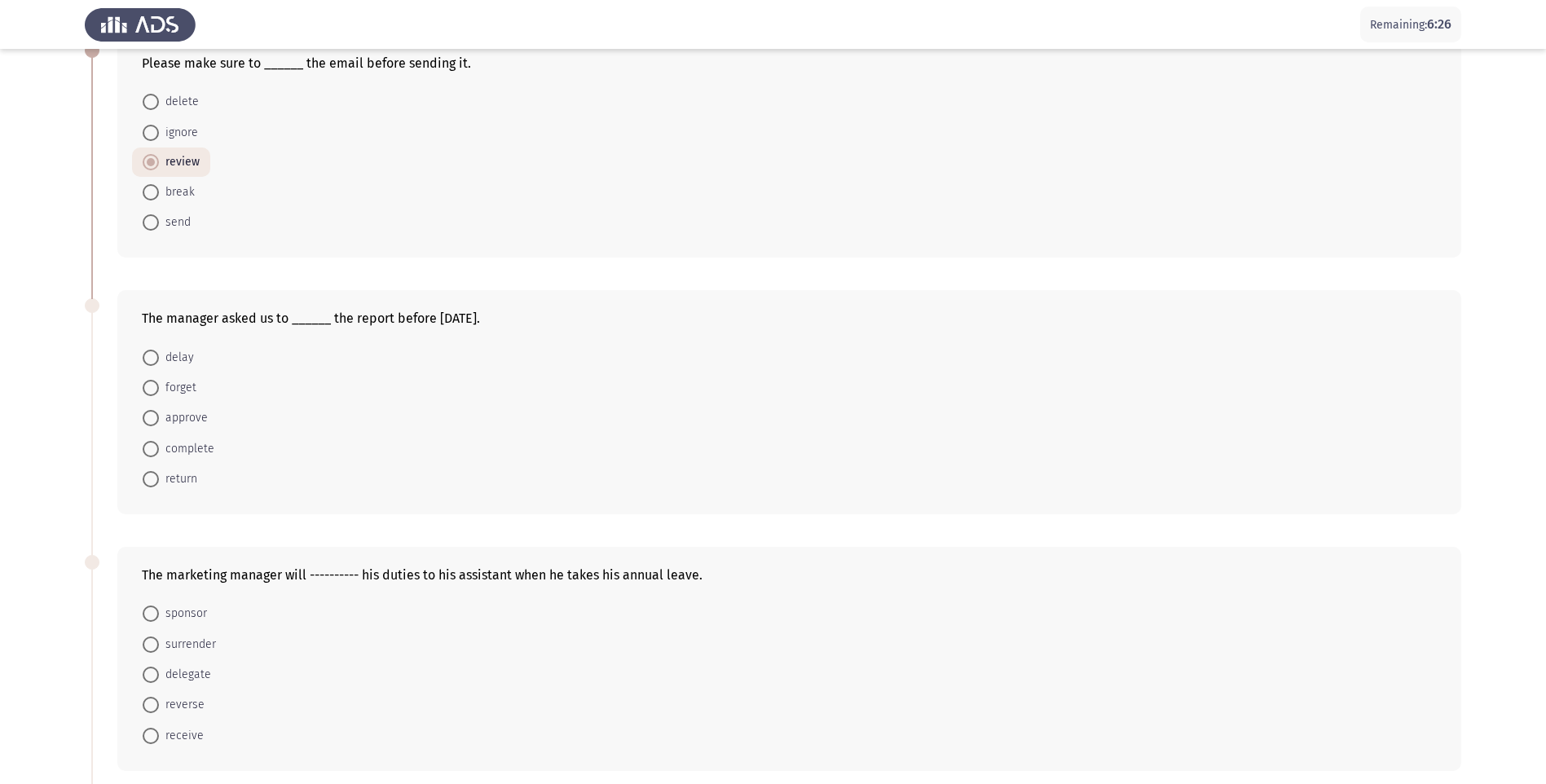
radio input "true"
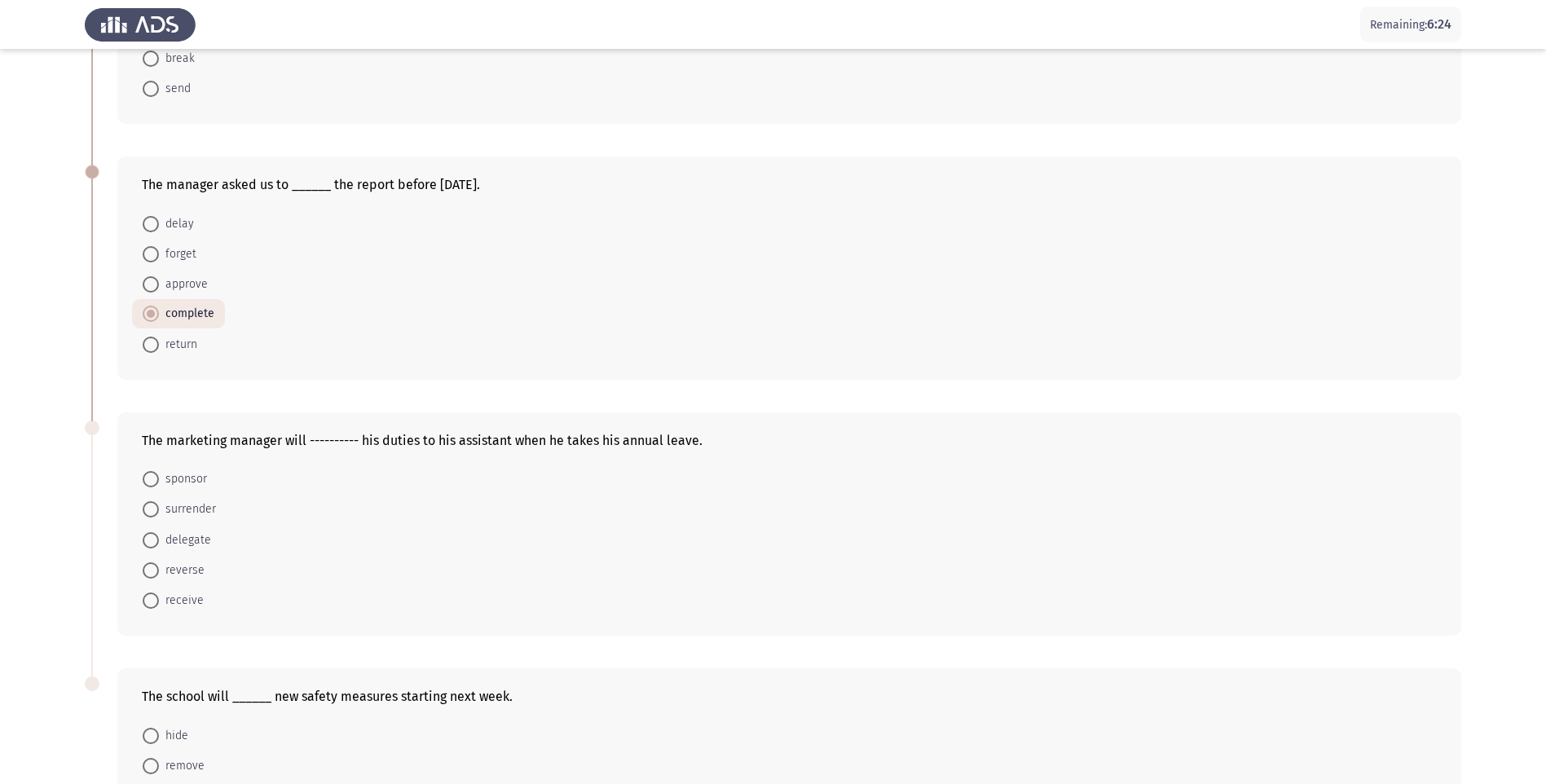
scroll to position [265, 0]
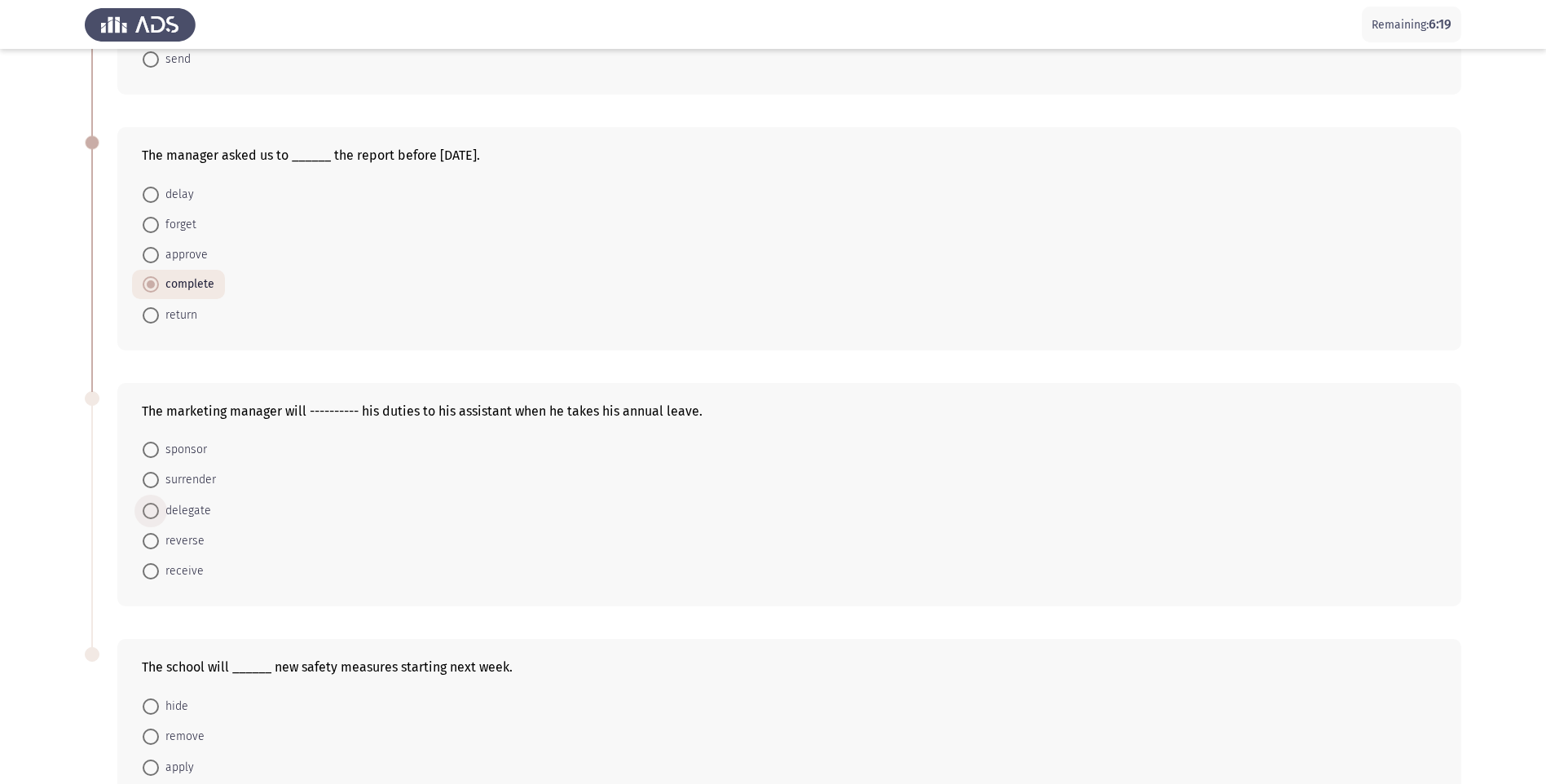
click at [153, 513] on span at bounding box center [151, 511] width 16 height 16
click at [153, 513] on input "delegate" at bounding box center [151, 511] width 16 height 16
radio input "true"
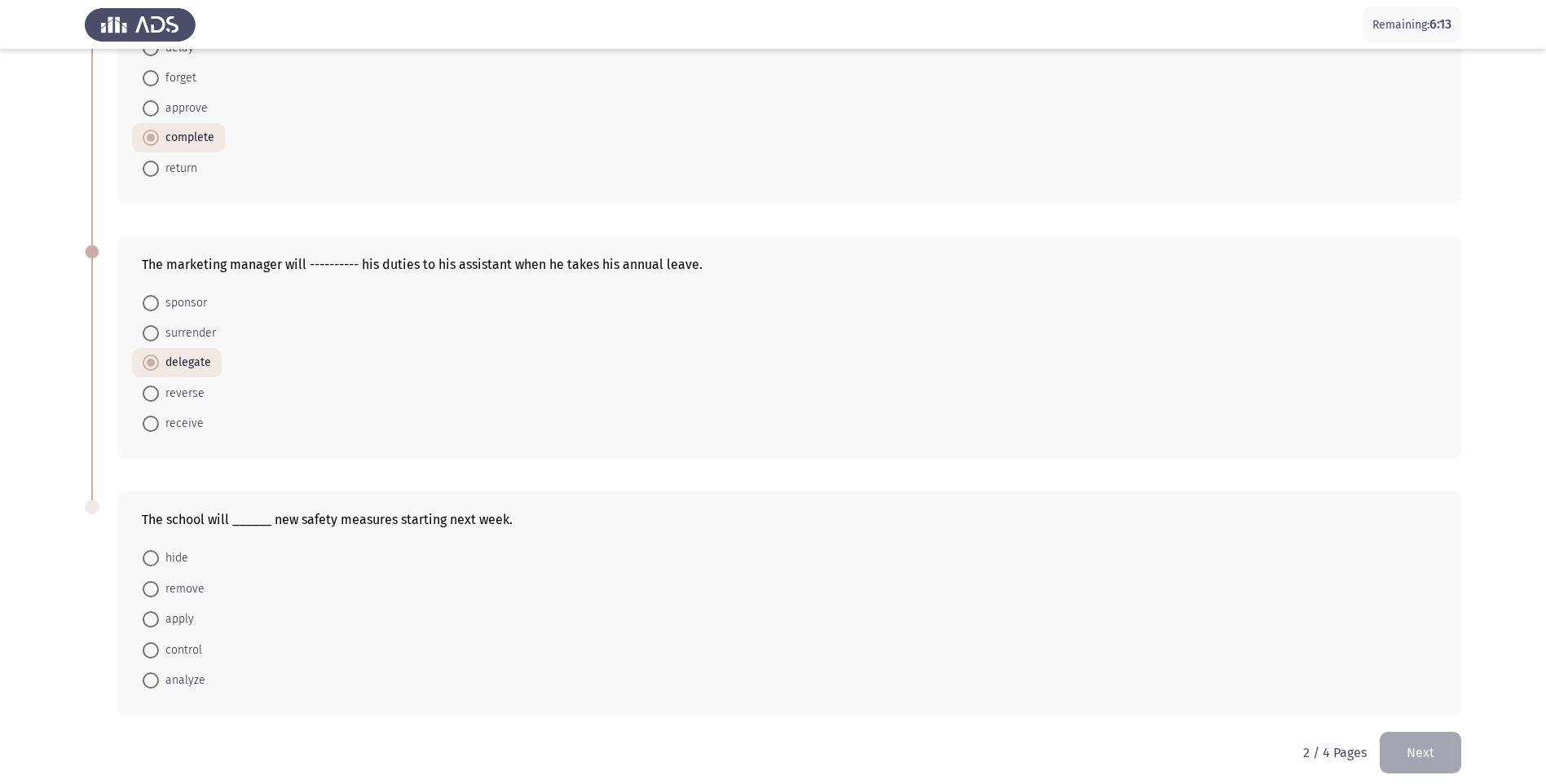
scroll to position [424, 0]
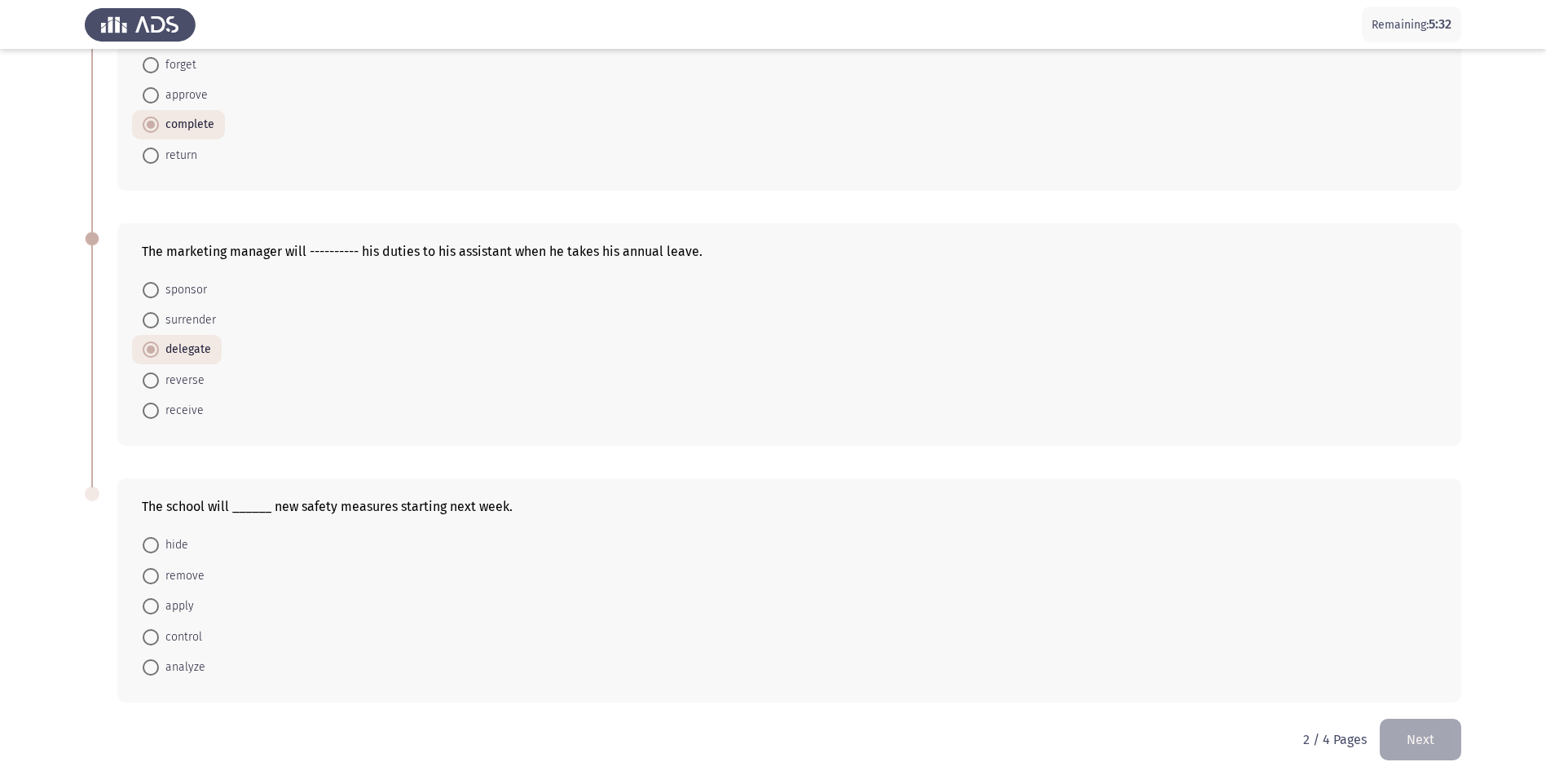
click at [147, 607] on span at bounding box center [151, 606] width 16 height 16
click at [147, 607] on input "apply" at bounding box center [151, 606] width 16 height 16
click at [1438, 742] on button "Next" at bounding box center [1421, 740] width 81 height 42
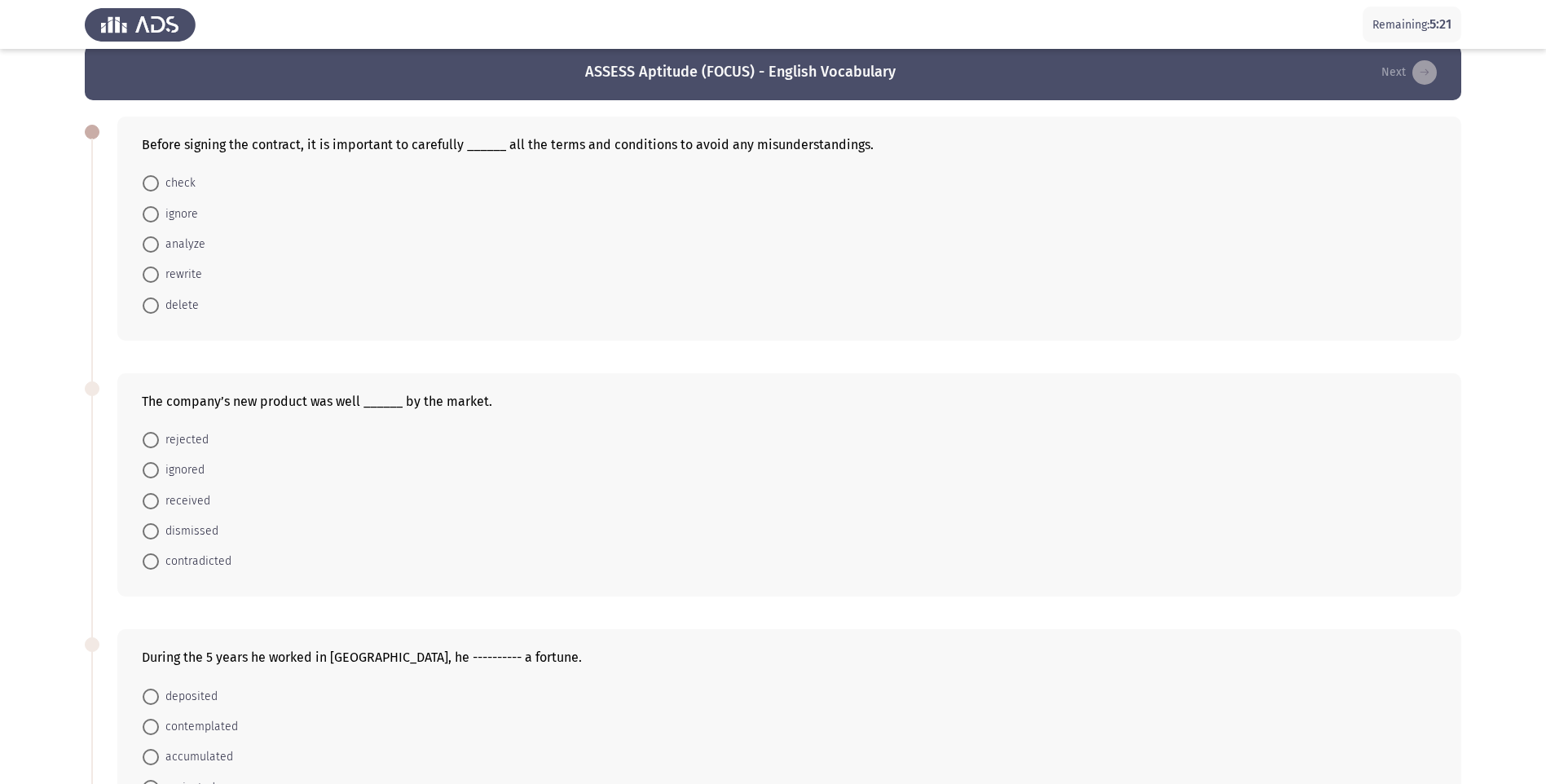
scroll to position [102, 0]
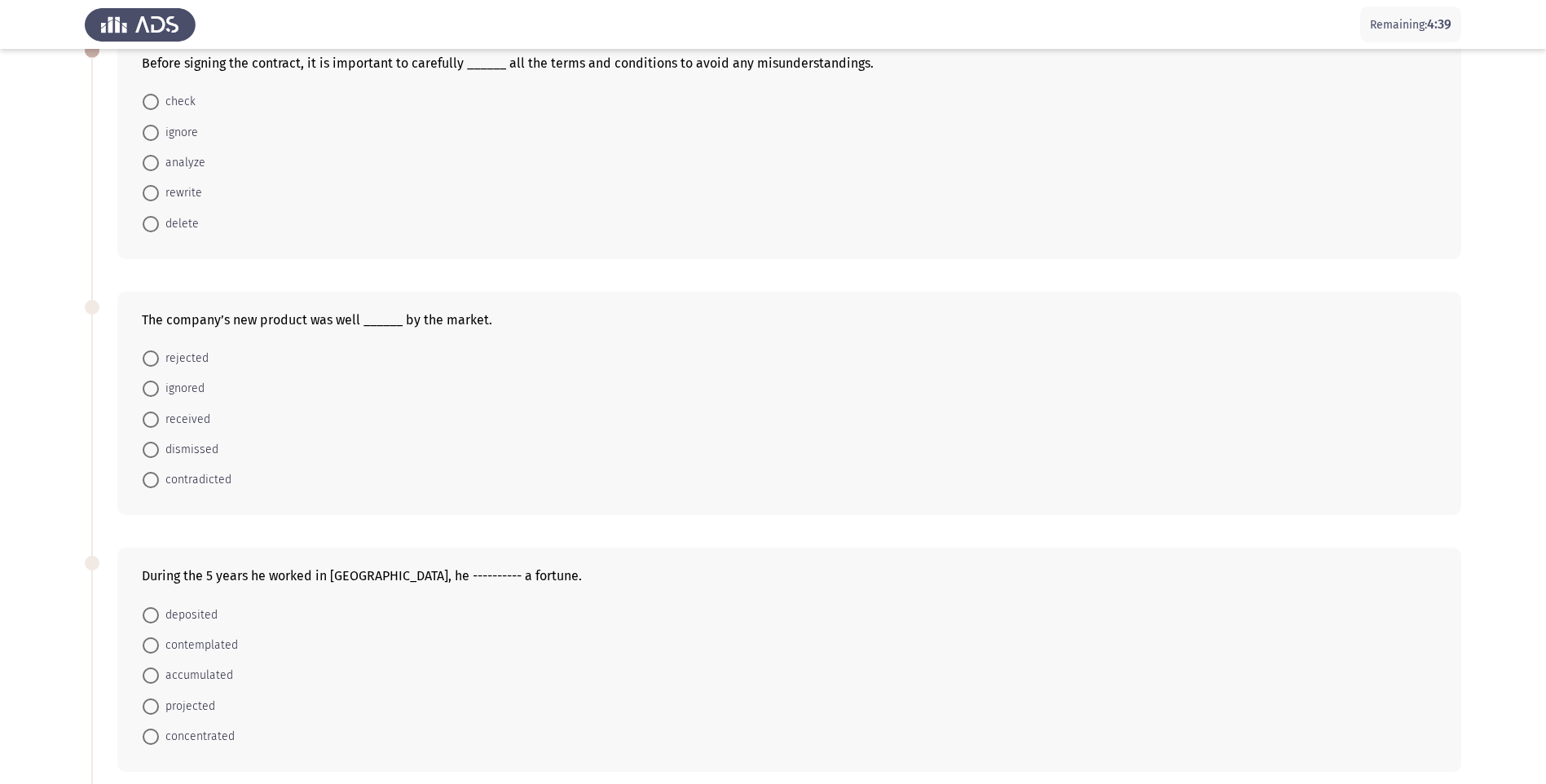
click at [153, 167] on span at bounding box center [151, 163] width 16 height 16
click at [153, 167] on input "analyze" at bounding box center [151, 163] width 16 height 16
radio input "true"
click at [151, 416] on span at bounding box center [151, 418] width 16 height 16
click at [151, 416] on input "received" at bounding box center [151, 418] width 16 height 16
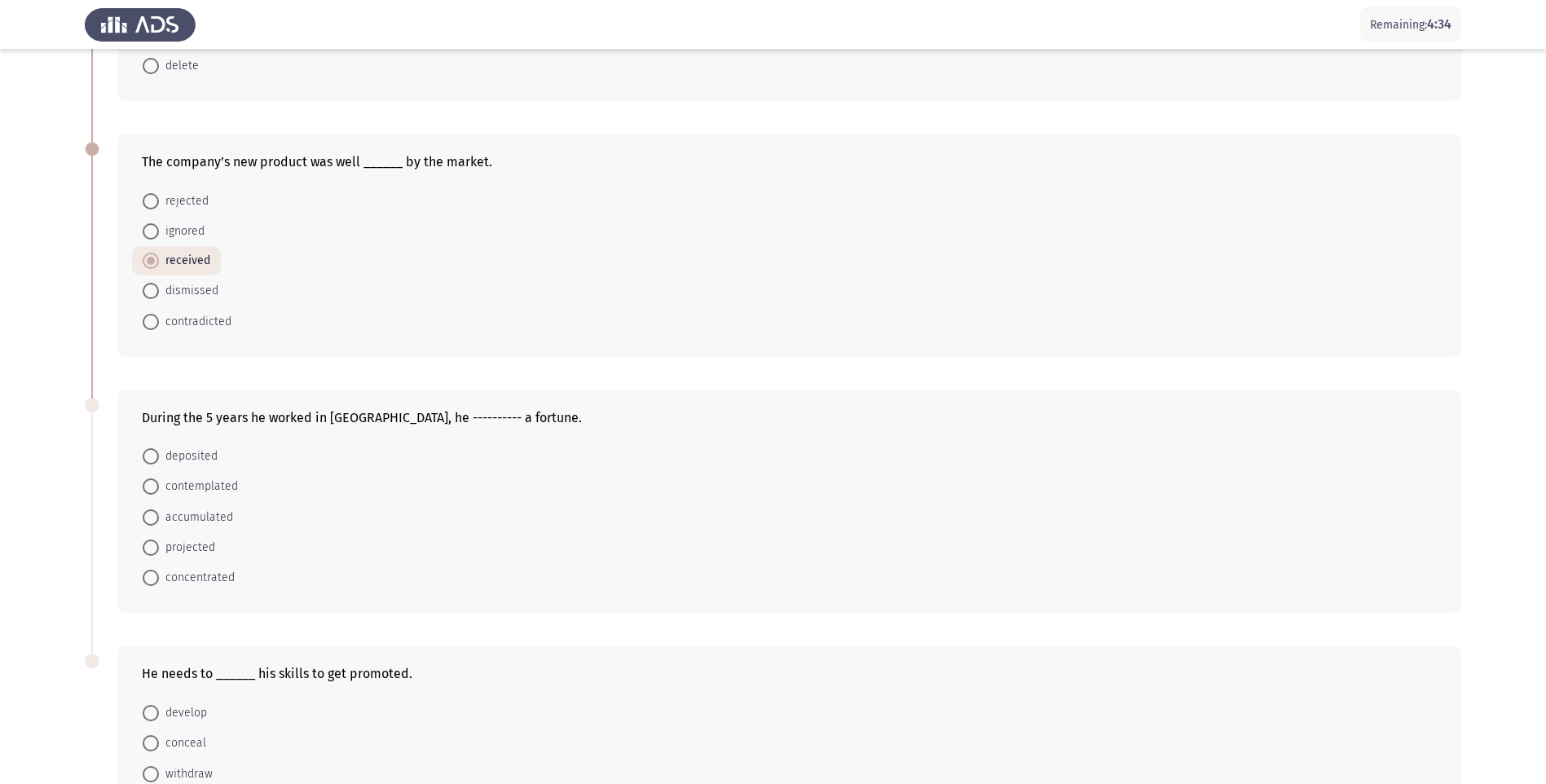
scroll to position [265, 0]
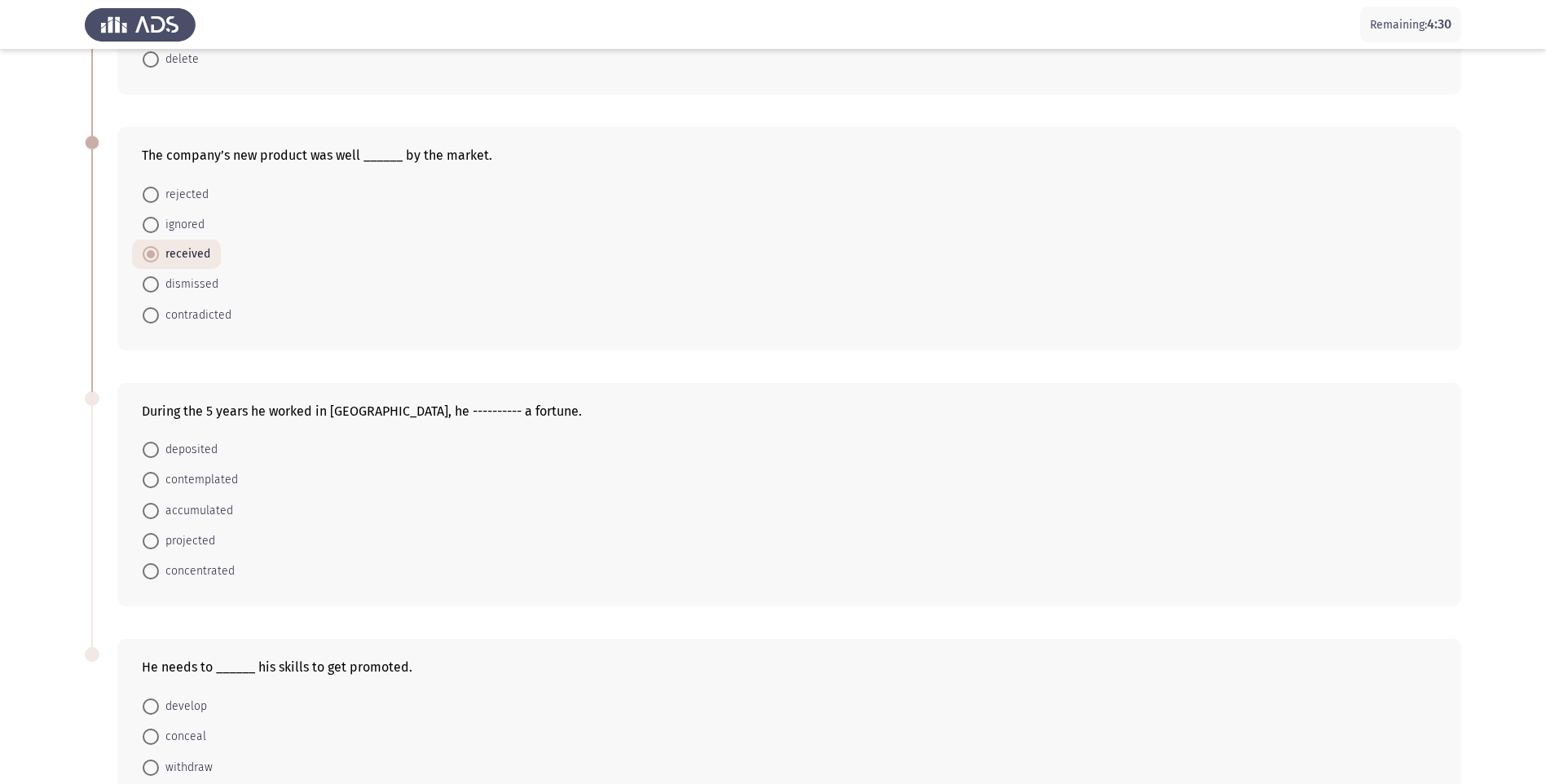
click at [153, 516] on span at bounding box center [151, 511] width 16 height 16
click at [153, 516] on input "accumulated" at bounding box center [151, 511] width 16 height 16
radio input "true"
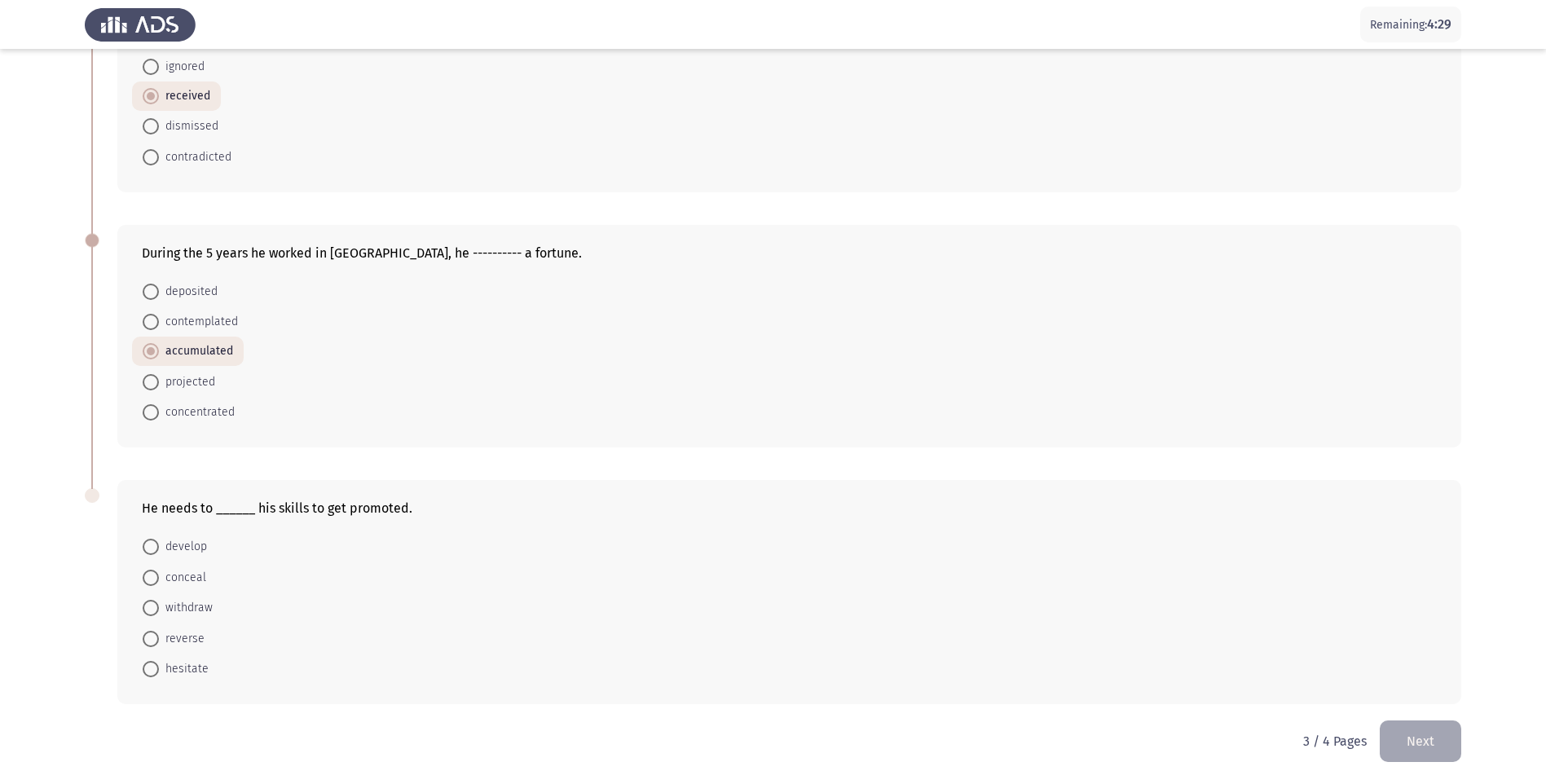
scroll to position [424, 0]
click at [151, 543] on span at bounding box center [151, 545] width 16 height 16
click at [151, 543] on input "develop" at bounding box center [151, 545] width 16 height 16
radio input "true"
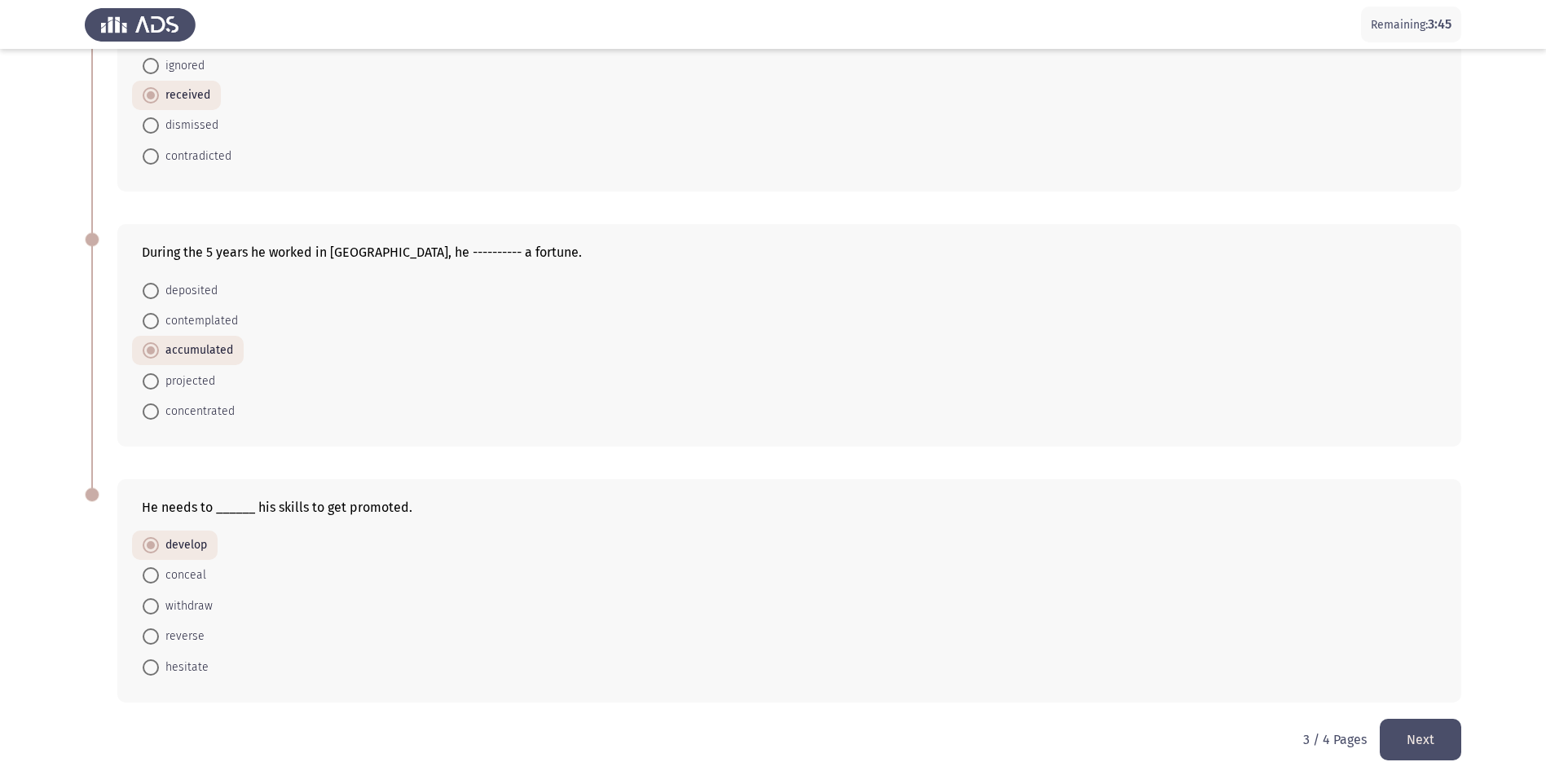
click at [1419, 731] on button "Next" at bounding box center [1421, 740] width 81 height 42
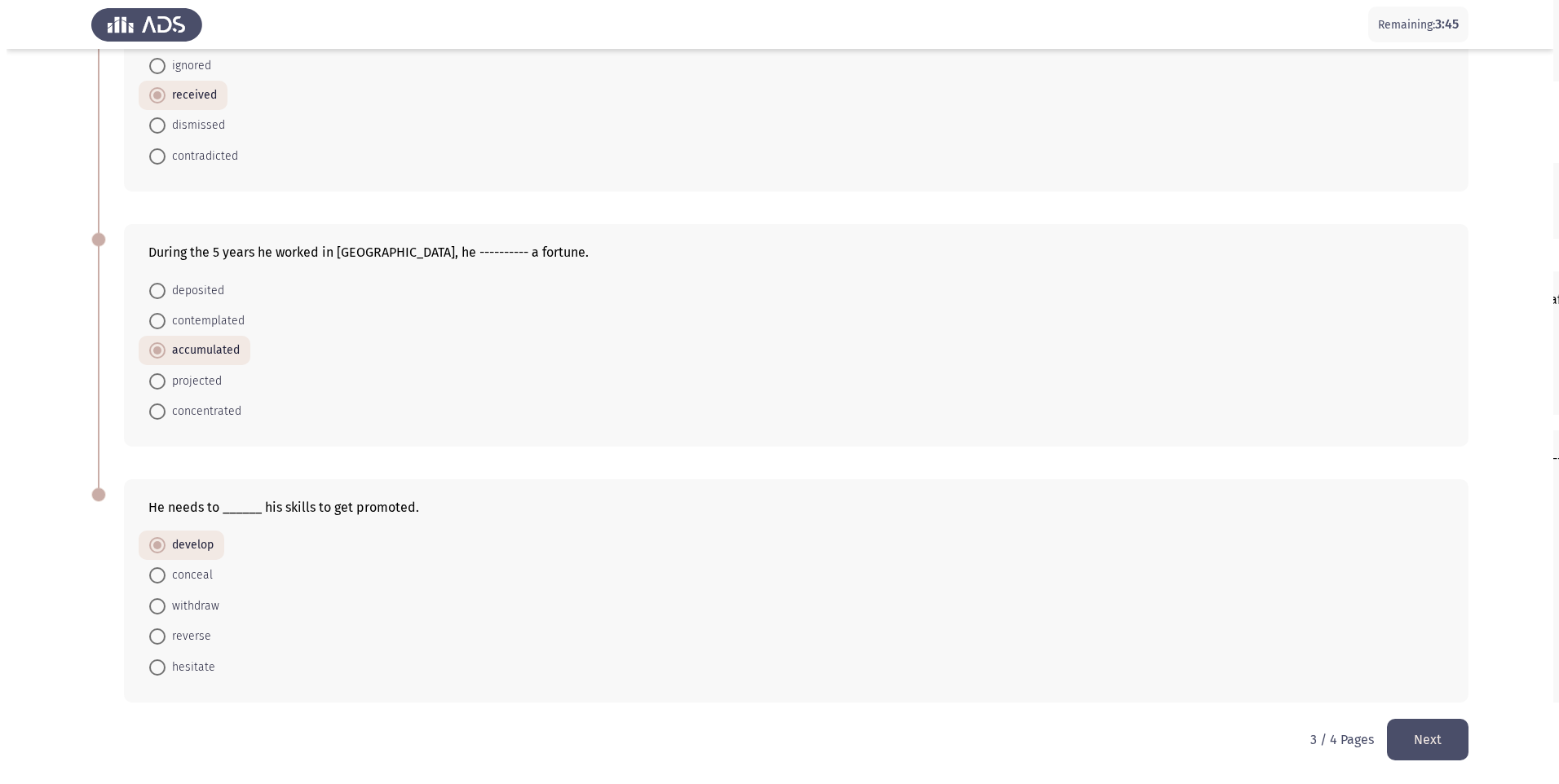
scroll to position [0, 0]
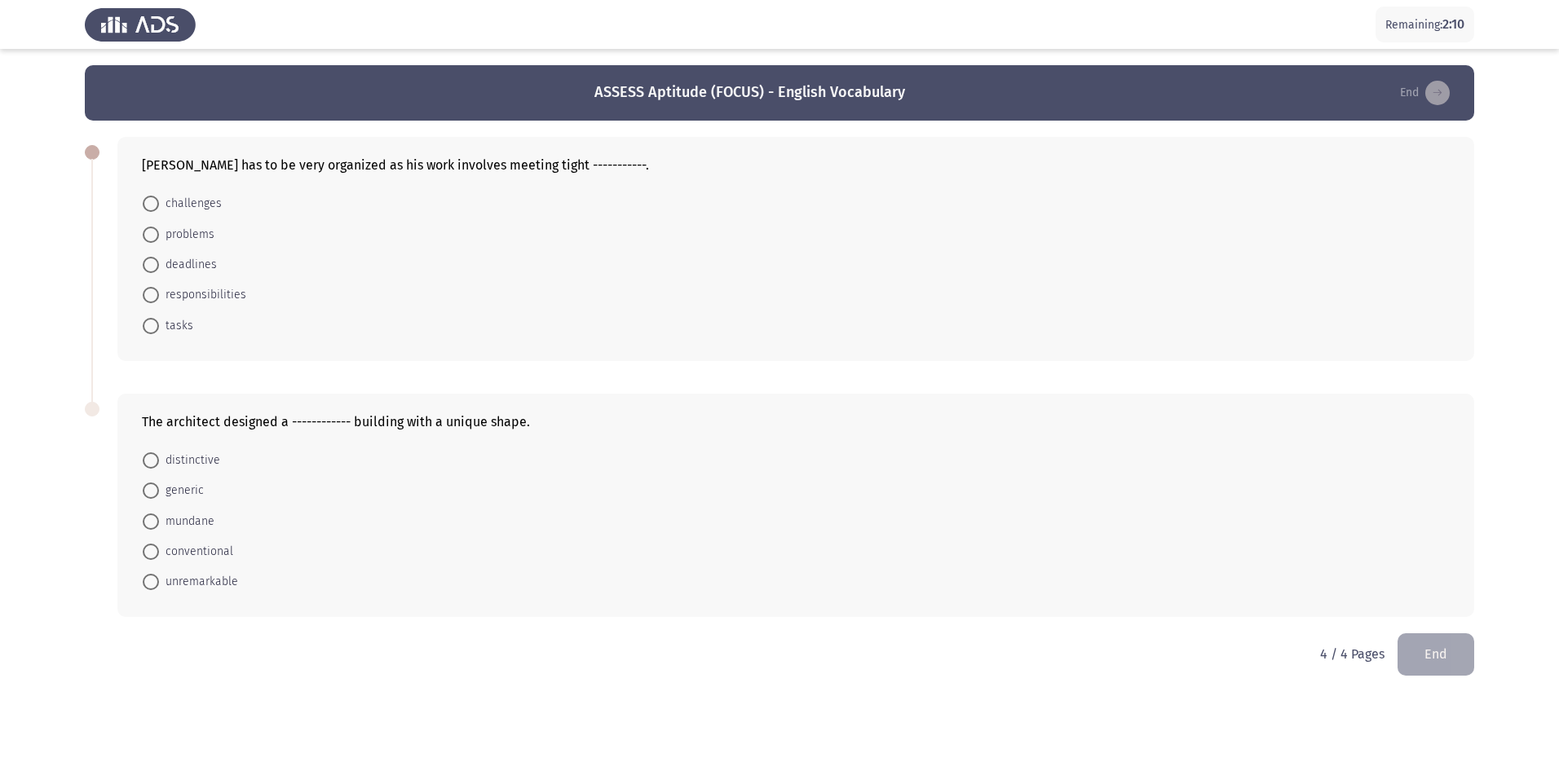
click at [147, 266] on span at bounding box center [151, 265] width 16 height 16
click at [147, 266] on input "deadlines" at bounding box center [151, 265] width 16 height 16
radio input "true"
click at [157, 463] on span at bounding box center [151, 459] width 16 height 16
click at [157, 463] on input "distinctive" at bounding box center [151, 459] width 16 height 16
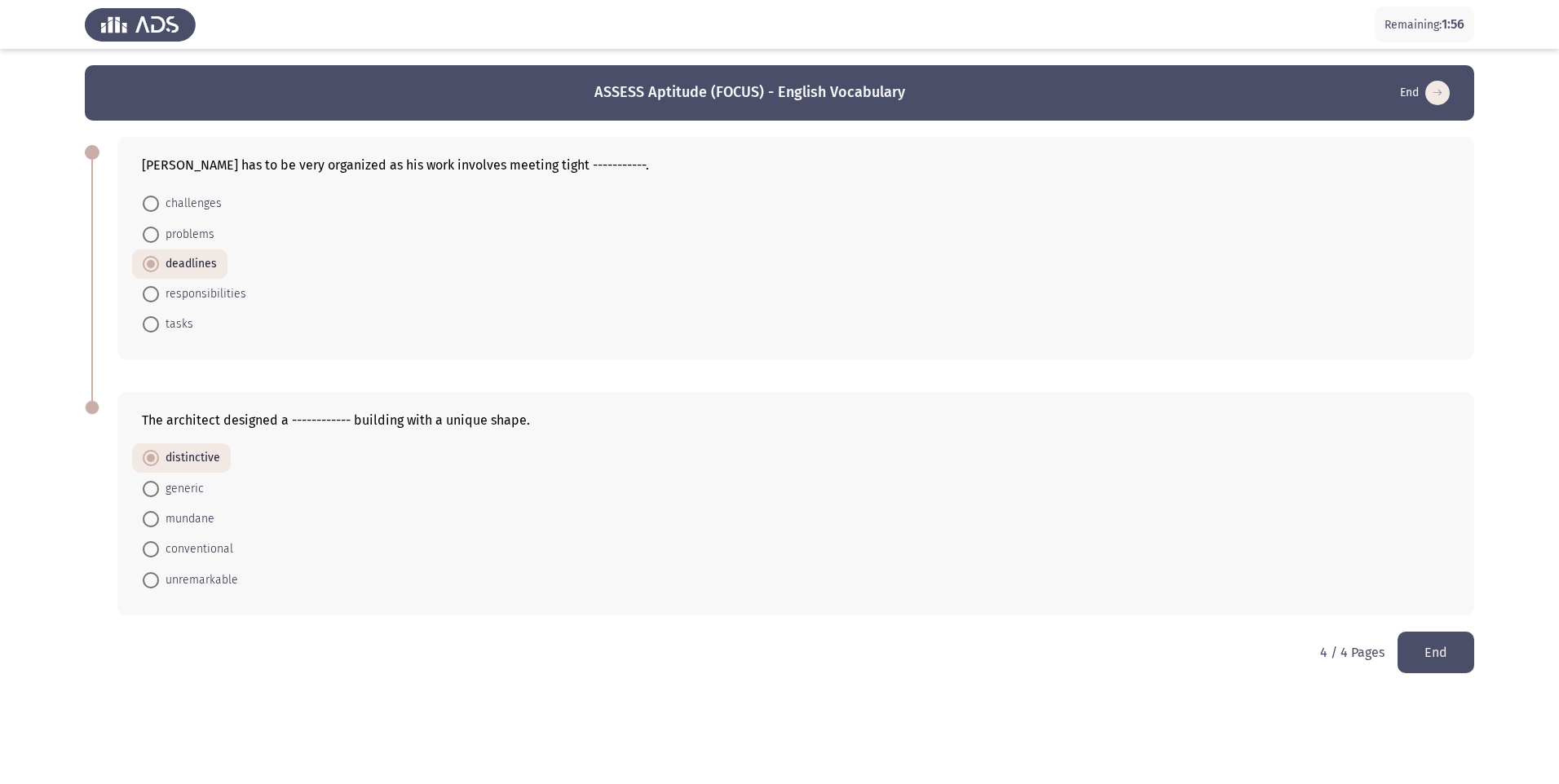
click at [1442, 657] on button "End" at bounding box center [1435, 652] width 77 height 42
